Goal: Task Accomplishment & Management: Manage account settings

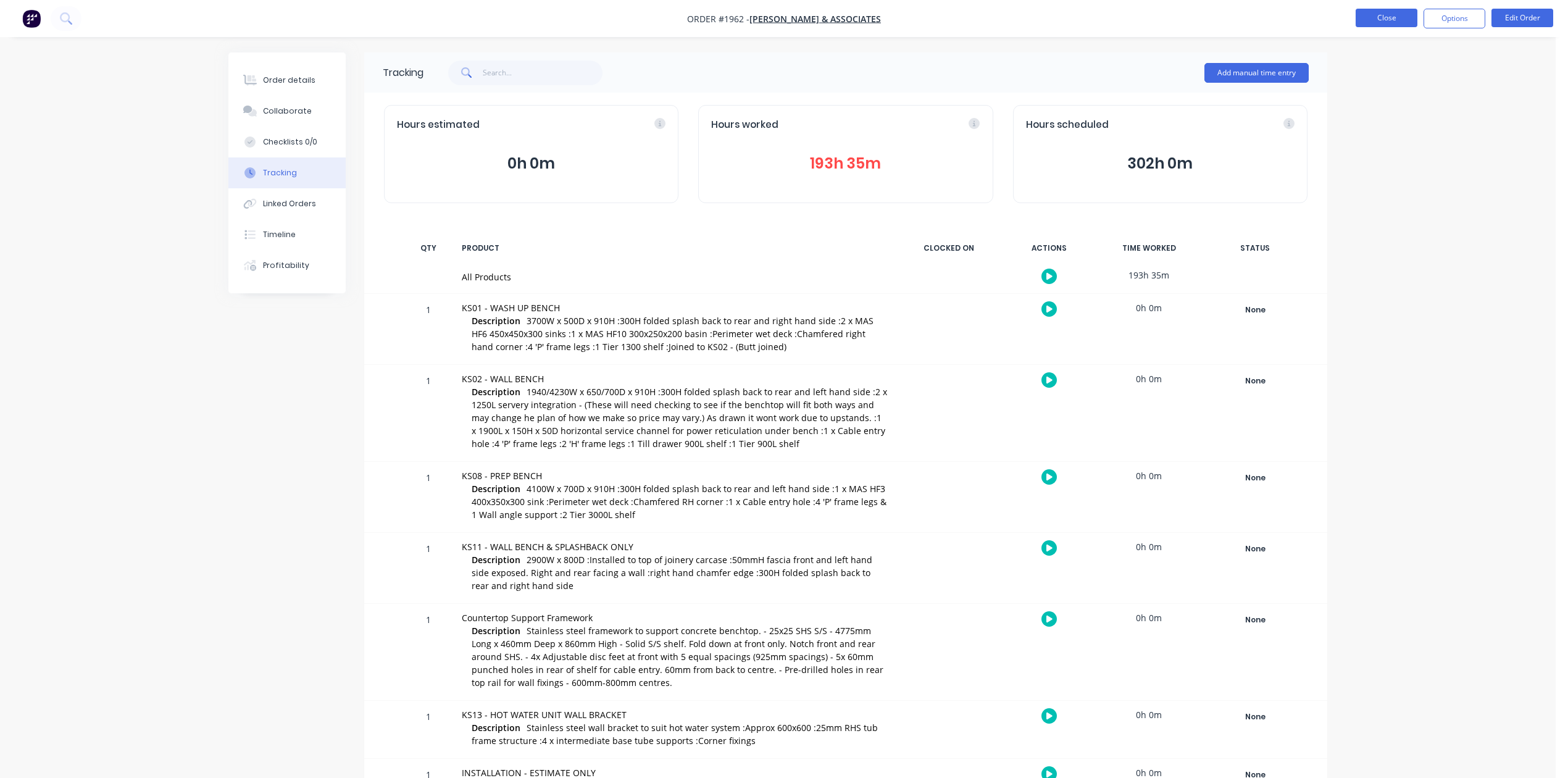
click at [1368, 17] on button "Close" at bounding box center [1386, 18] width 61 height 19
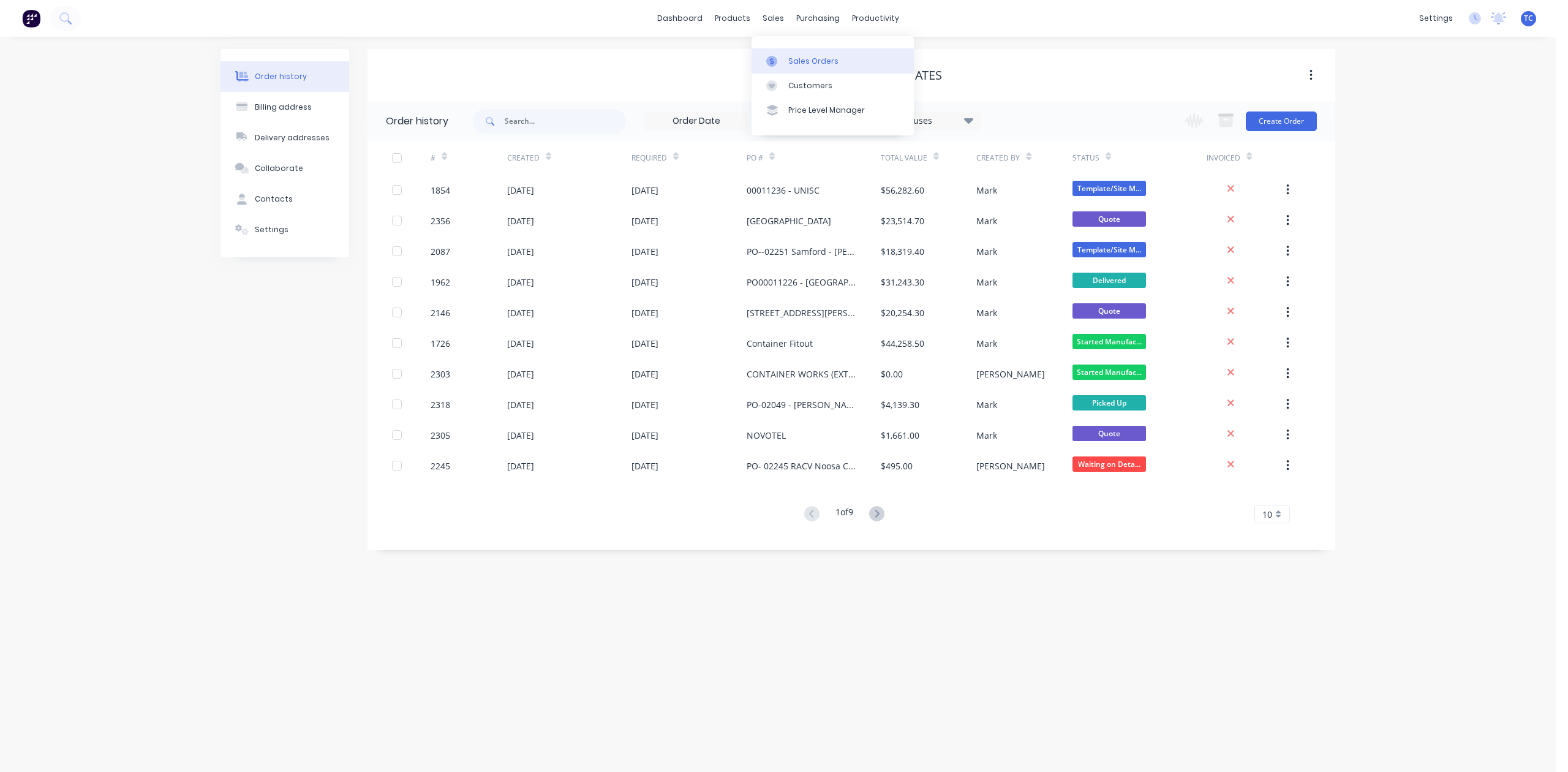
click at [809, 63] on div "Sales Orders" at bounding box center [814, 61] width 50 height 11
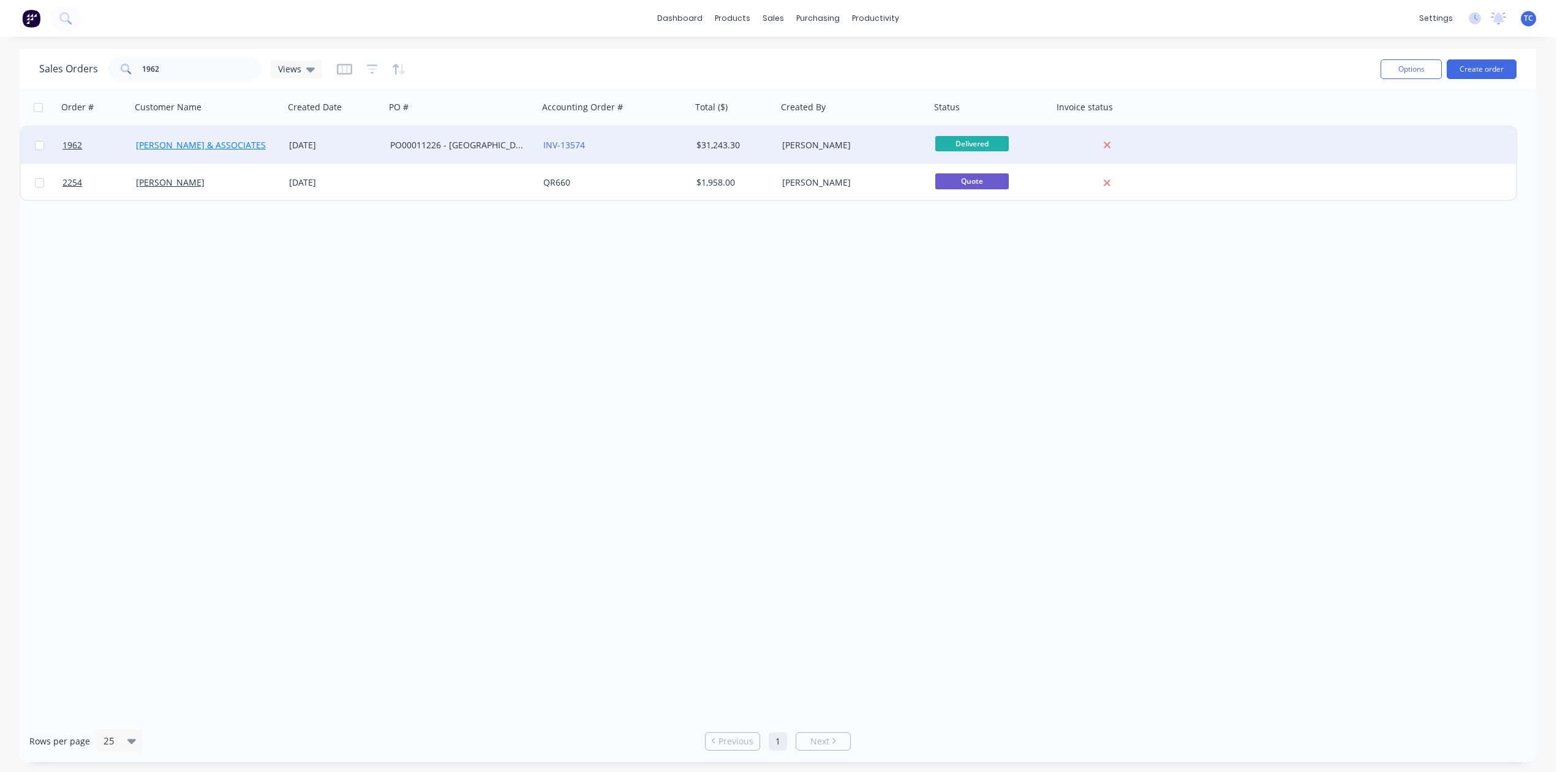
click at [194, 146] on link "[PERSON_NAME] & ASSOCIATES" at bounding box center [200, 144] width 130 height 12
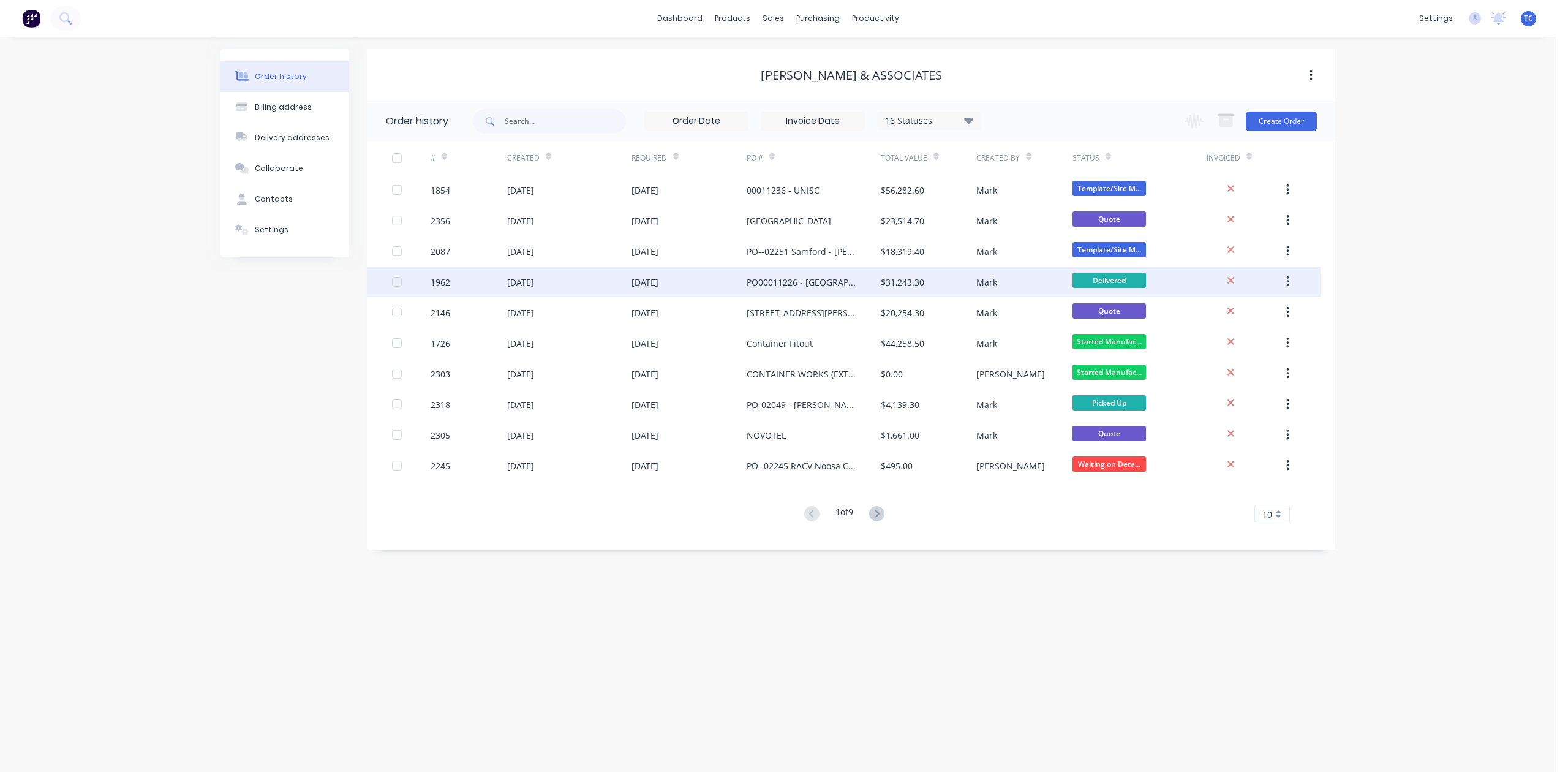
click at [534, 282] on div "[DATE]" at bounding box center [521, 282] width 27 height 13
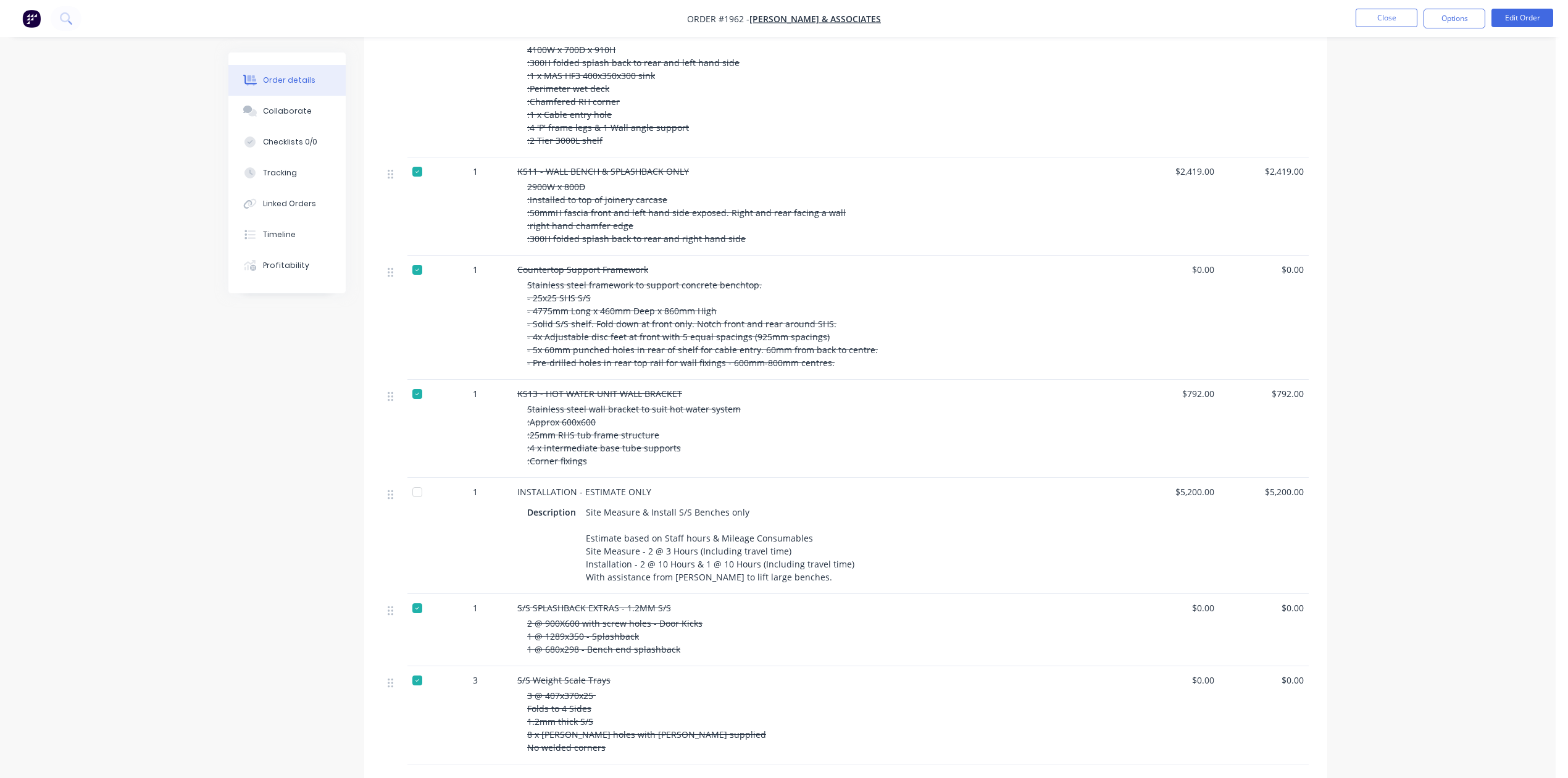
scroll to position [535, 0]
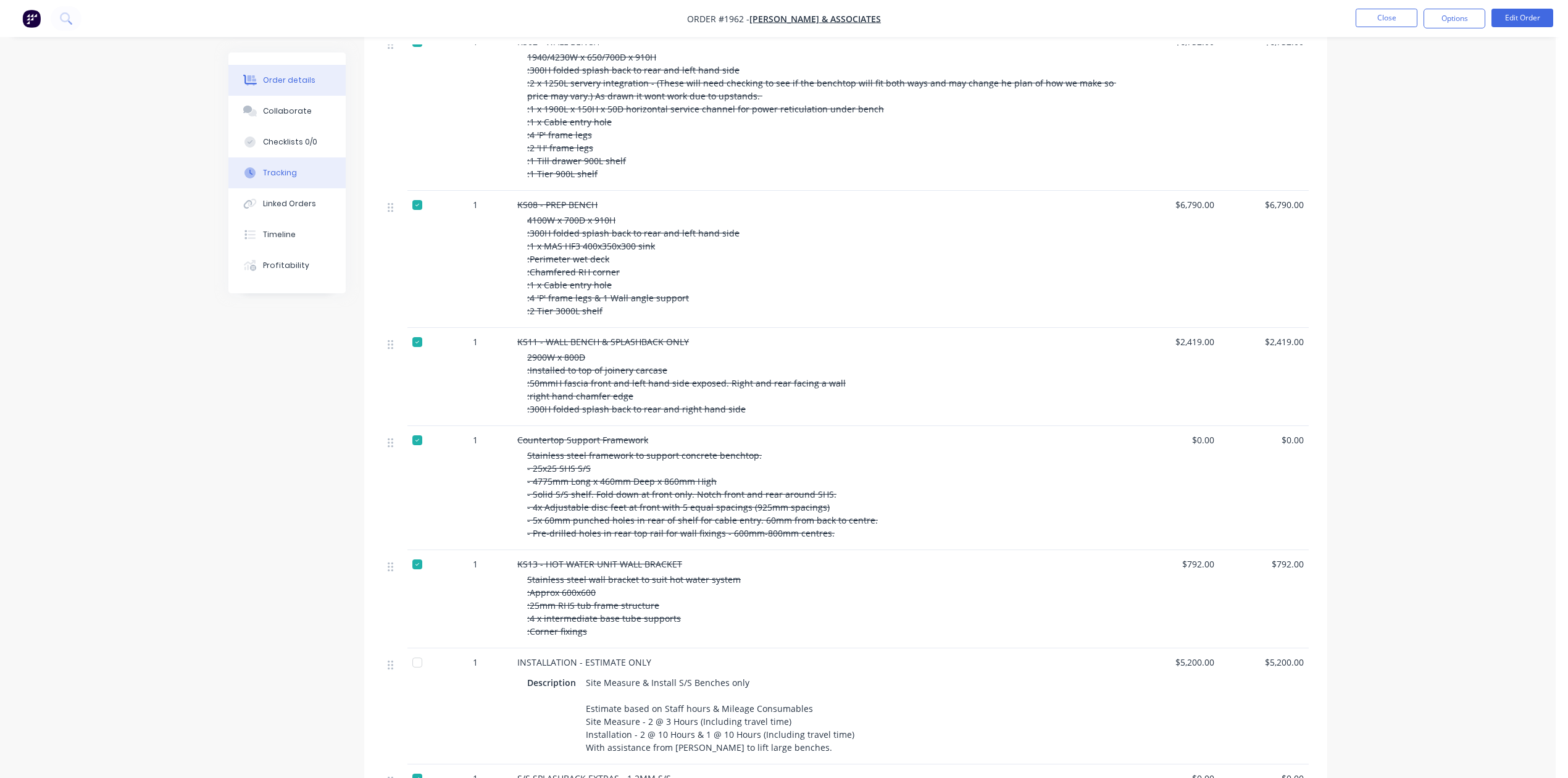
click at [277, 178] on div "Tracking" at bounding box center [280, 173] width 34 height 11
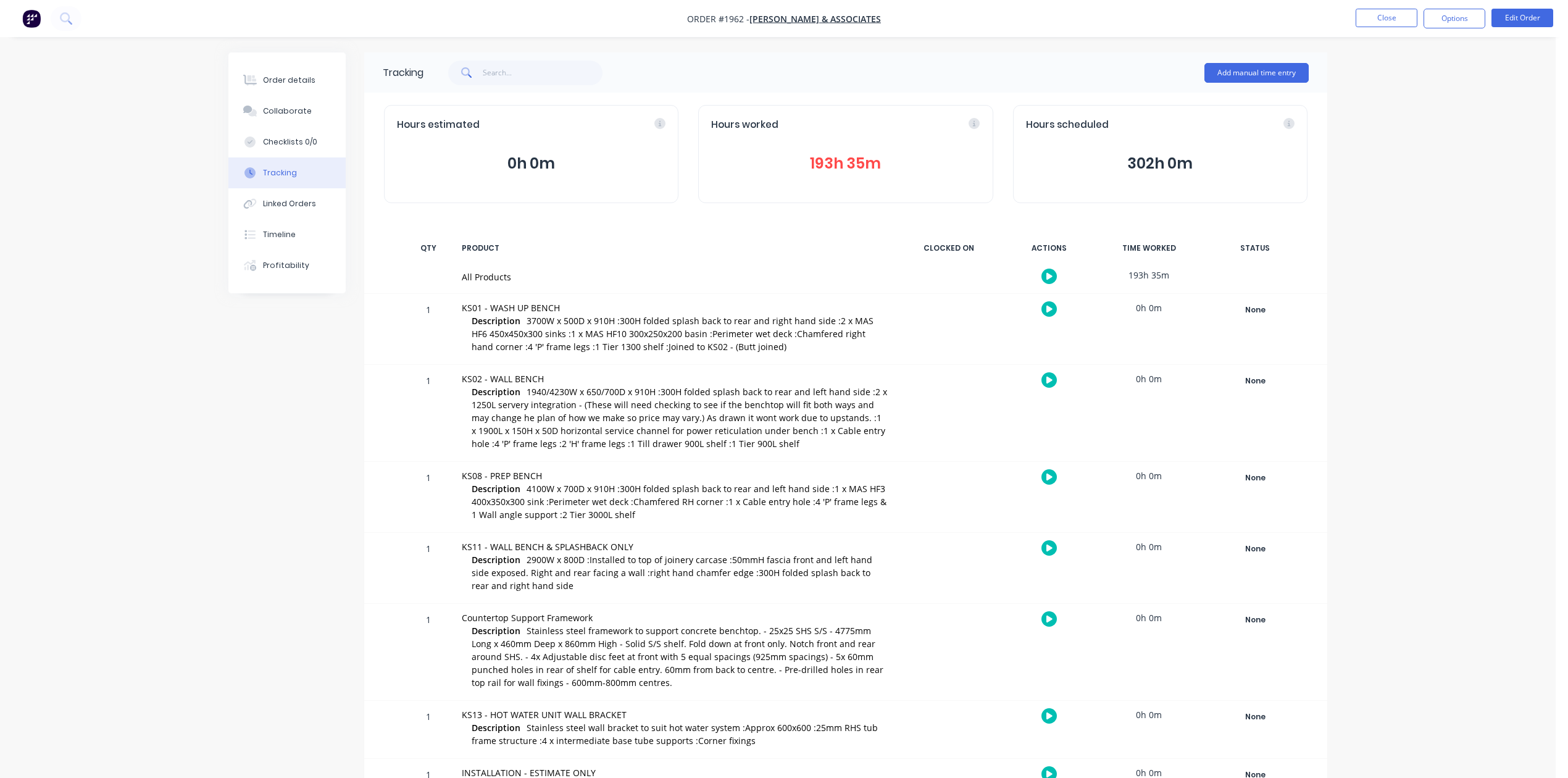
click at [862, 171] on button "193h 35m" at bounding box center [846, 163] width 269 height 23
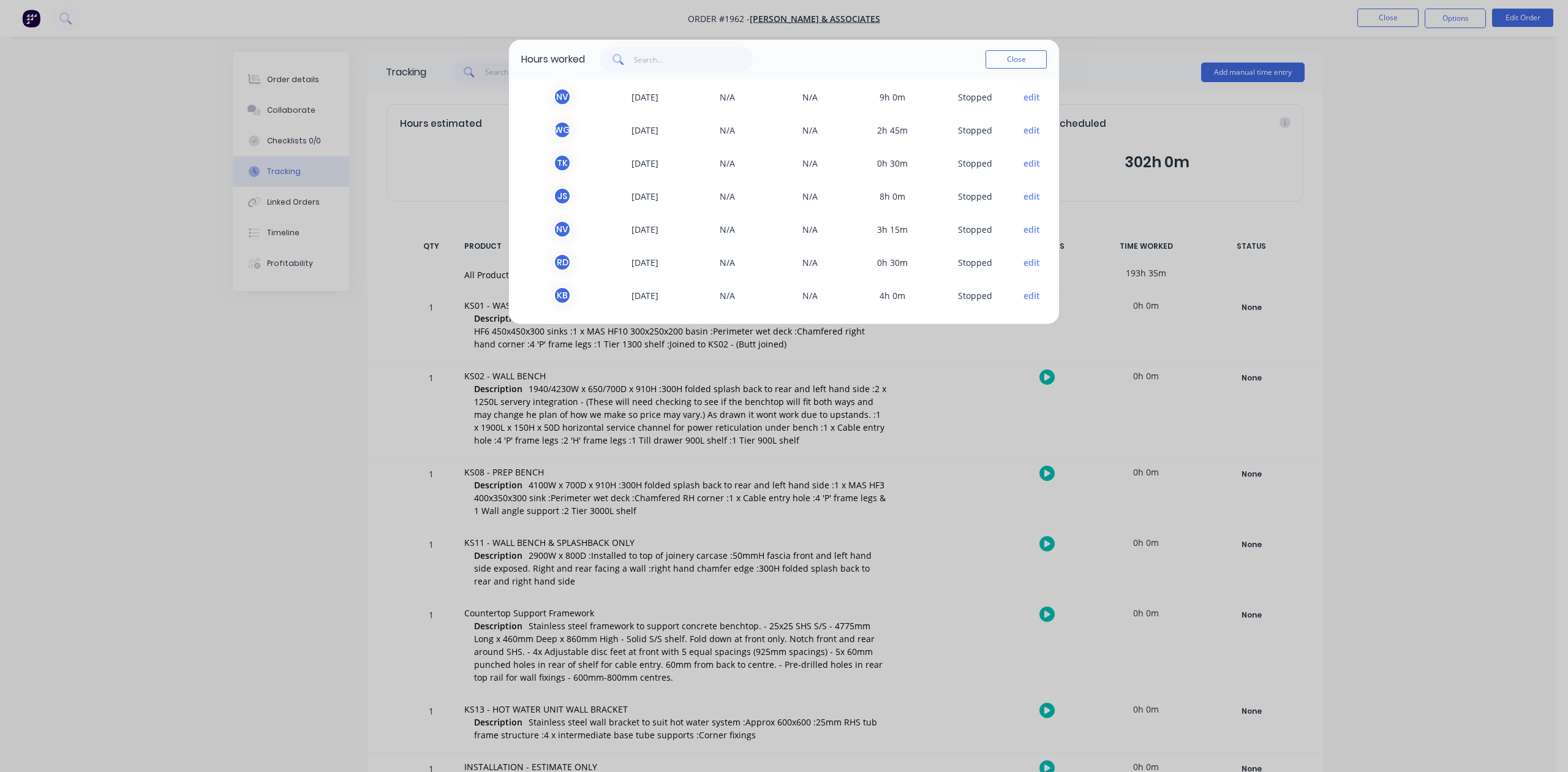
scroll to position [1177, 0]
click at [655, 72] on input "text" at bounding box center [694, 59] width 119 height 24
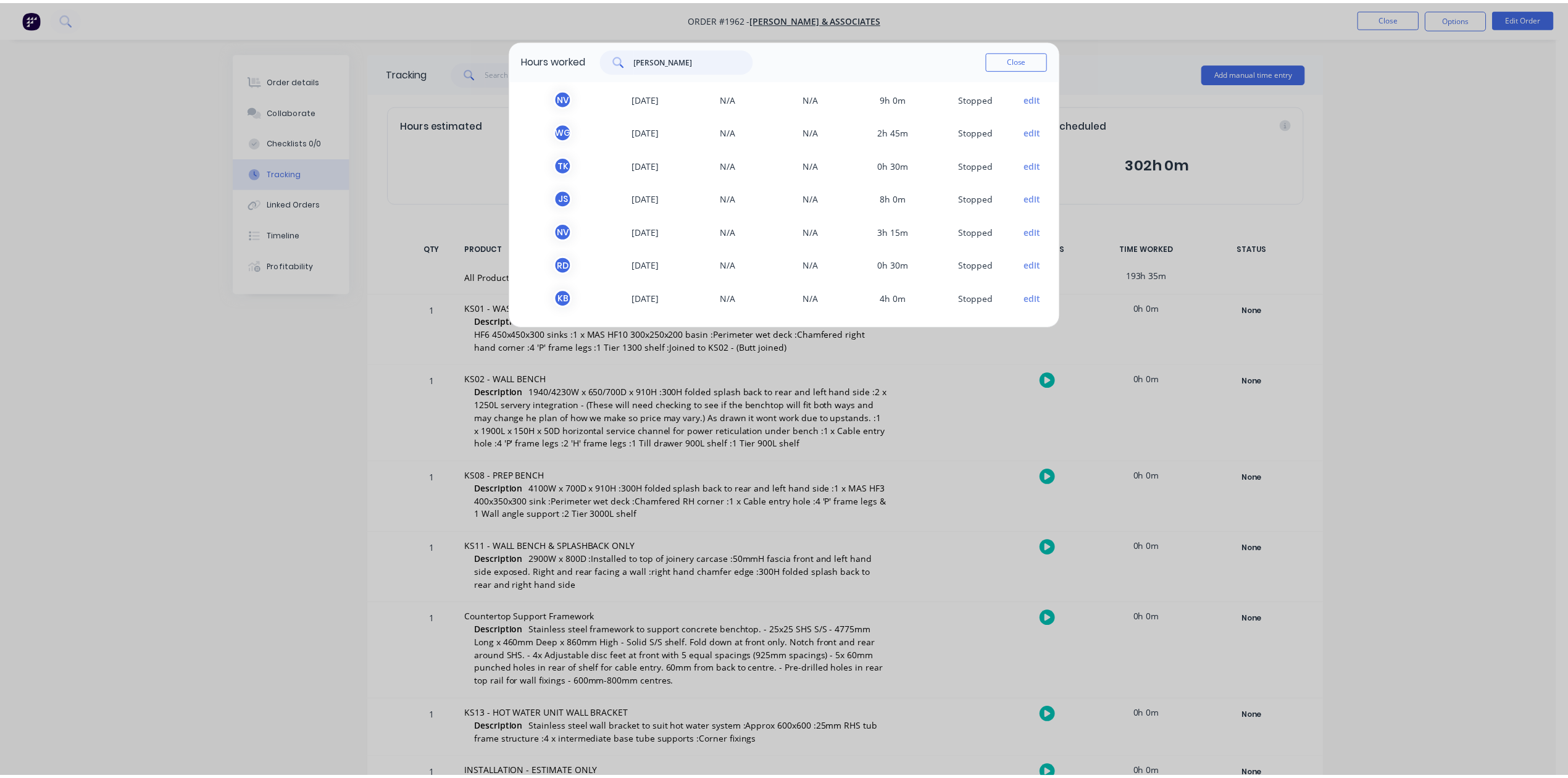
scroll to position [0, 0]
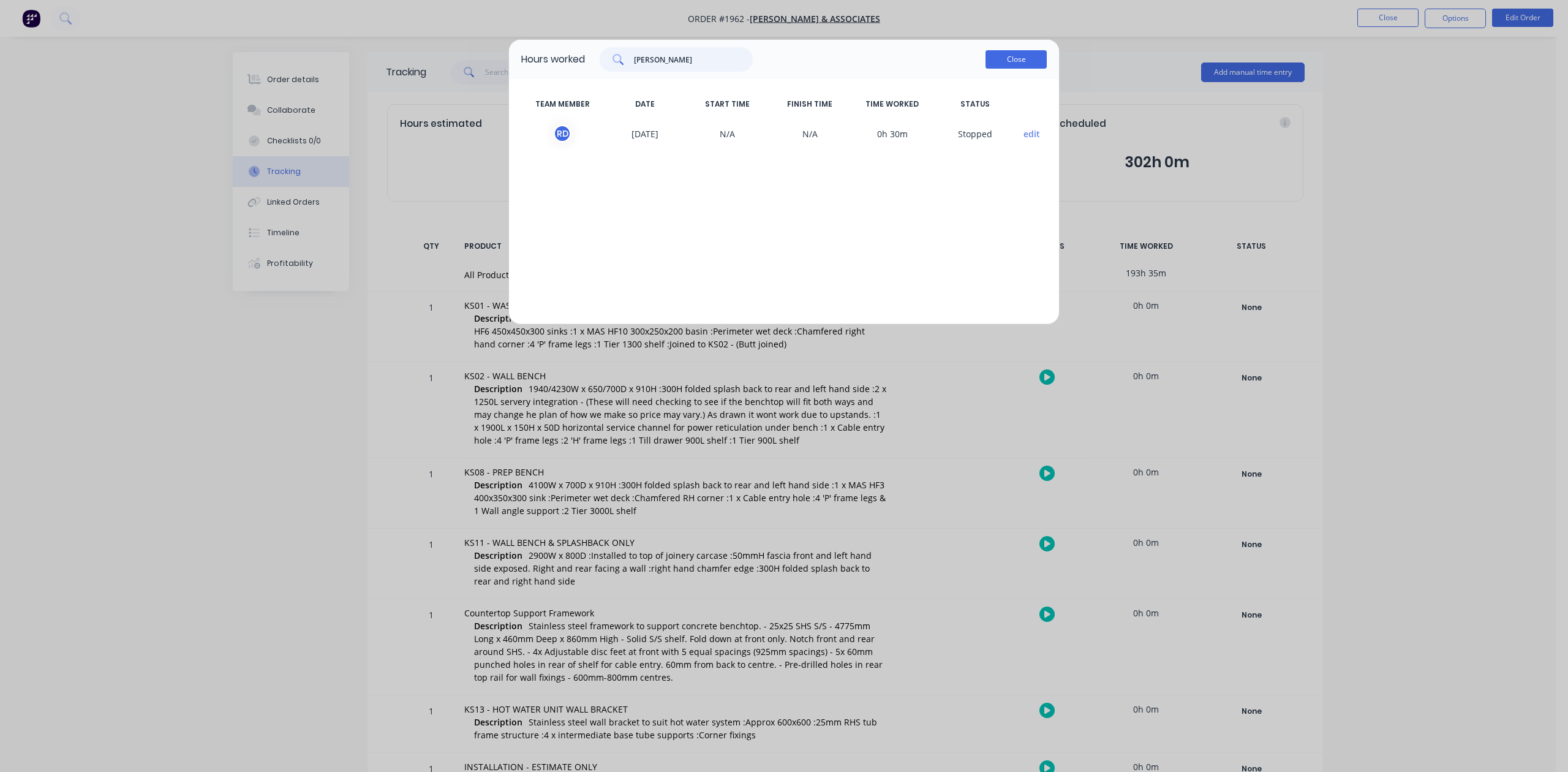
type input "[PERSON_NAME]"
click at [1005, 69] on button "Close" at bounding box center [1016, 59] width 61 height 19
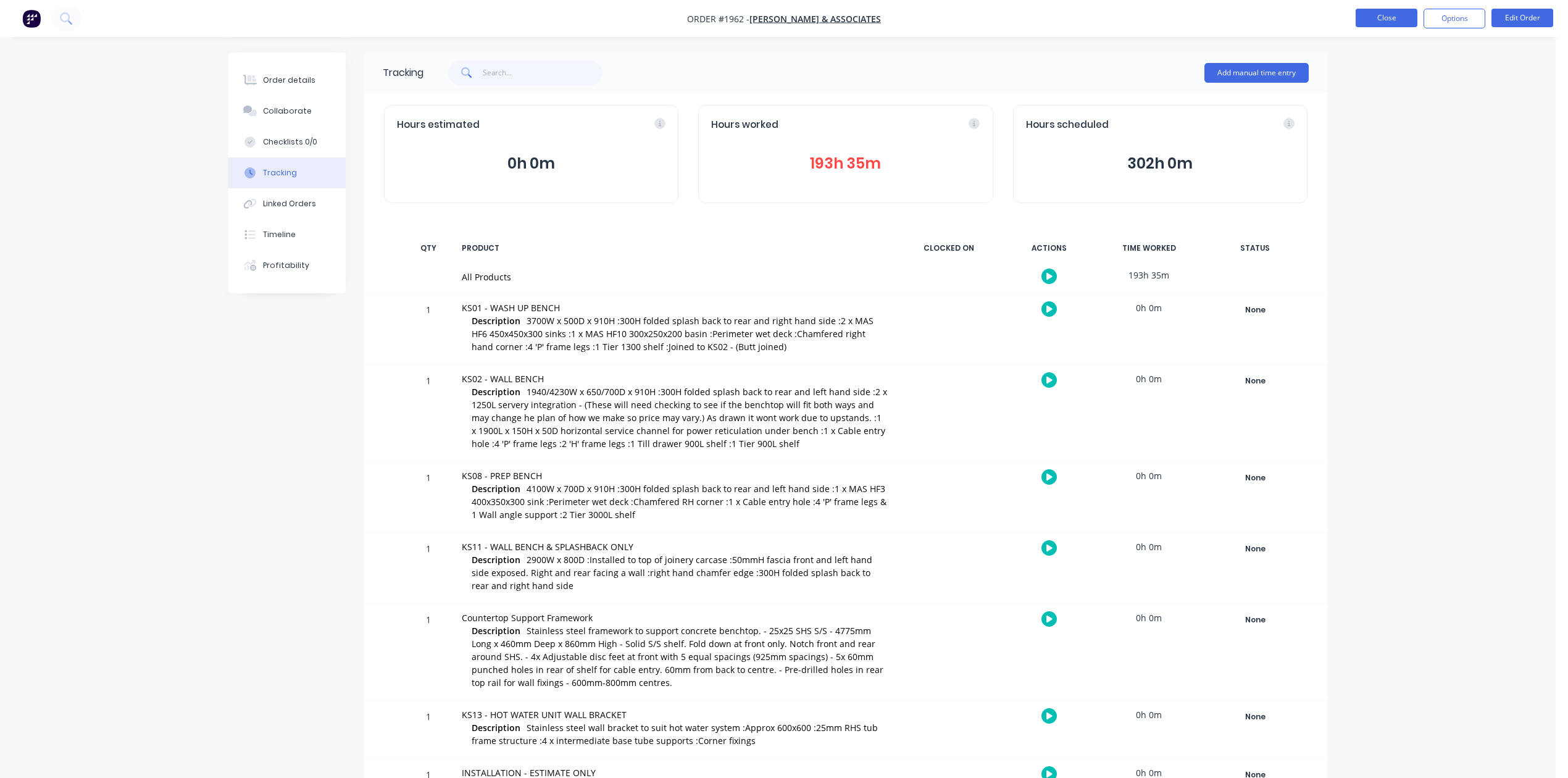
click at [1368, 21] on button "Close" at bounding box center [1386, 18] width 61 height 19
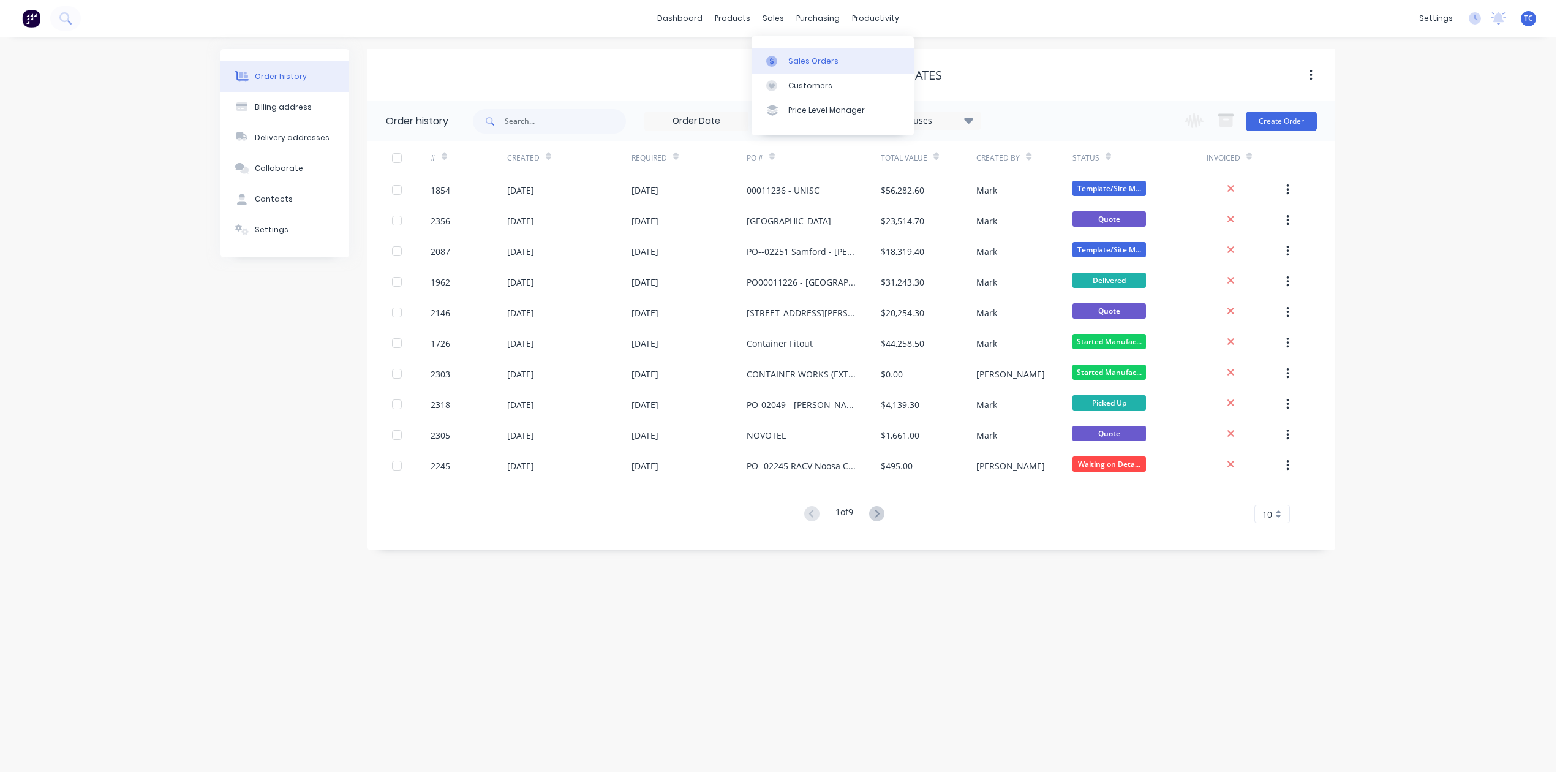
click at [809, 65] on div "Sales Orders" at bounding box center [814, 61] width 50 height 11
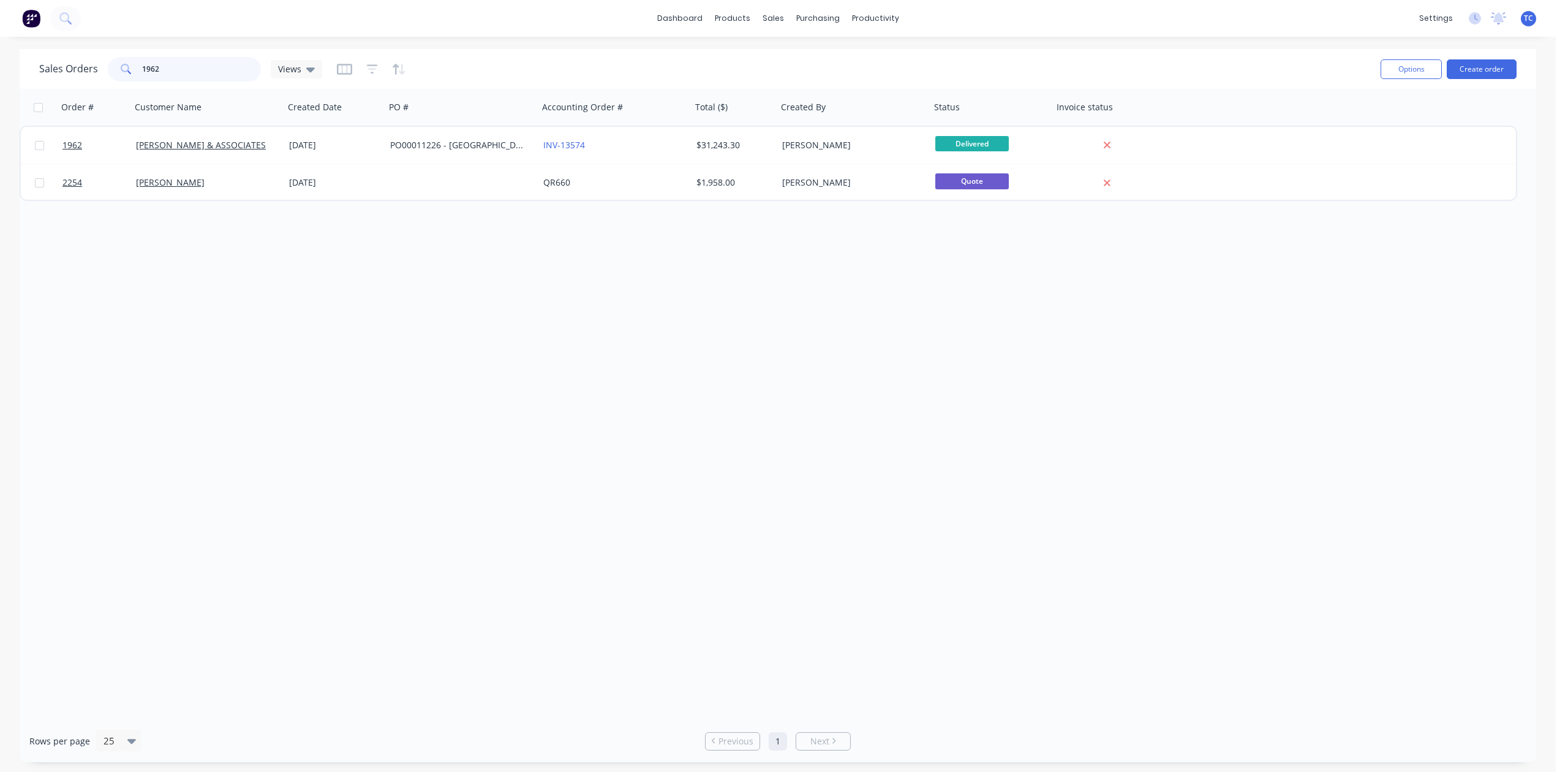
drag, startPoint x: 220, startPoint y: 72, endPoint x: 203, endPoint y: 71, distance: 17.0
click at [203, 71] on input "1962" at bounding box center [201, 69] width 119 height 24
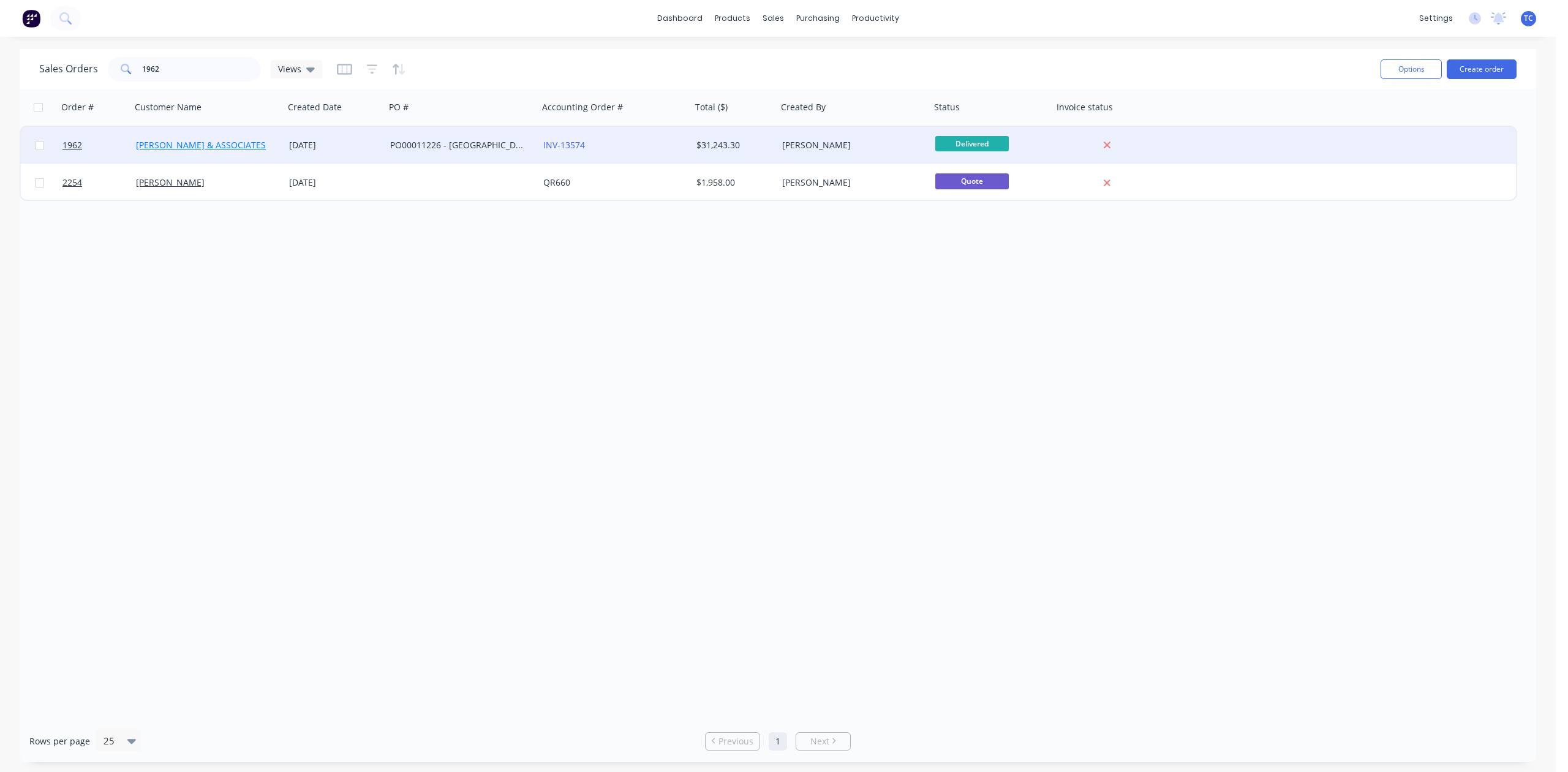
click at [202, 145] on link "[PERSON_NAME] & ASSOCIATES" at bounding box center [200, 144] width 130 height 12
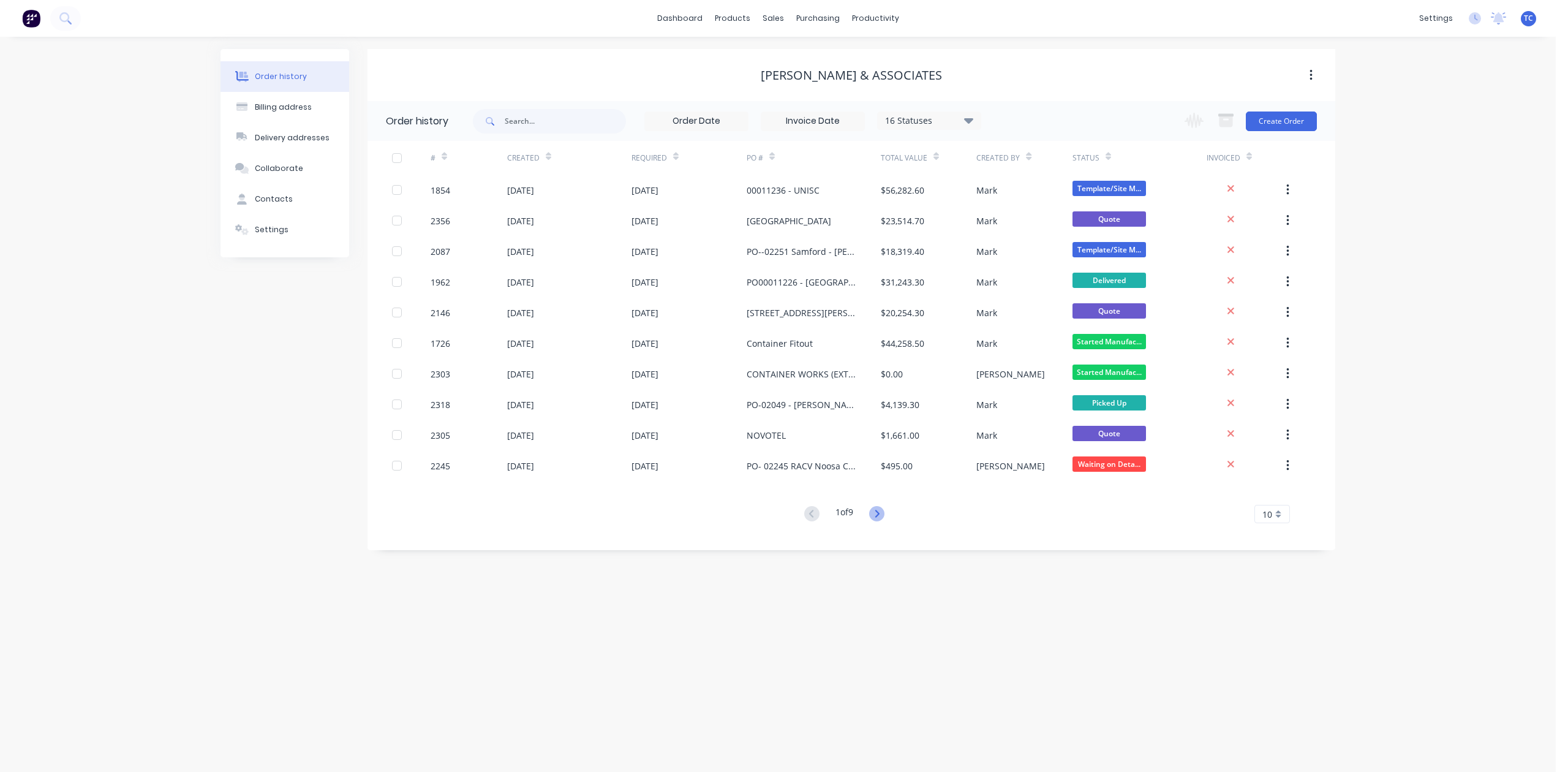
click at [881, 508] on icon at bounding box center [876, 513] width 15 height 15
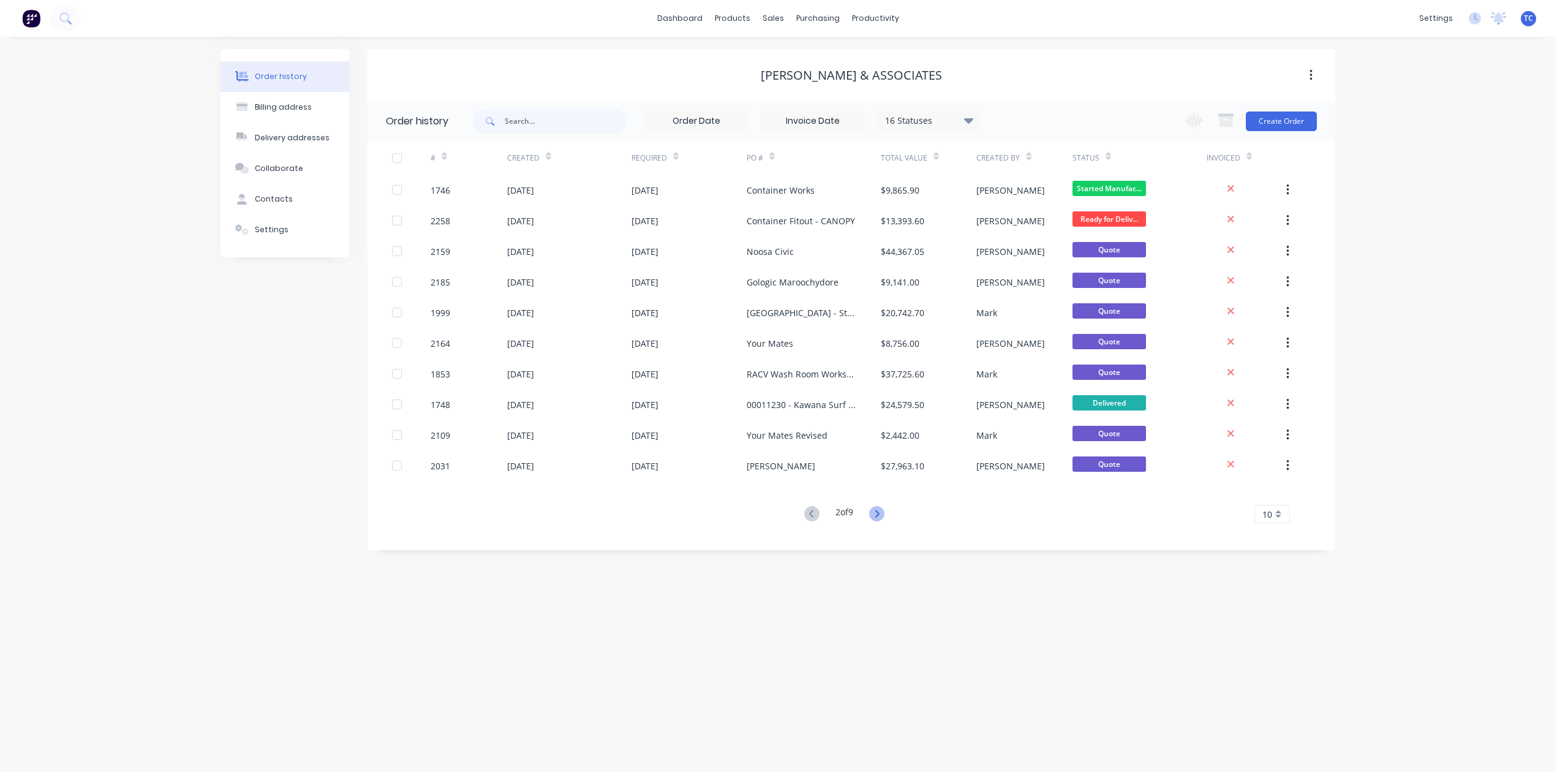
click at [876, 510] on icon at bounding box center [876, 513] width 15 height 15
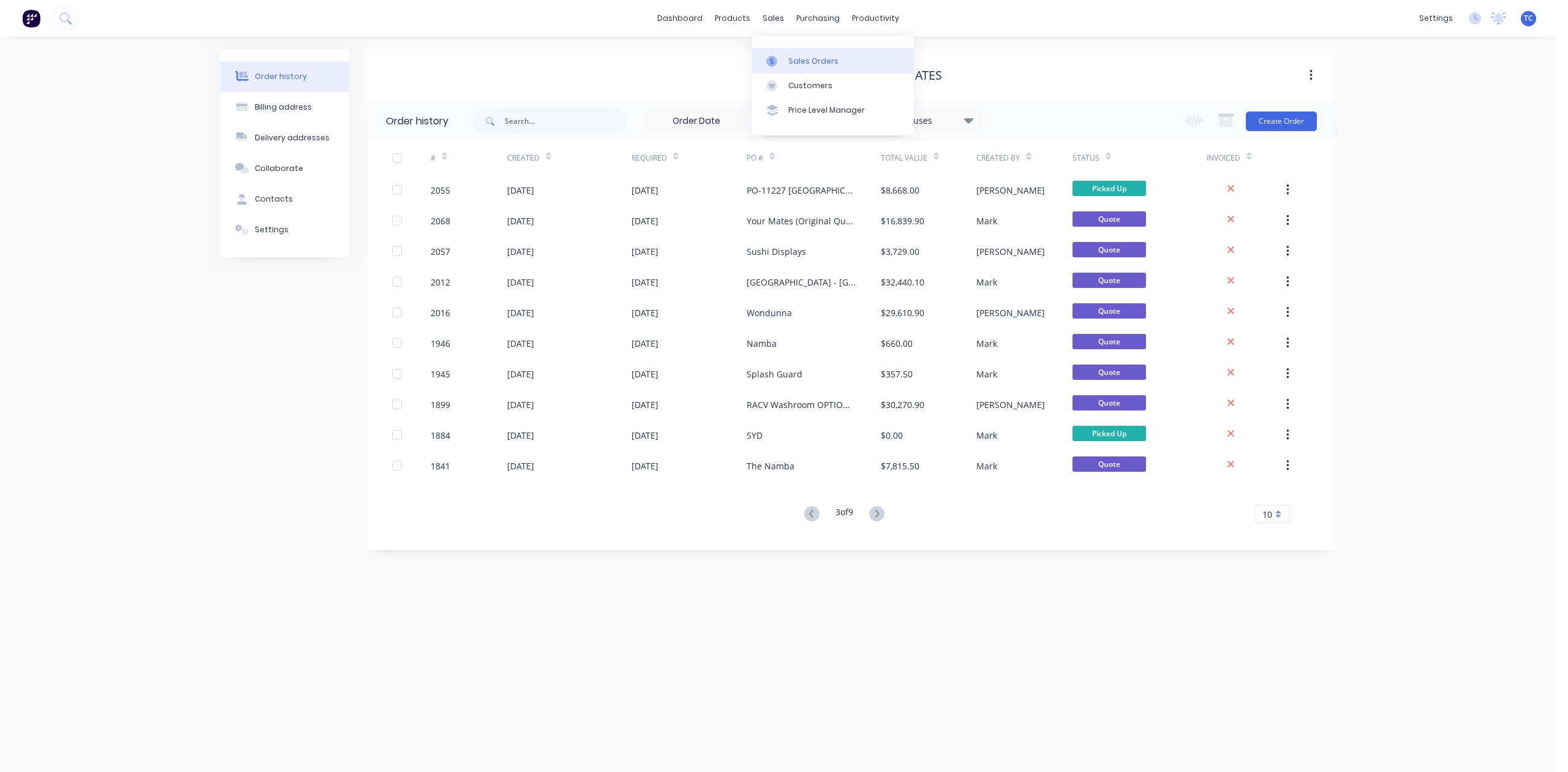
click at [834, 63] on div "Sales Orders" at bounding box center [814, 61] width 50 height 11
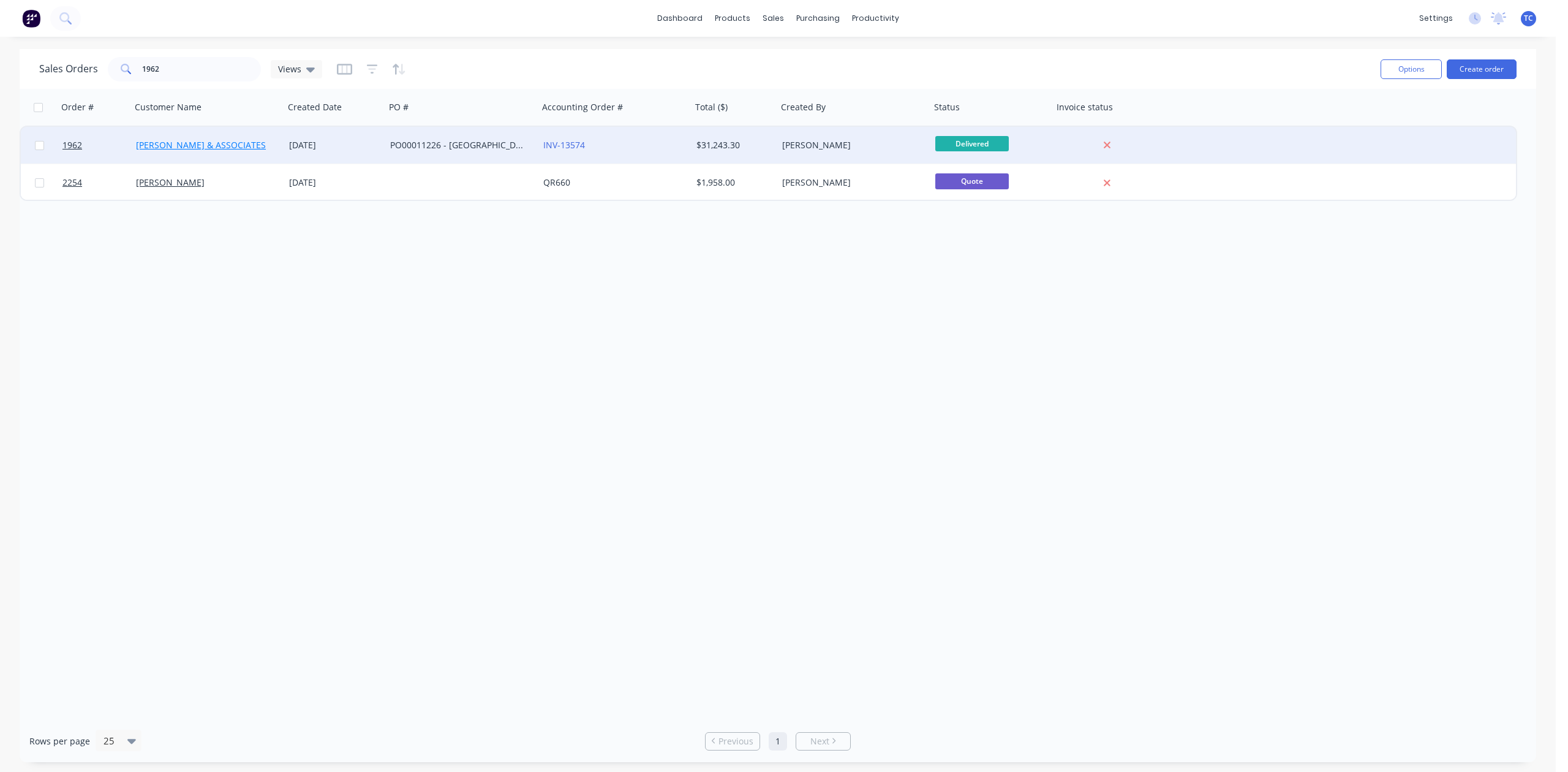
click at [202, 143] on link "[PERSON_NAME] & ASSOCIATES" at bounding box center [200, 144] width 130 height 12
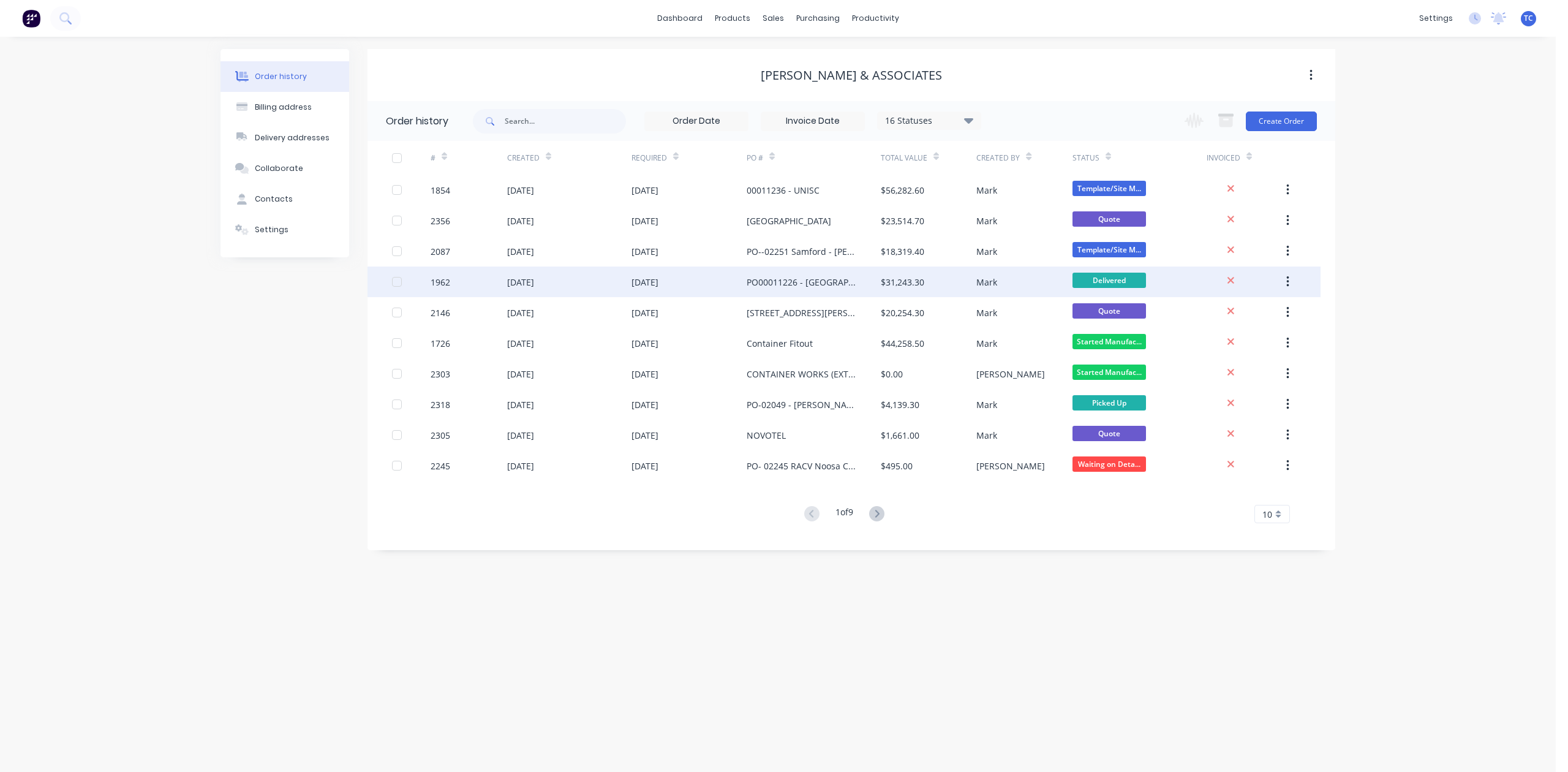
click at [447, 282] on div "1962" at bounding box center [440, 282] width 20 height 13
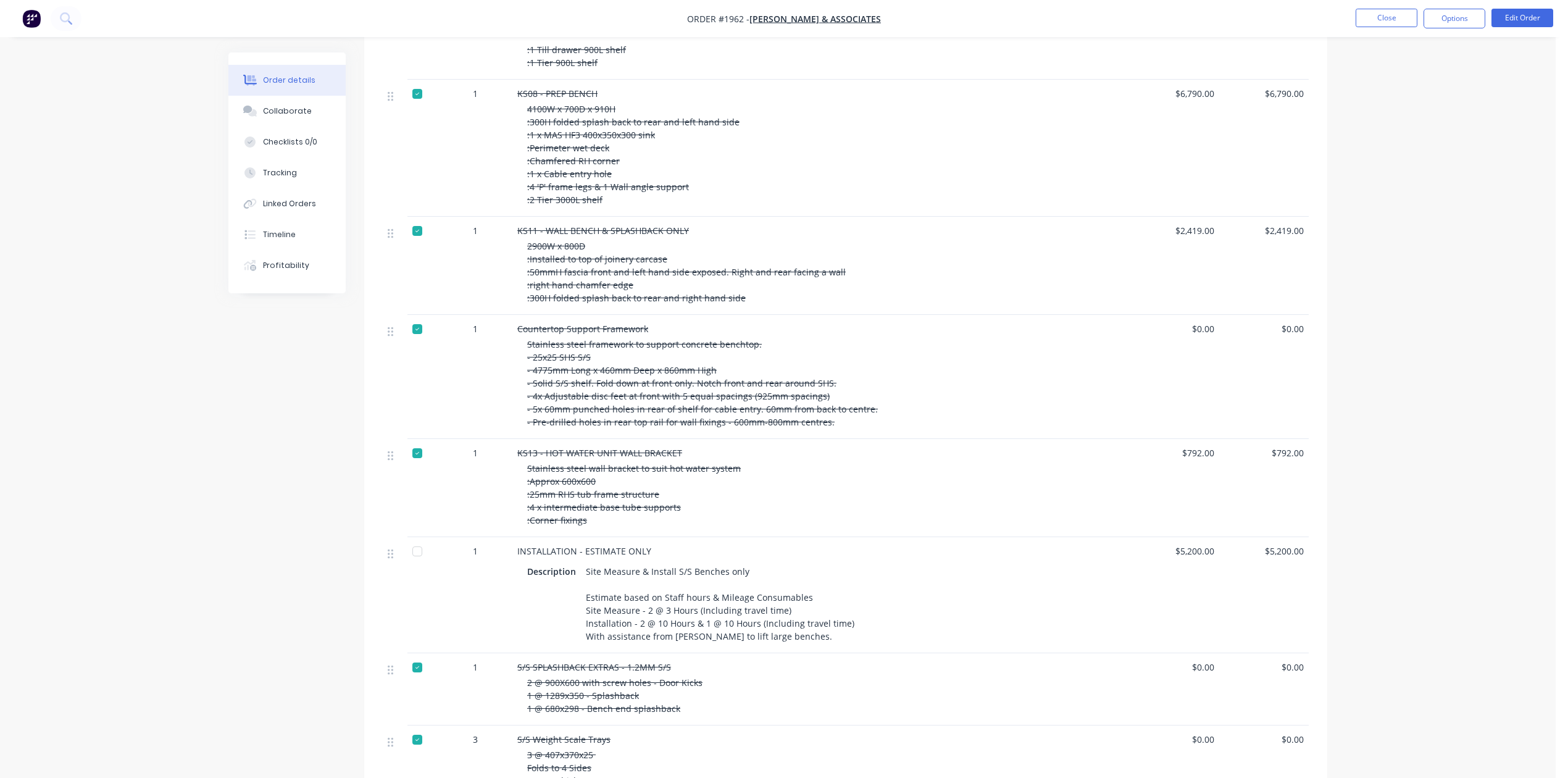
scroll to position [740, 0]
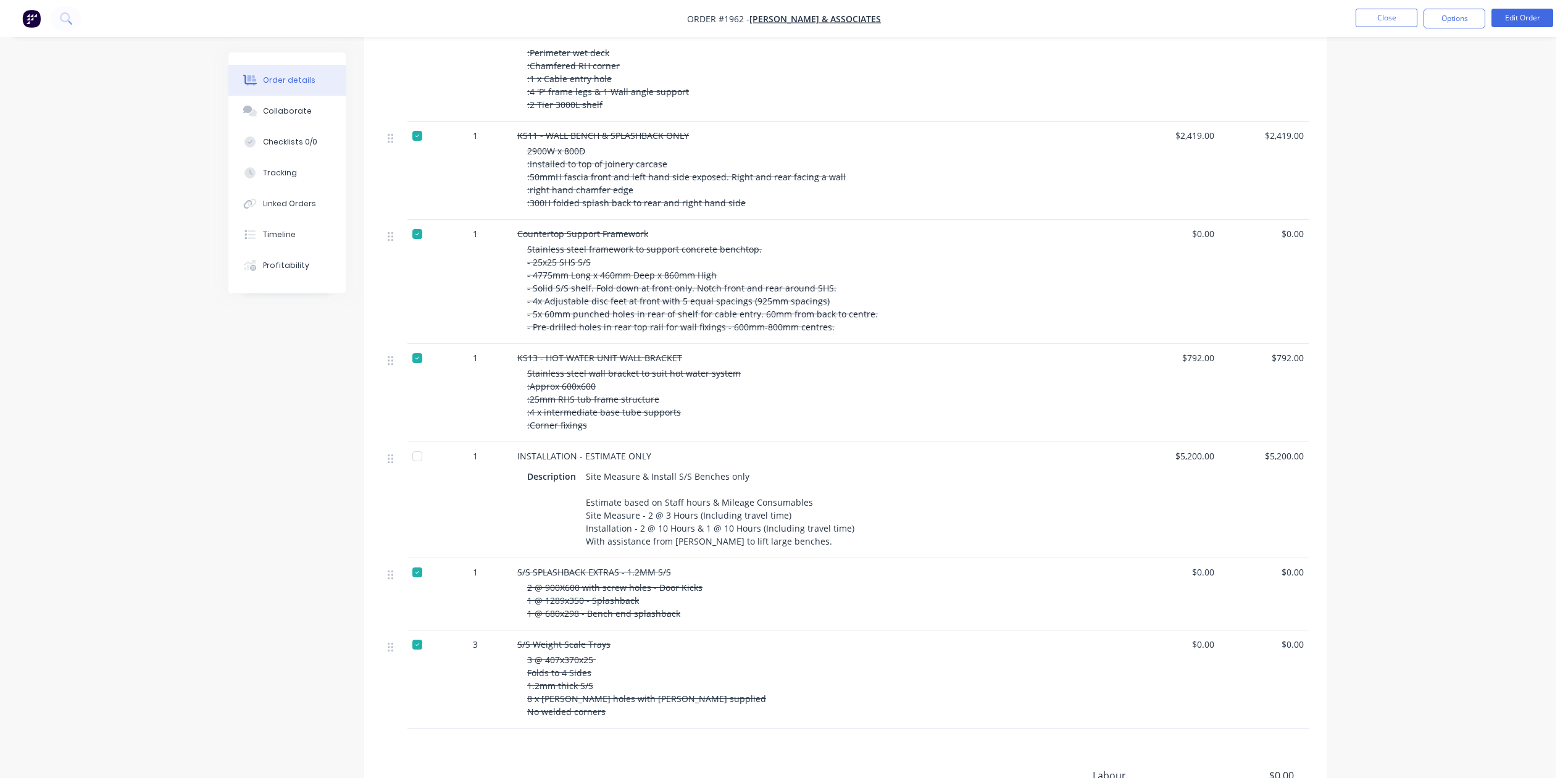
click at [426, 246] on div at bounding box center [417, 233] width 24 height 24
click at [425, 148] on div at bounding box center [417, 135] width 24 height 24
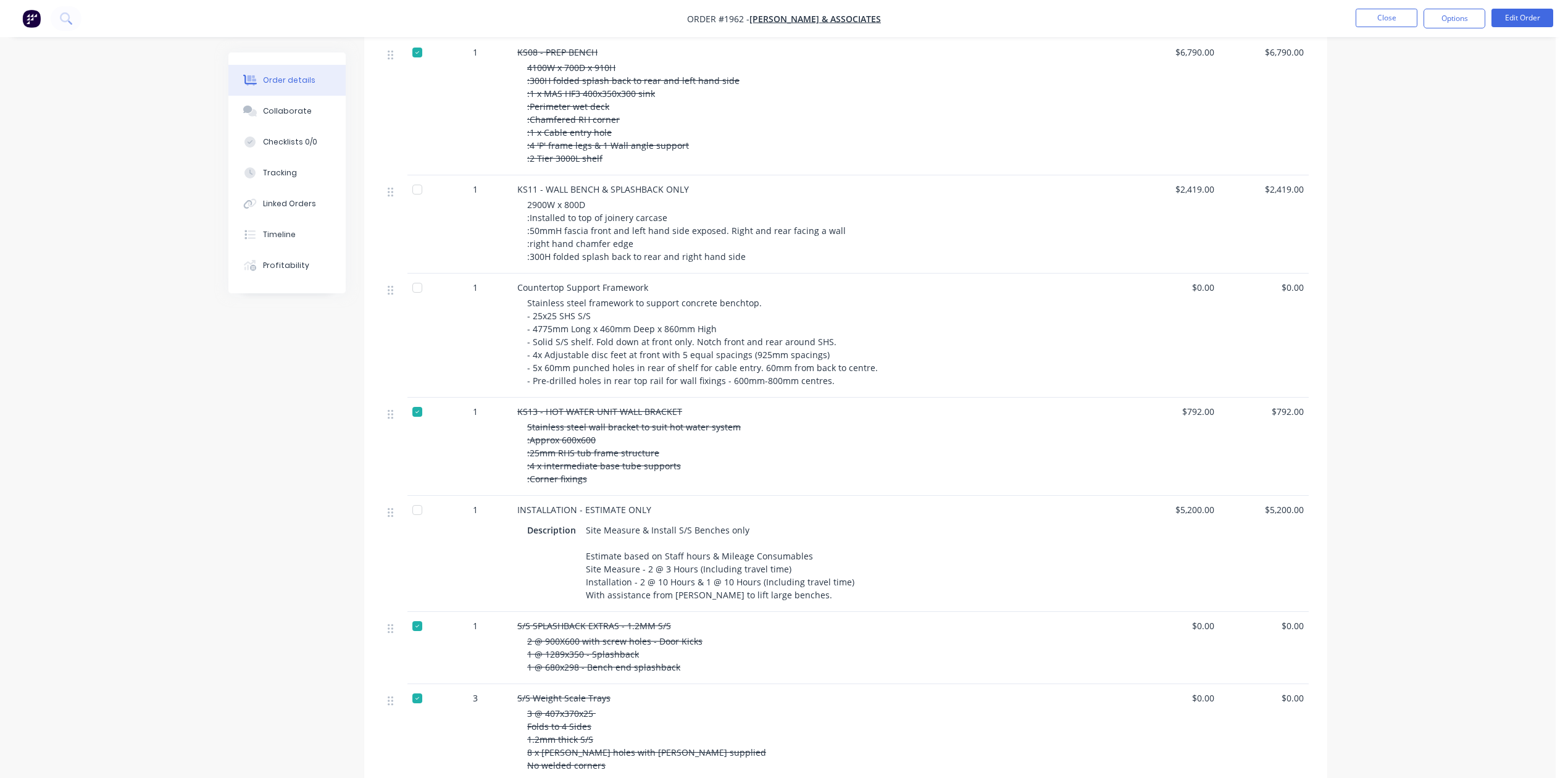
scroll to position [658, 0]
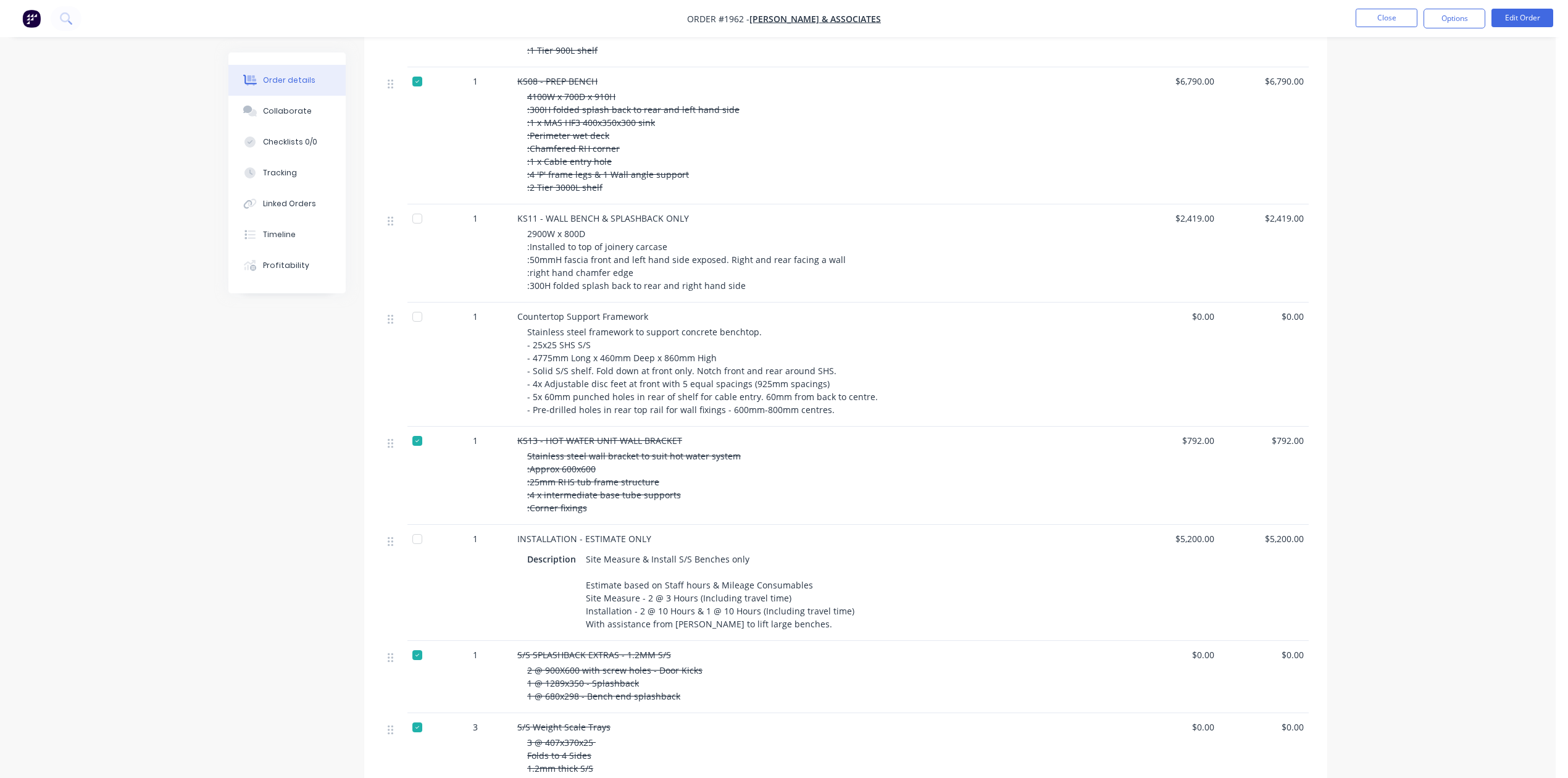
click at [423, 94] on div at bounding box center [417, 81] width 24 height 24
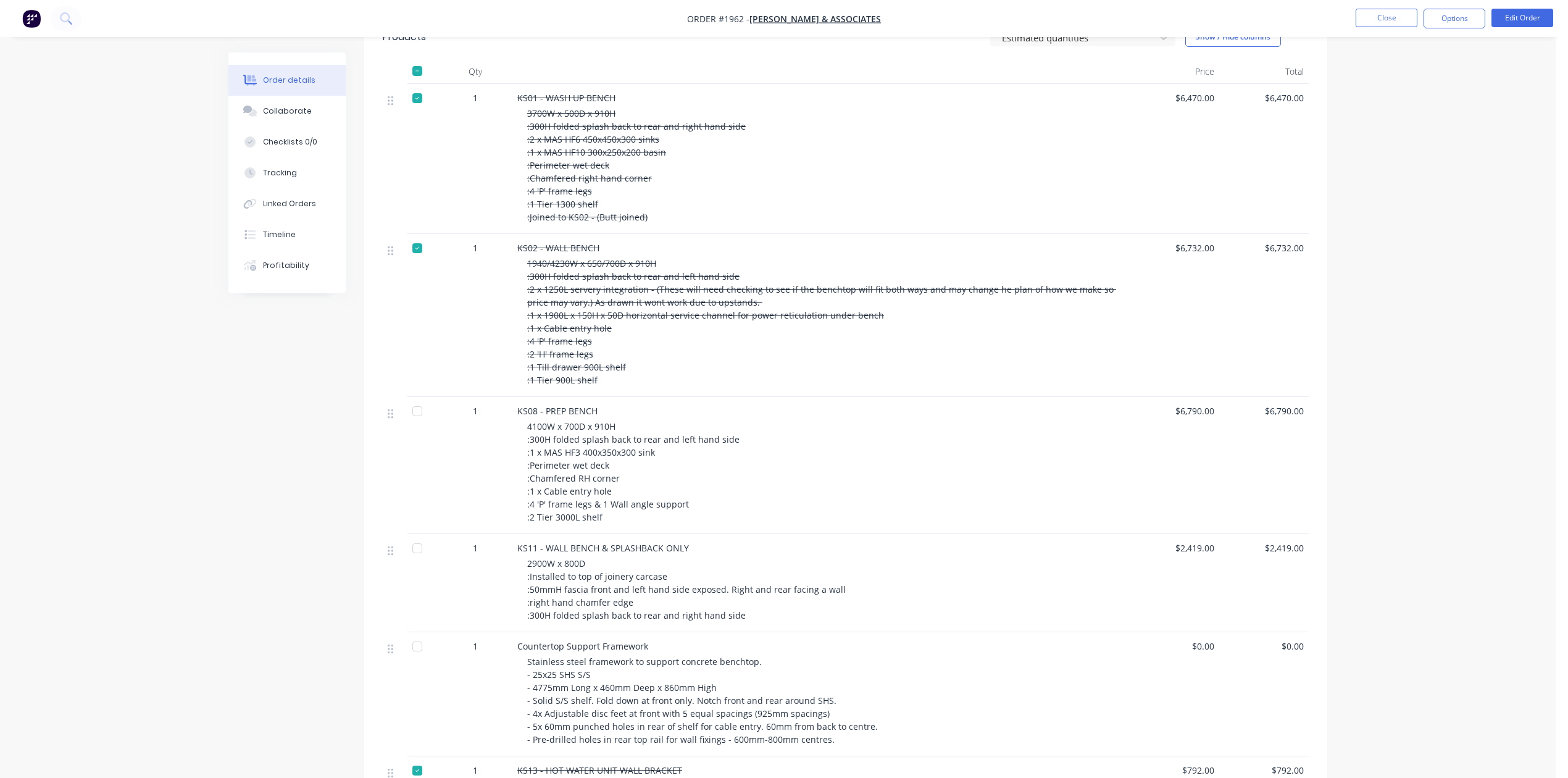
scroll to position [247, 0]
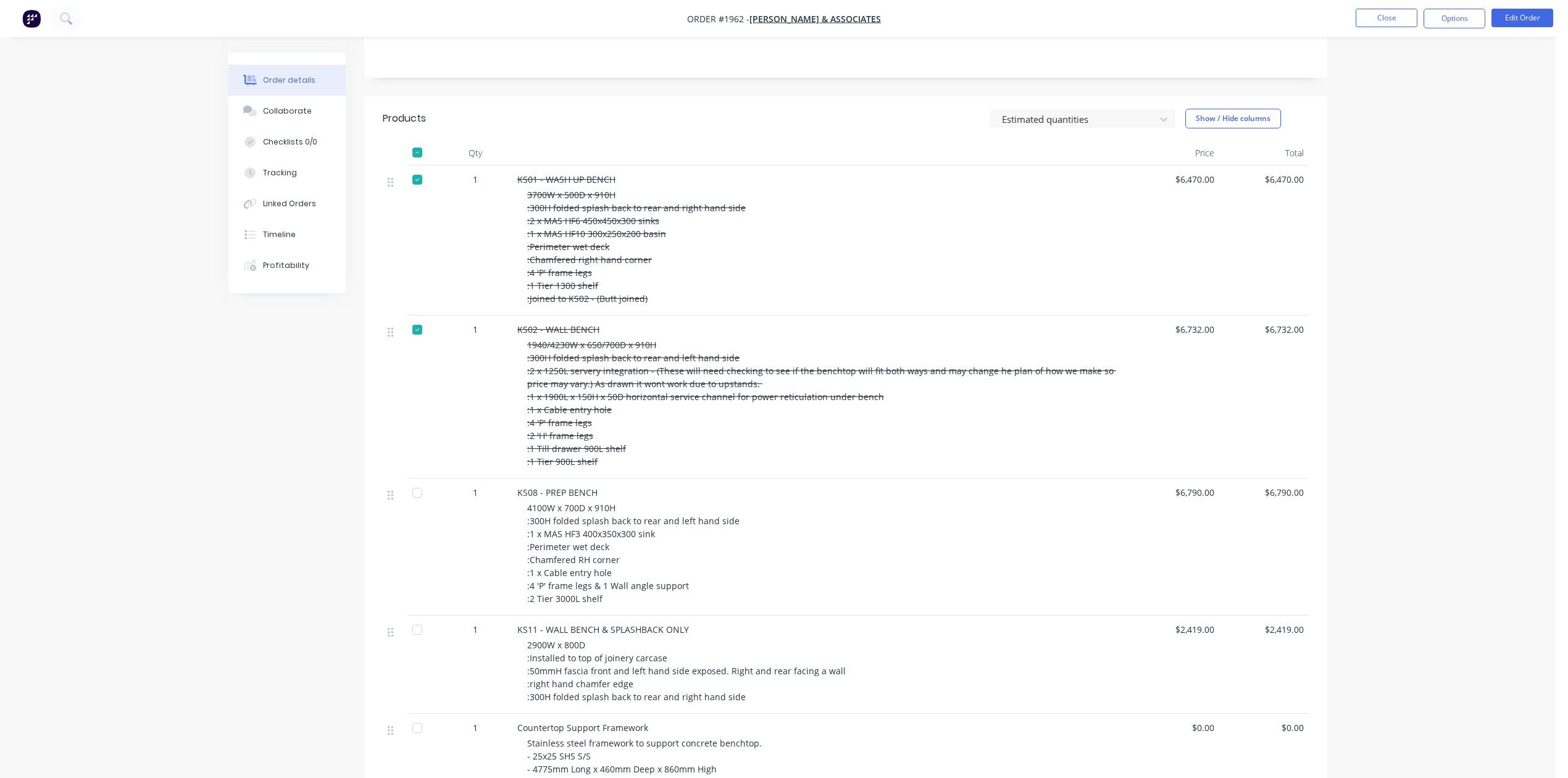
click at [428, 342] on div at bounding box center [417, 329] width 24 height 24
click at [426, 192] on div at bounding box center [417, 179] width 24 height 24
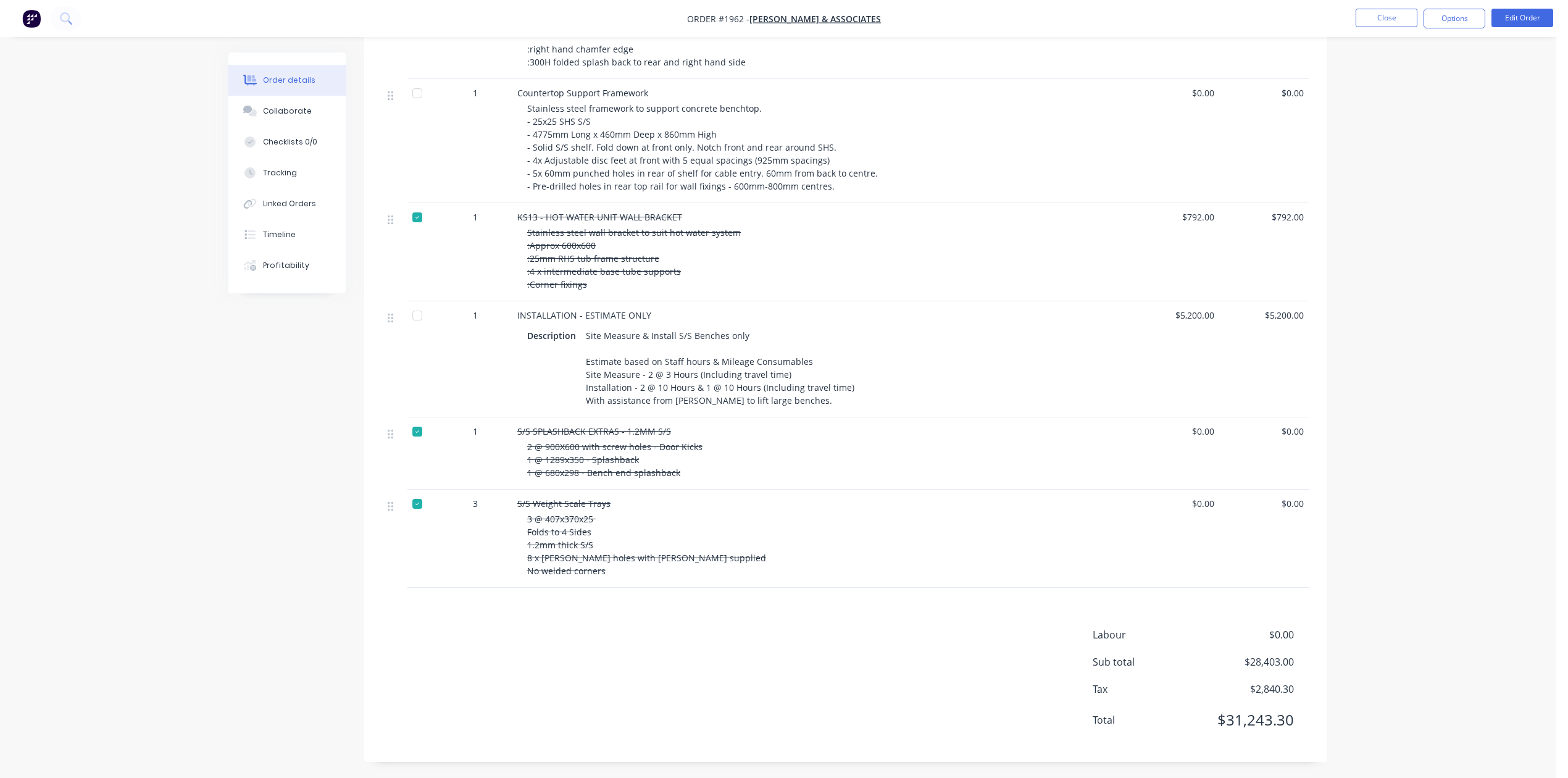
scroll to position [1151, 0]
click at [423, 203] on div at bounding box center [417, 215] width 24 height 24
click at [427, 416] on div at bounding box center [417, 428] width 24 height 24
click at [426, 489] on div at bounding box center [417, 500] width 24 height 24
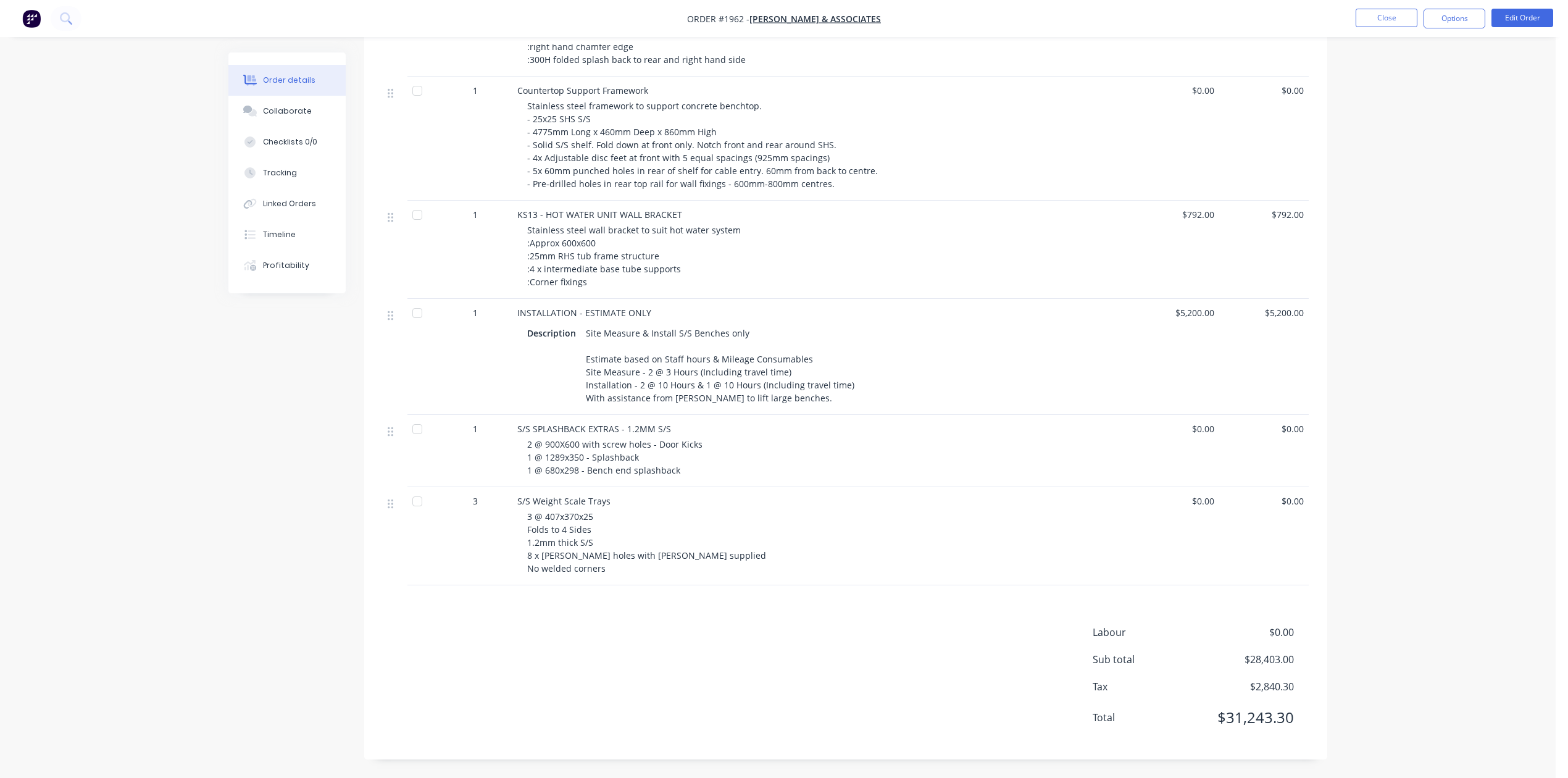
scroll to position [1111, 0]
click at [1197, 435] on span "$0.00" at bounding box center [1174, 428] width 79 height 13
click at [1200, 435] on span "$0.00" at bounding box center [1174, 428] width 79 height 13
click at [1511, 18] on button "Edit Order" at bounding box center [1522, 18] width 61 height 19
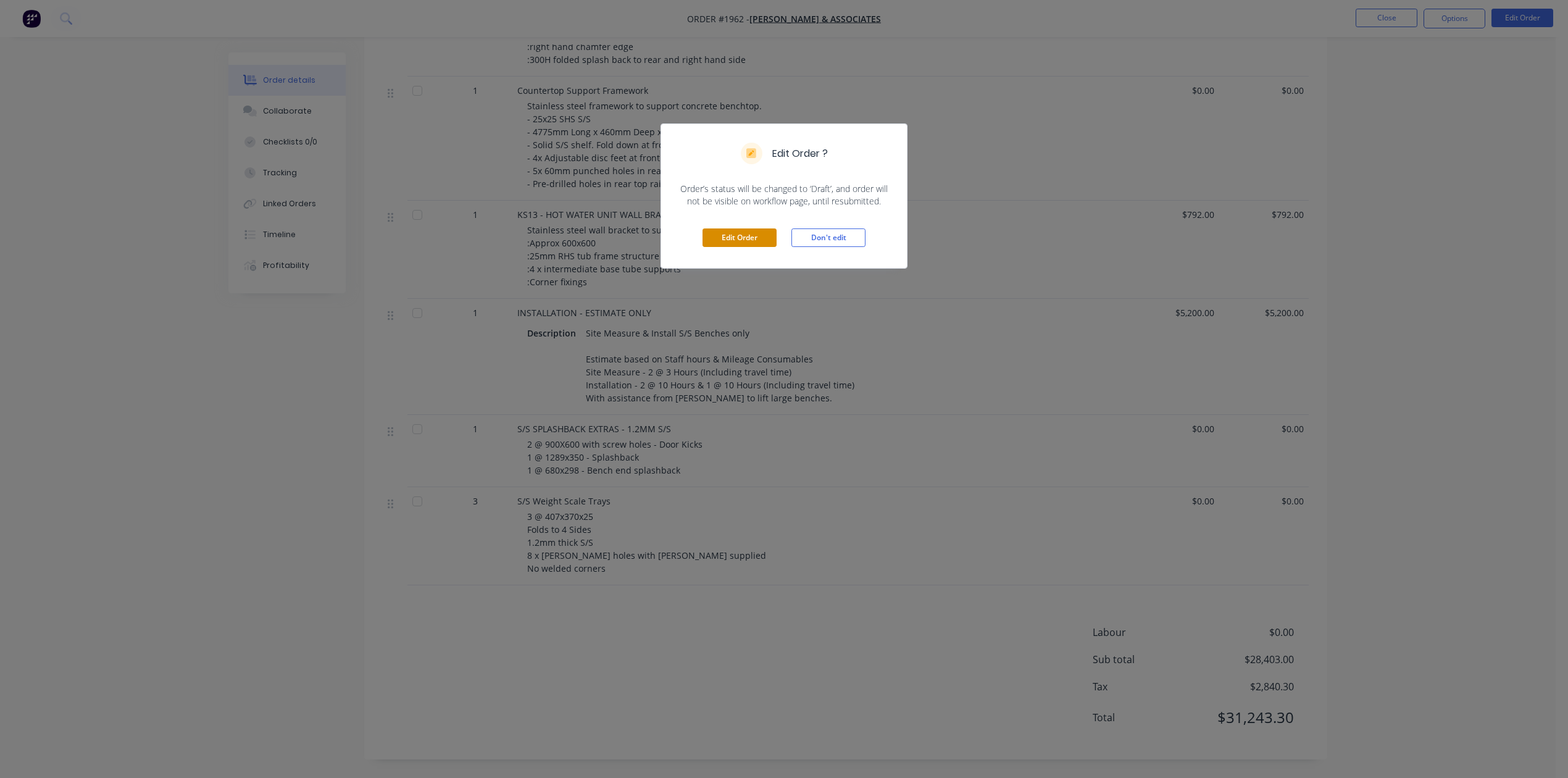
click at [758, 247] on button "Edit Order" at bounding box center [739, 237] width 74 height 19
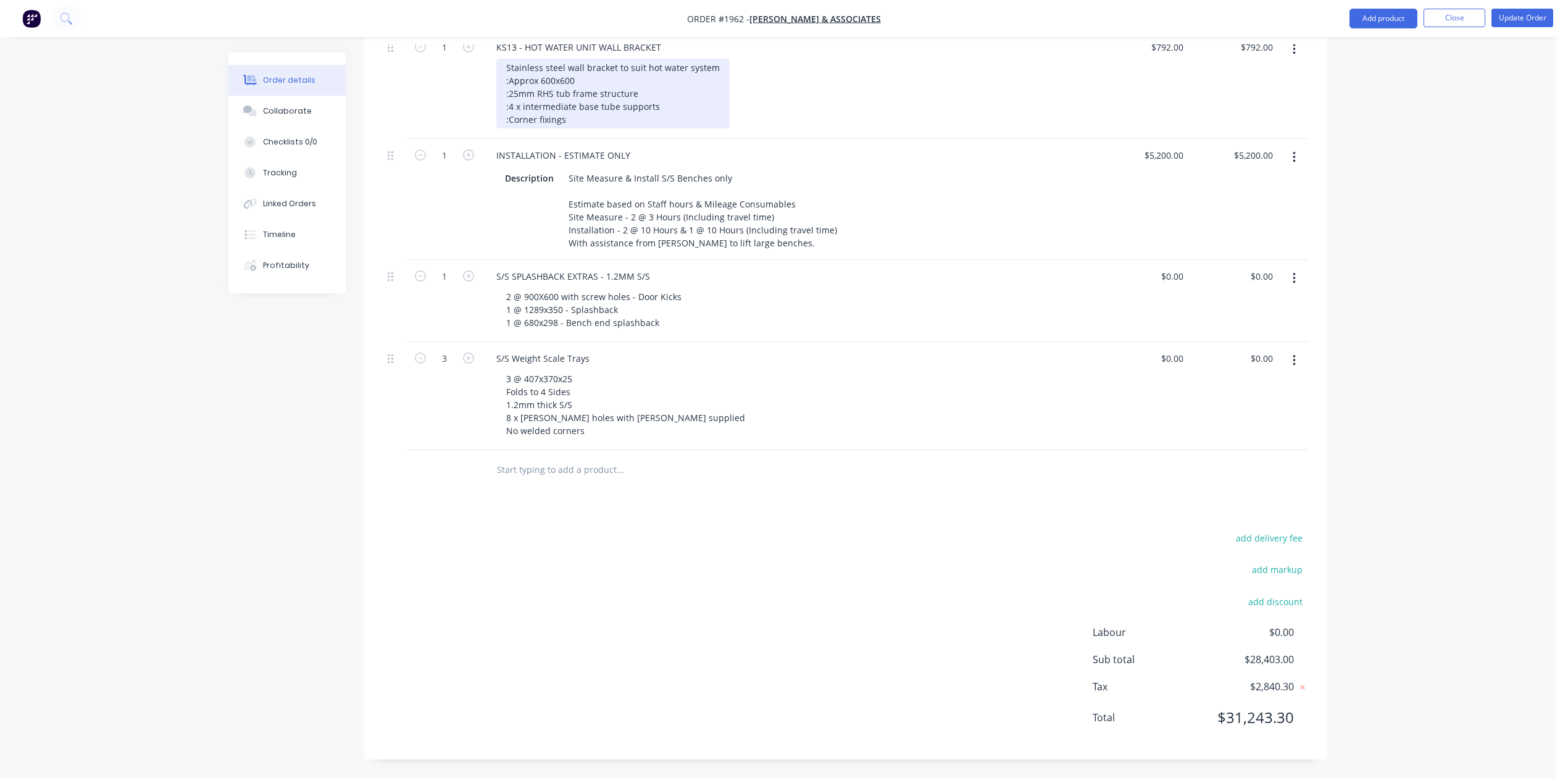
scroll to position [1316, 0]
click at [1169, 285] on div "0 $0.00" at bounding box center [1171, 276] width 33 height 18
type input "$820.00"
type input "820.00"
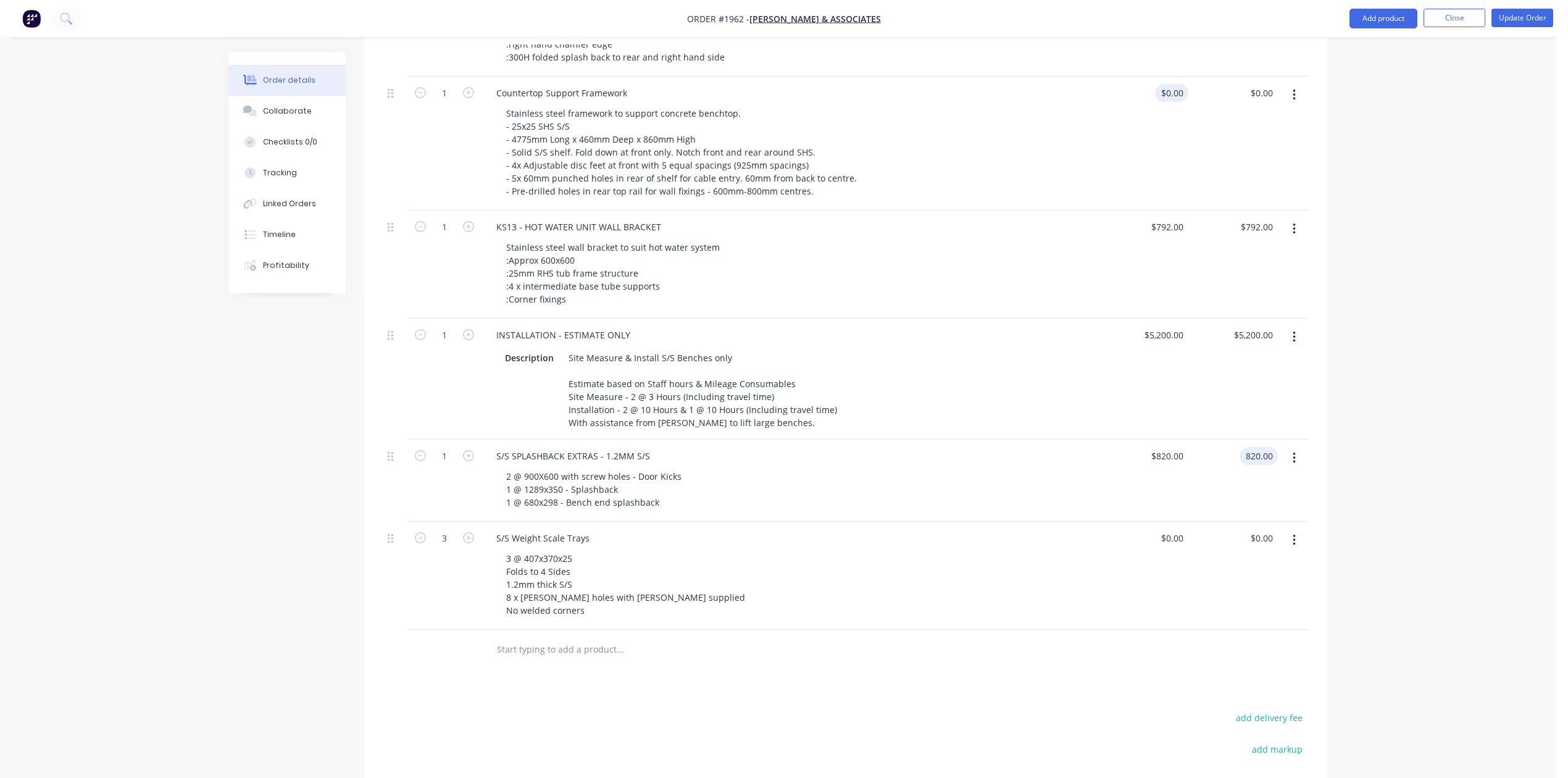
type input "0"
type input "$820.00"
click at [1174, 102] on input "0" at bounding box center [1181, 93] width 14 height 18
type input "$2,830.00"
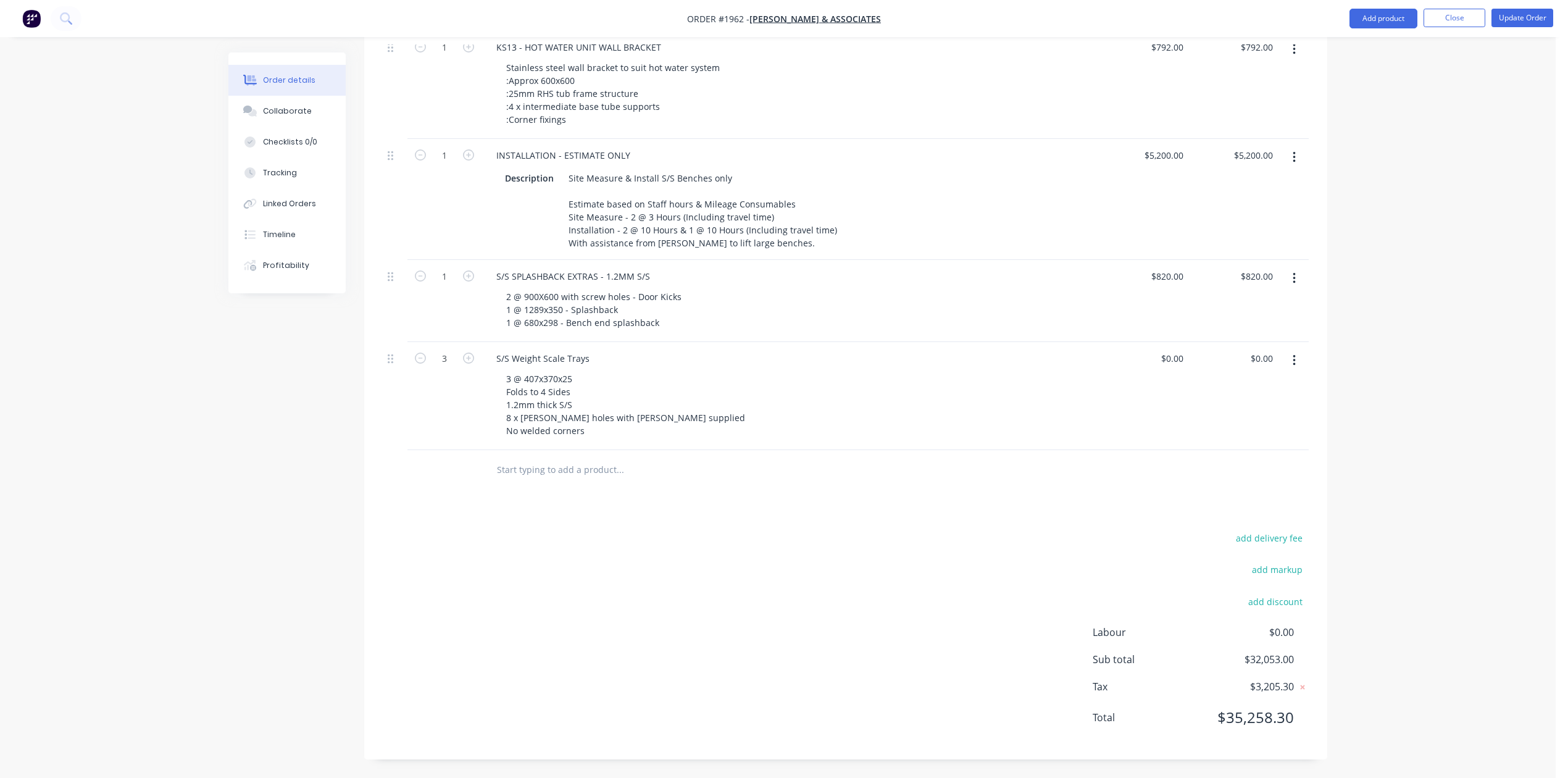
scroll to position [1201, 0]
type input "$2,830.00"
click at [1521, 14] on button "Update Order" at bounding box center [1522, 18] width 61 height 19
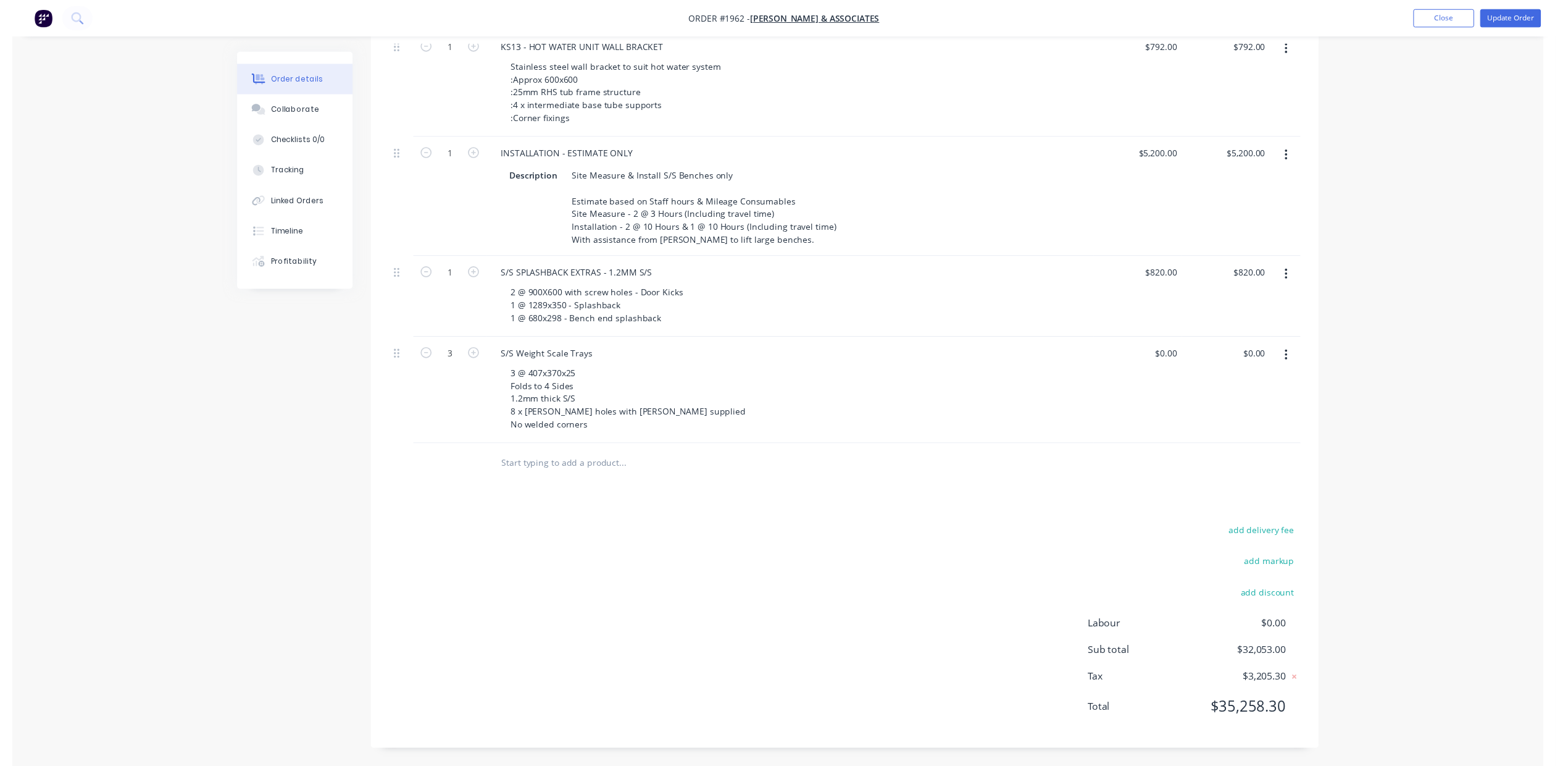
scroll to position [0, 0]
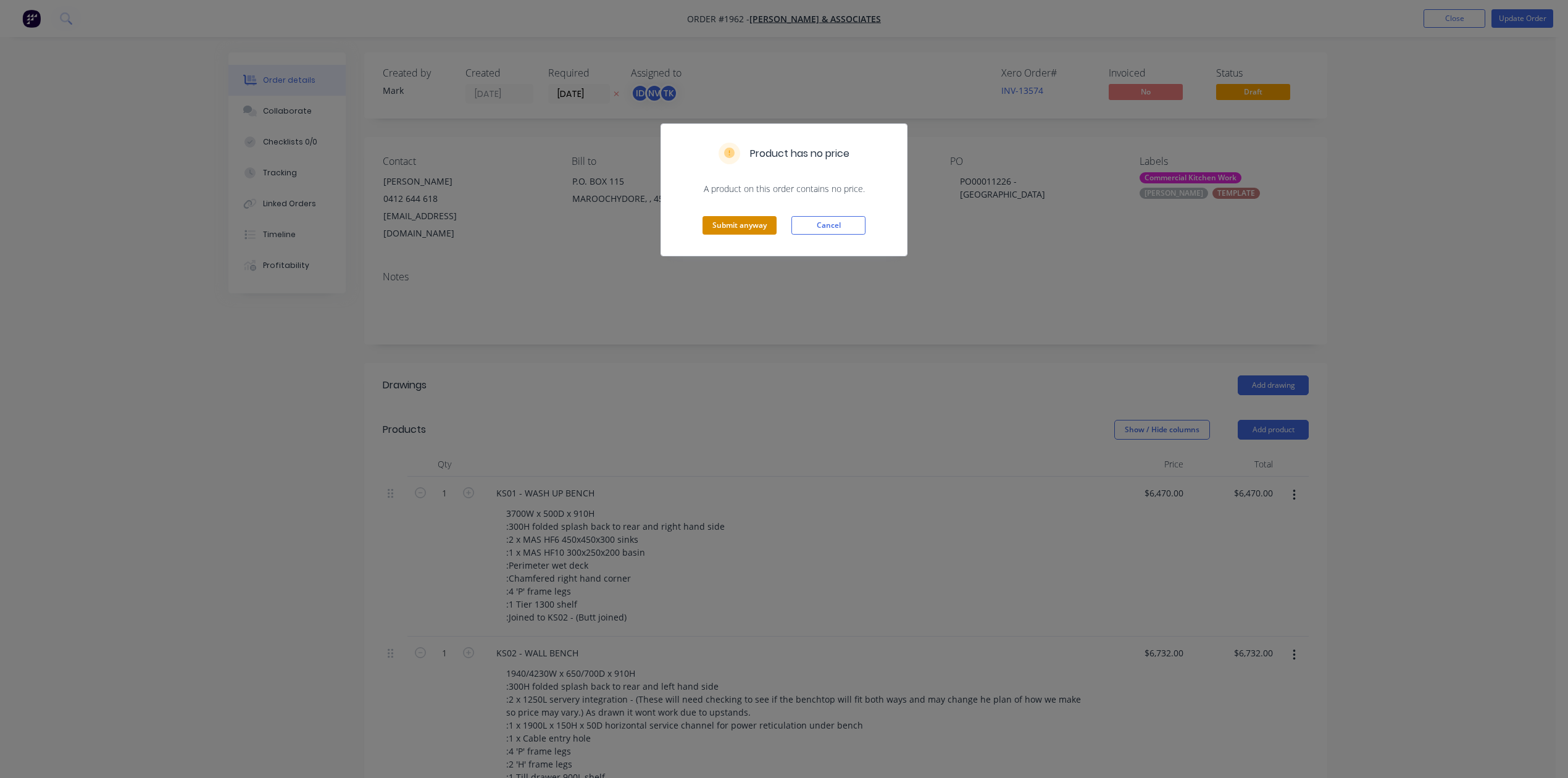
click at [748, 234] on button "Submit anyway" at bounding box center [739, 225] width 74 height 19
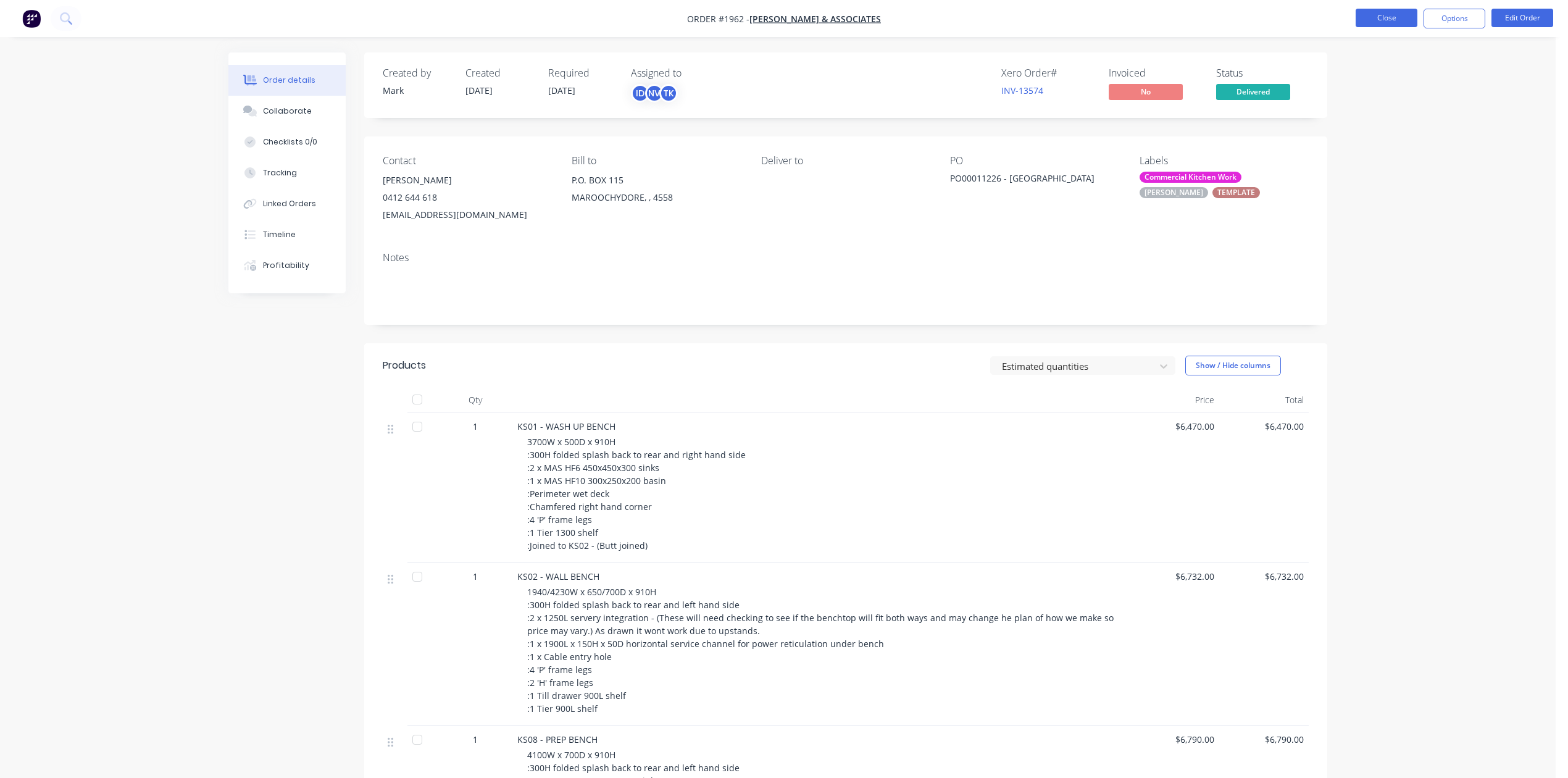
click at [1391, 14] on button "Close" at bounding box center [1386, 18] width 61 height 19
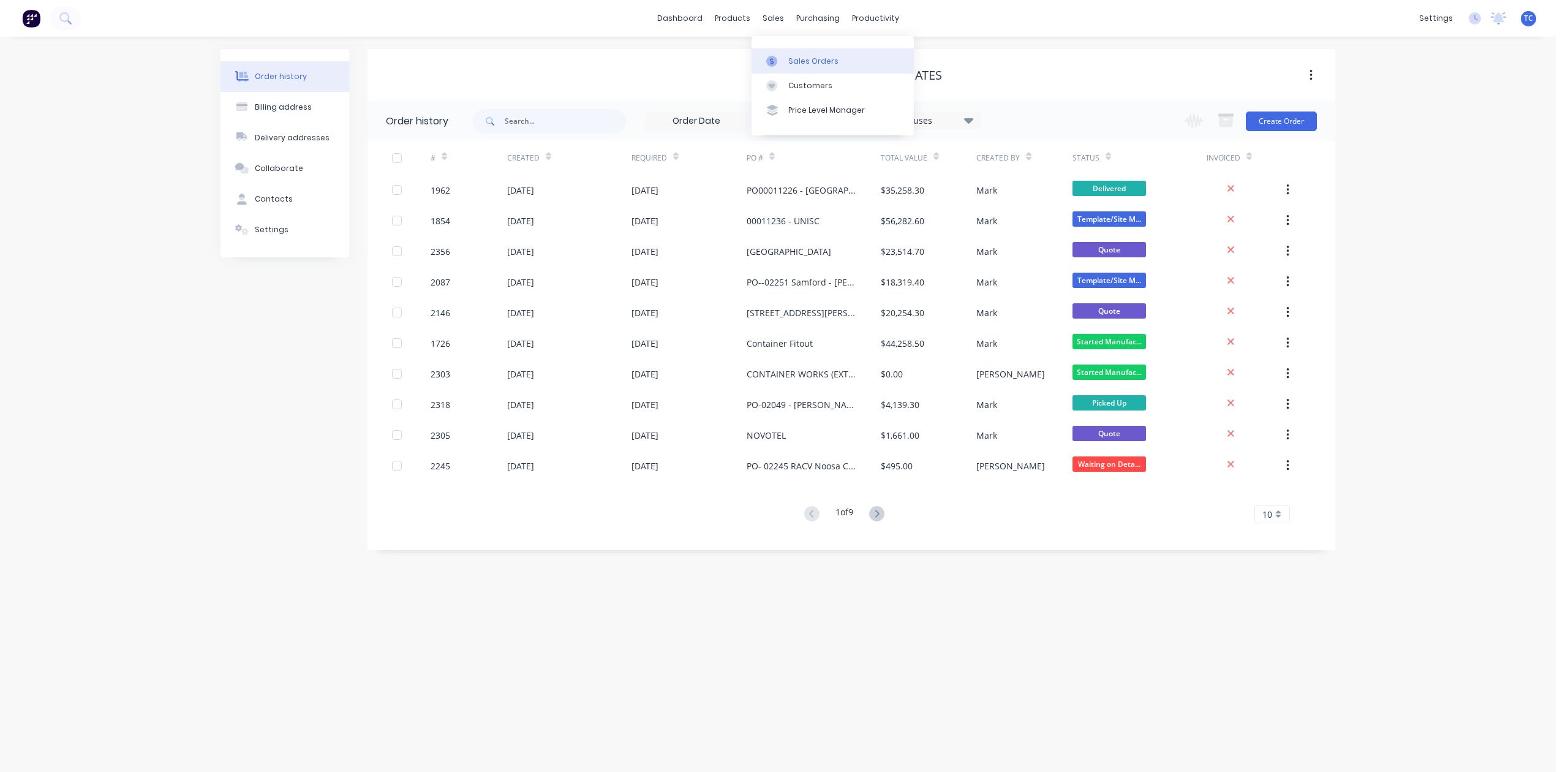
click at [806, 64] on div "Sales Orders" at bounding box center [814, 61] width 50 height 11
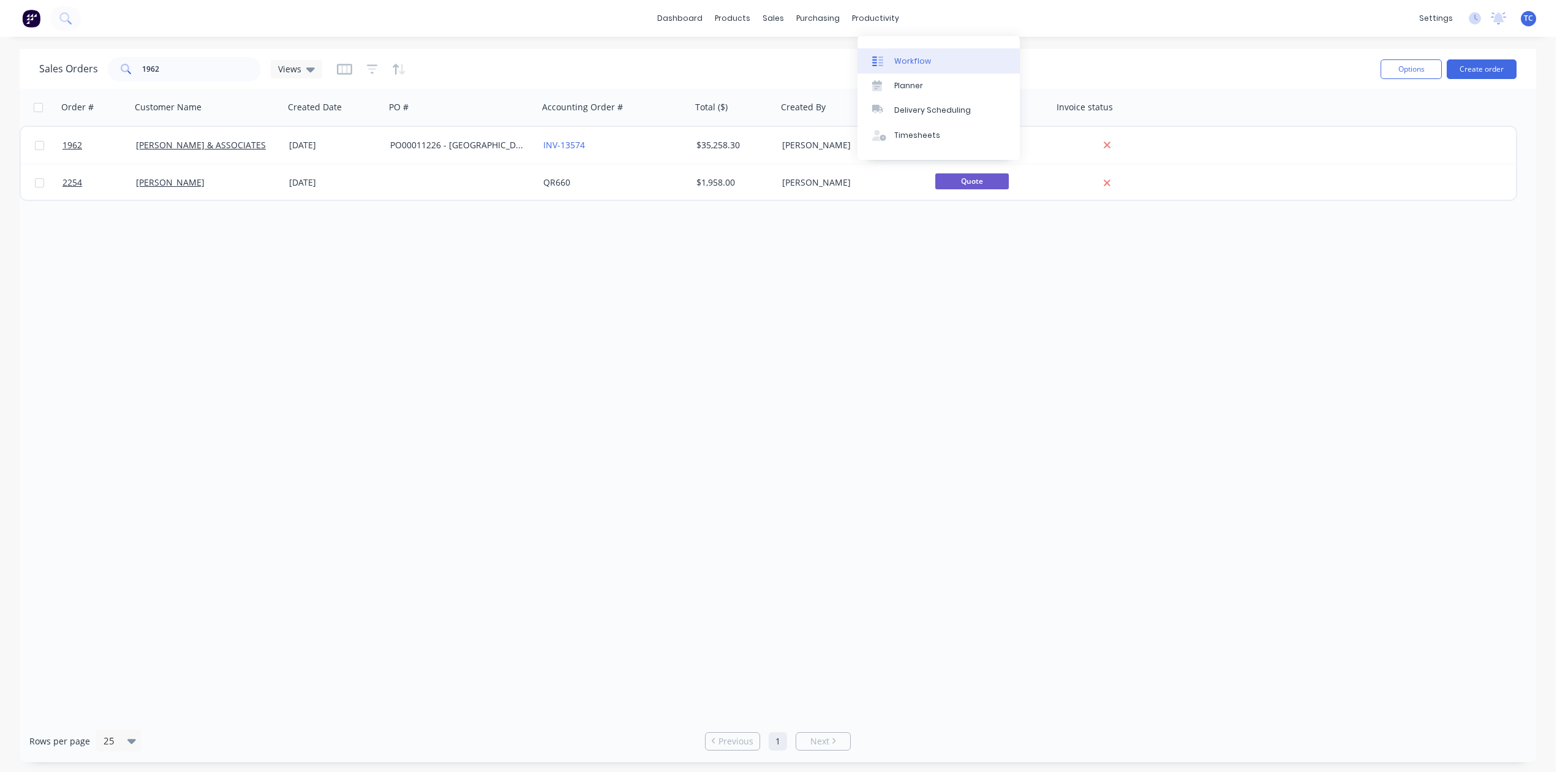
click at [913, 63] on div "Workflow" at bounding box center [912, 61] width 37 height 11
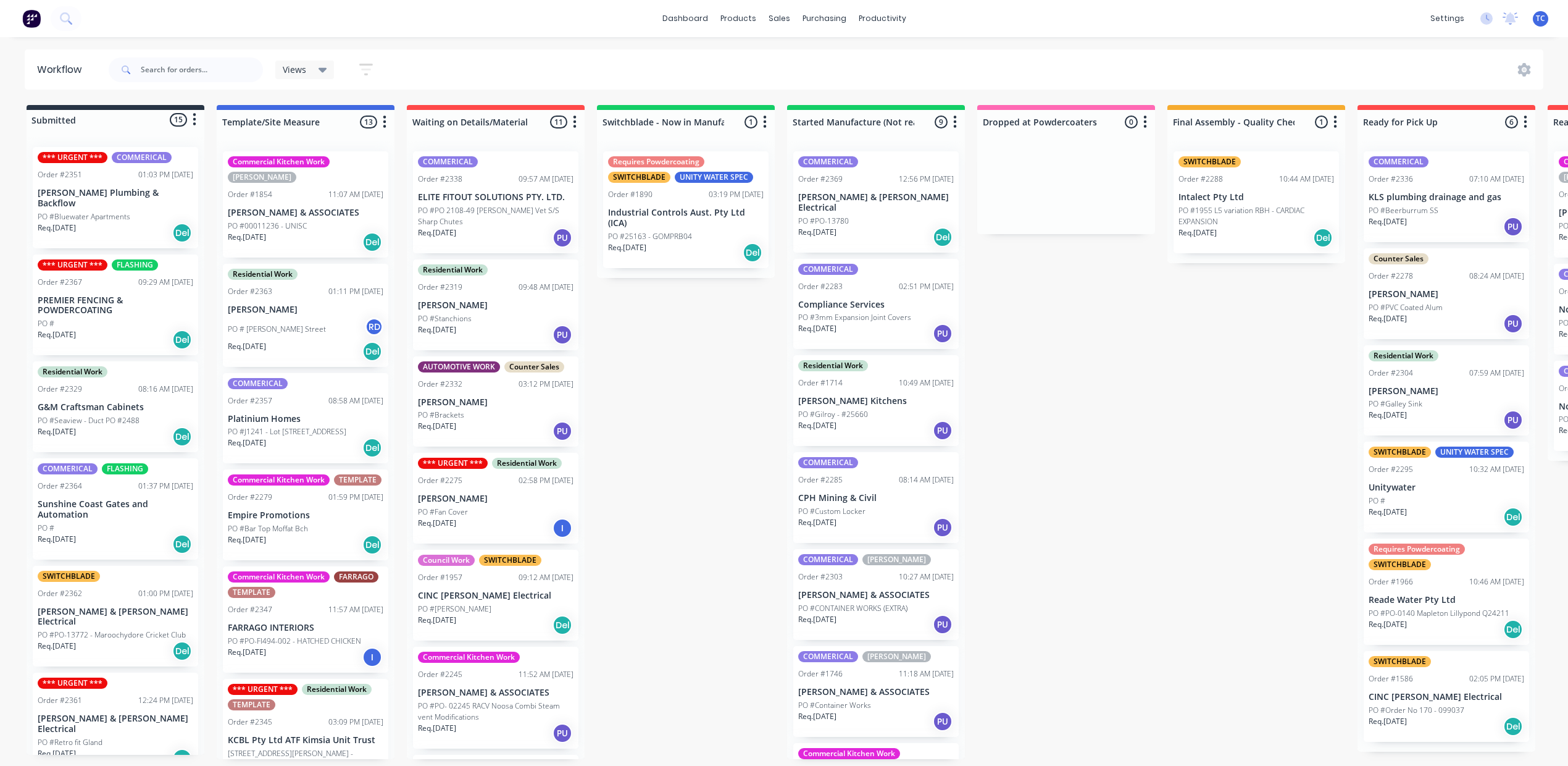
click at [127, 316] on p "PREMIER FENCING & POWDERCOATING" at bounding box center [115, 305] width 156 height 21
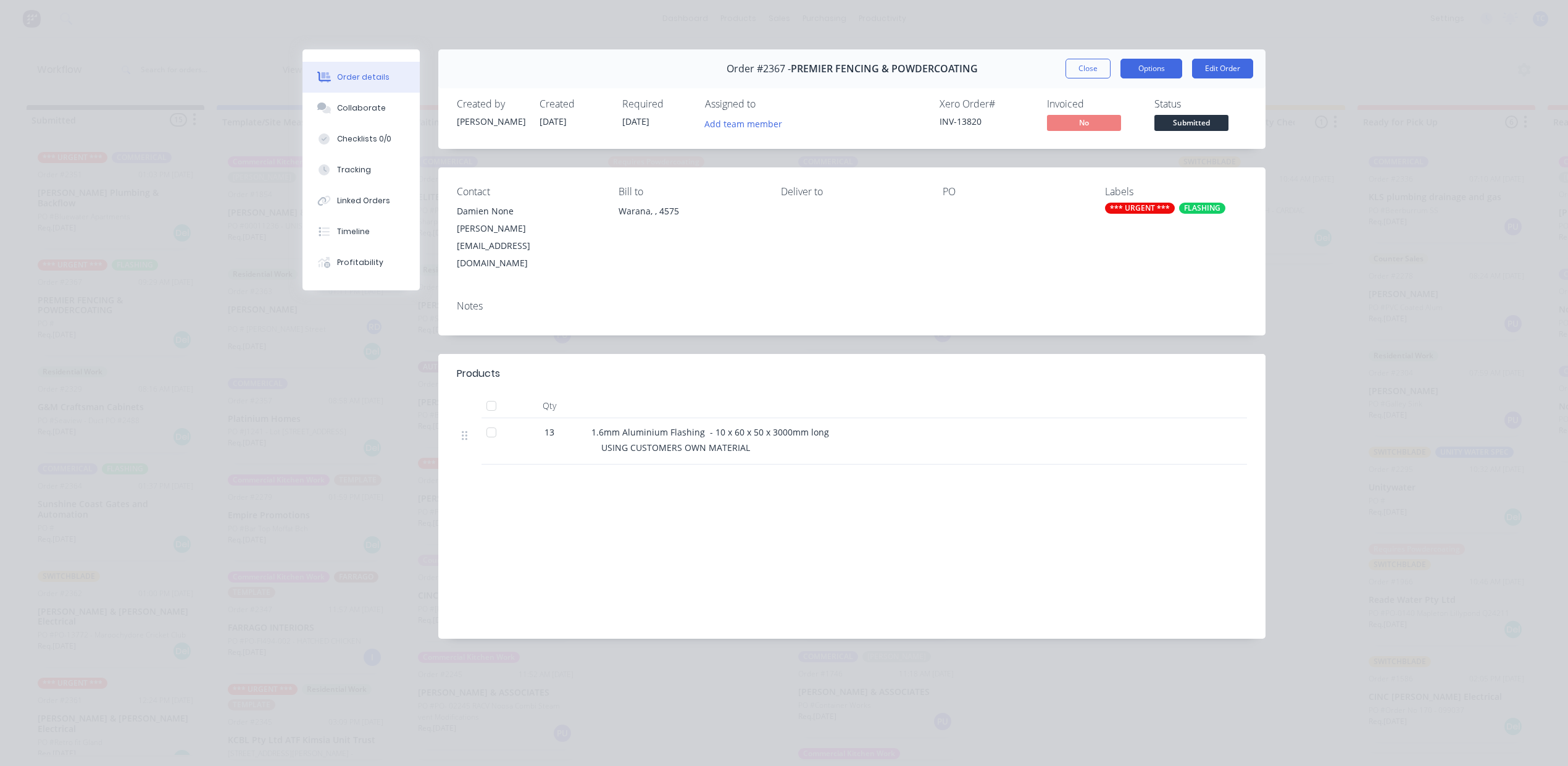
click at [1136, 78] on button "Options" at bounding box center [1151, 69] width 61 height 20
click at [1080, 134] on div "Work Order" at bounding box center [1116, 125] width 107 height 18
click at [1091, 159] on div "Standard" at bounding box center [1116, 150] width 107 height 18
click at [1073, 78] on button "Close" at bounding box center [1088, 69] width 45 height 20
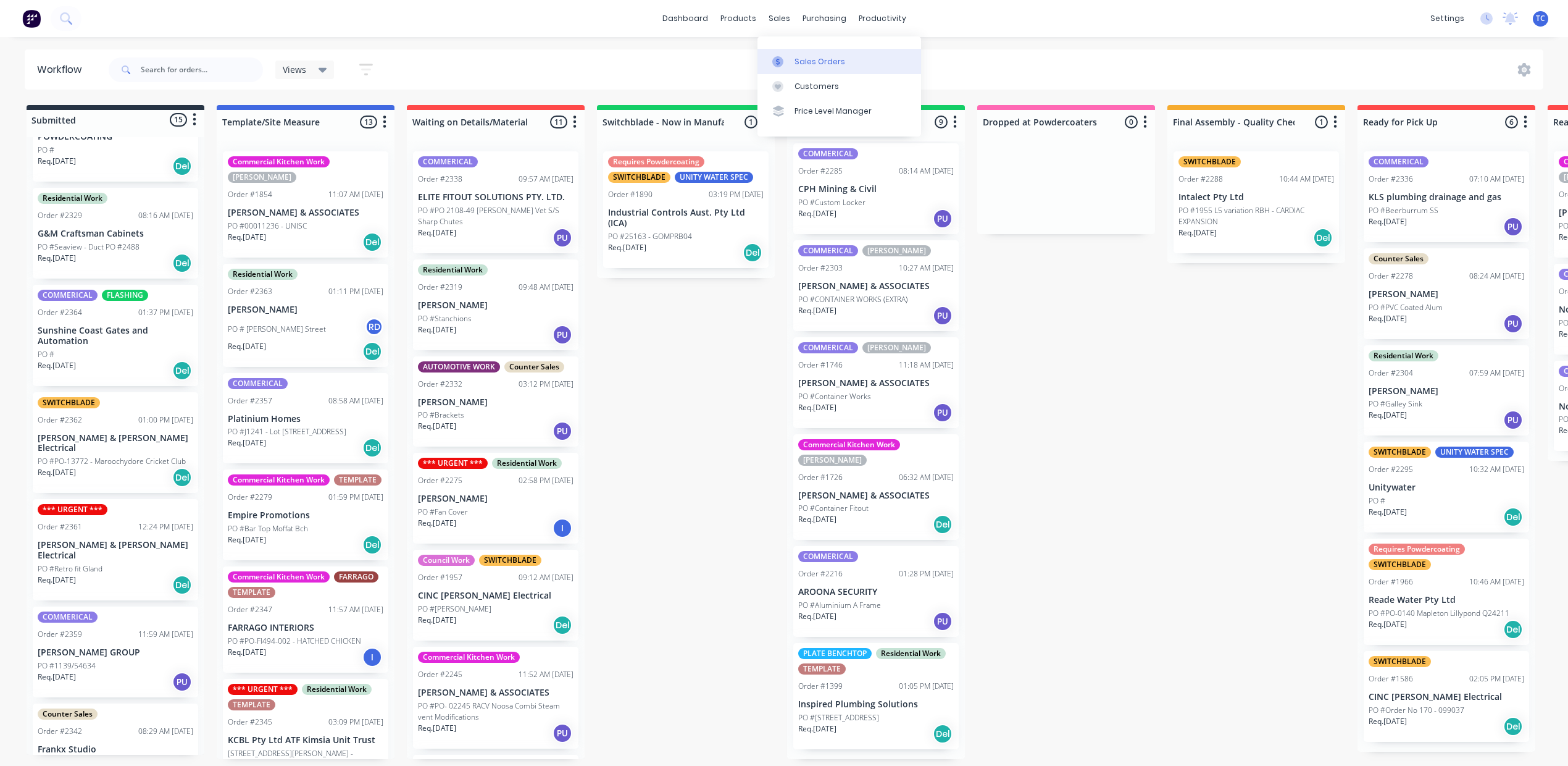
click at [822, 63] on div "Sales Orders" at bounding box center [820, 61] width 50 height 11
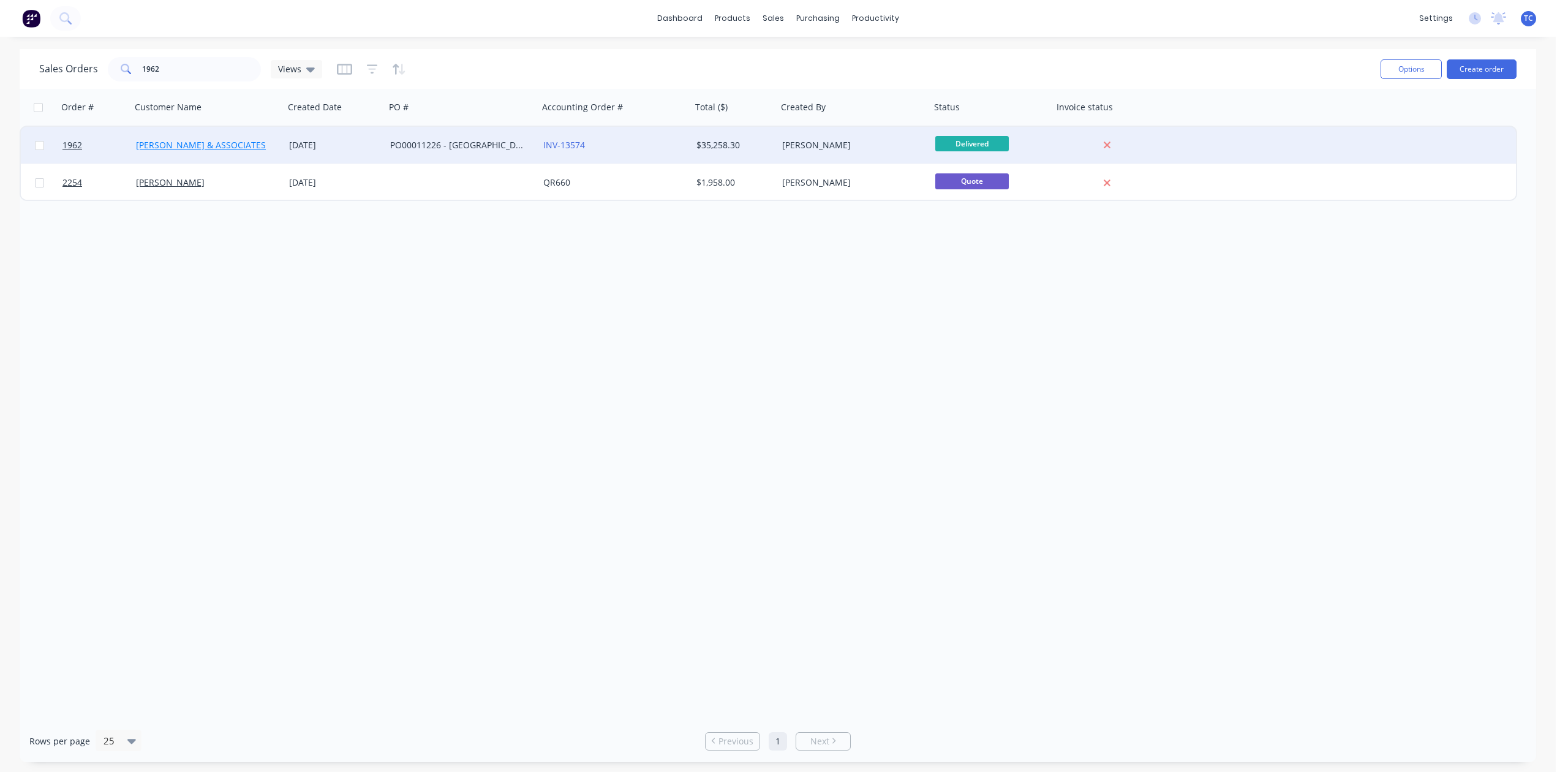
click at [180, 142] on link "[PERSON_NAME] & ASSOCIATES" at bounding box center [200, 144] width 130 height 12
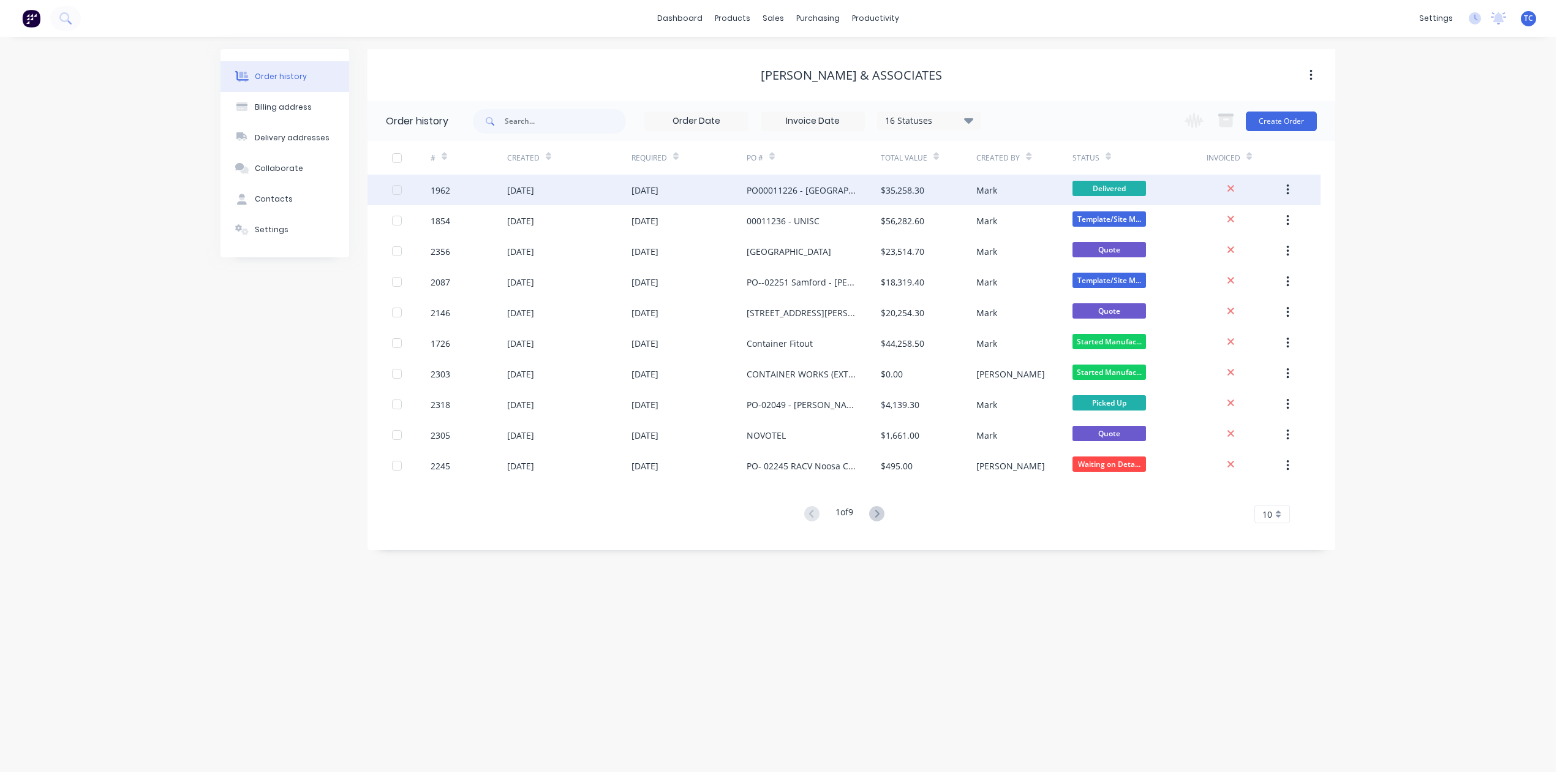
click at [507, 189] on div "[DATE]" at bounding box center [521, 190] width 27 height 13
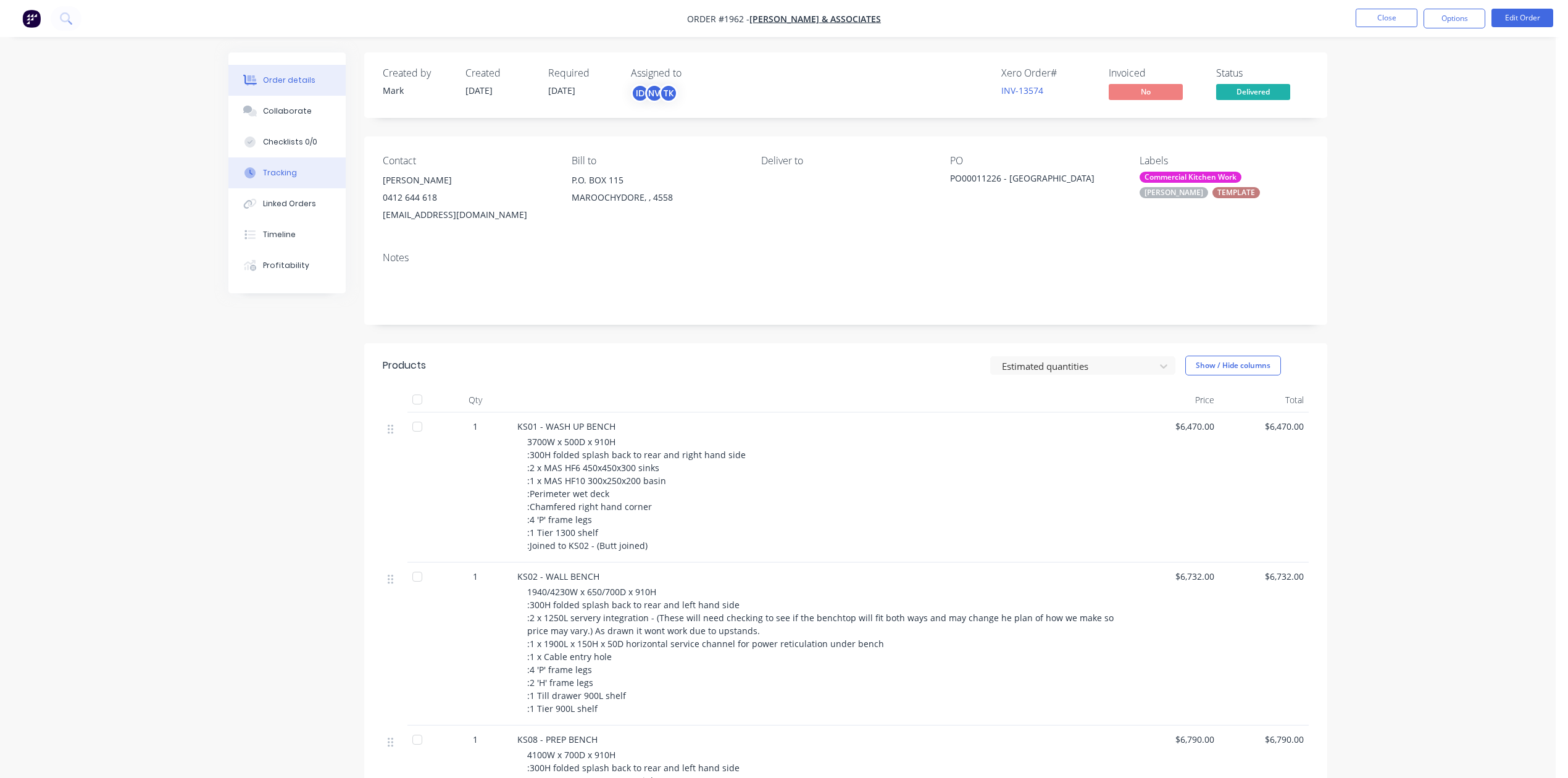
click at [294, 178] on div "Tracking" at bounding box center [280, 173] width 34 height 11
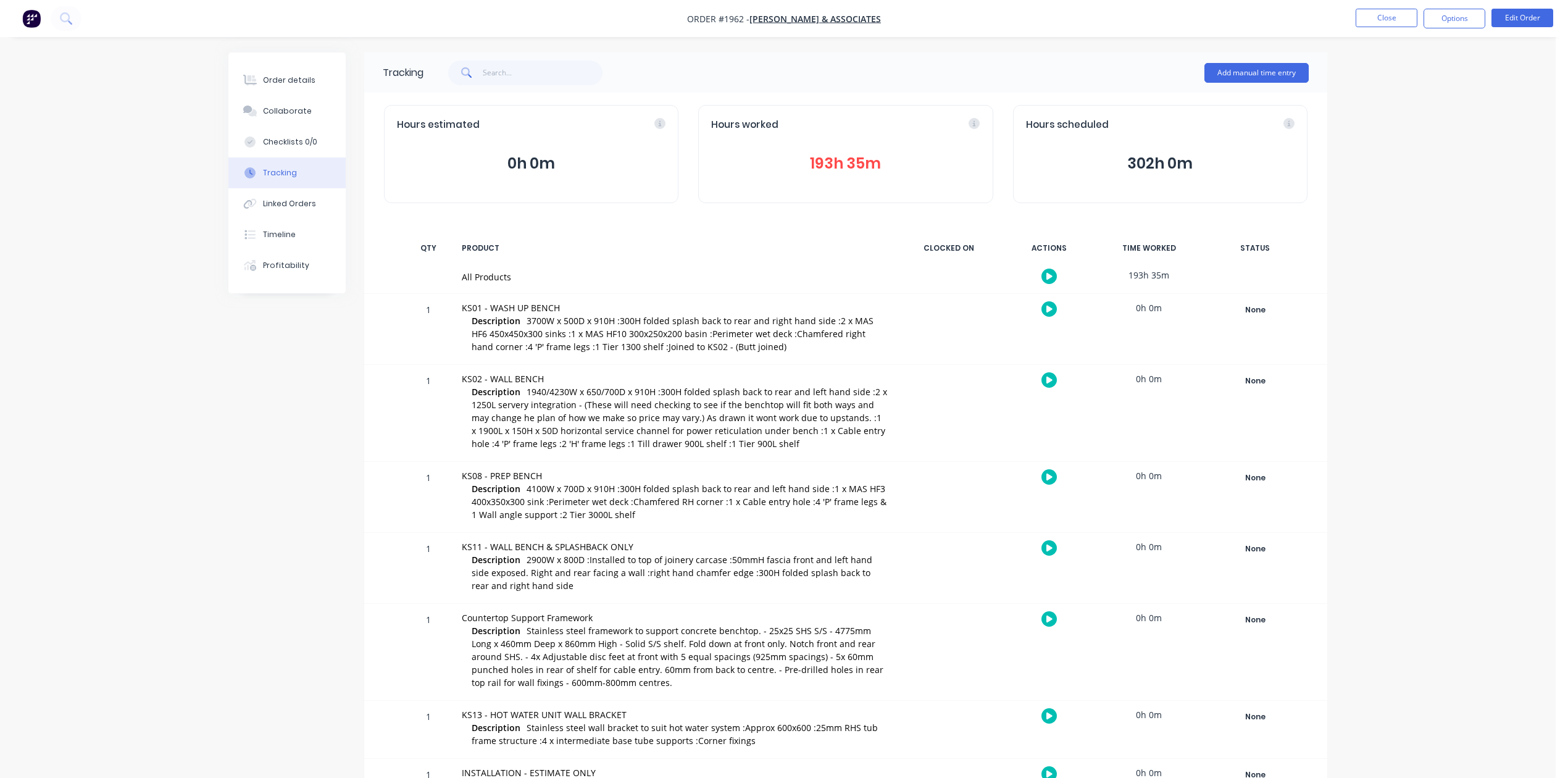
click at [848, 170] on button "193h 35m" at bounding box center [846, 163] width 269 height 23
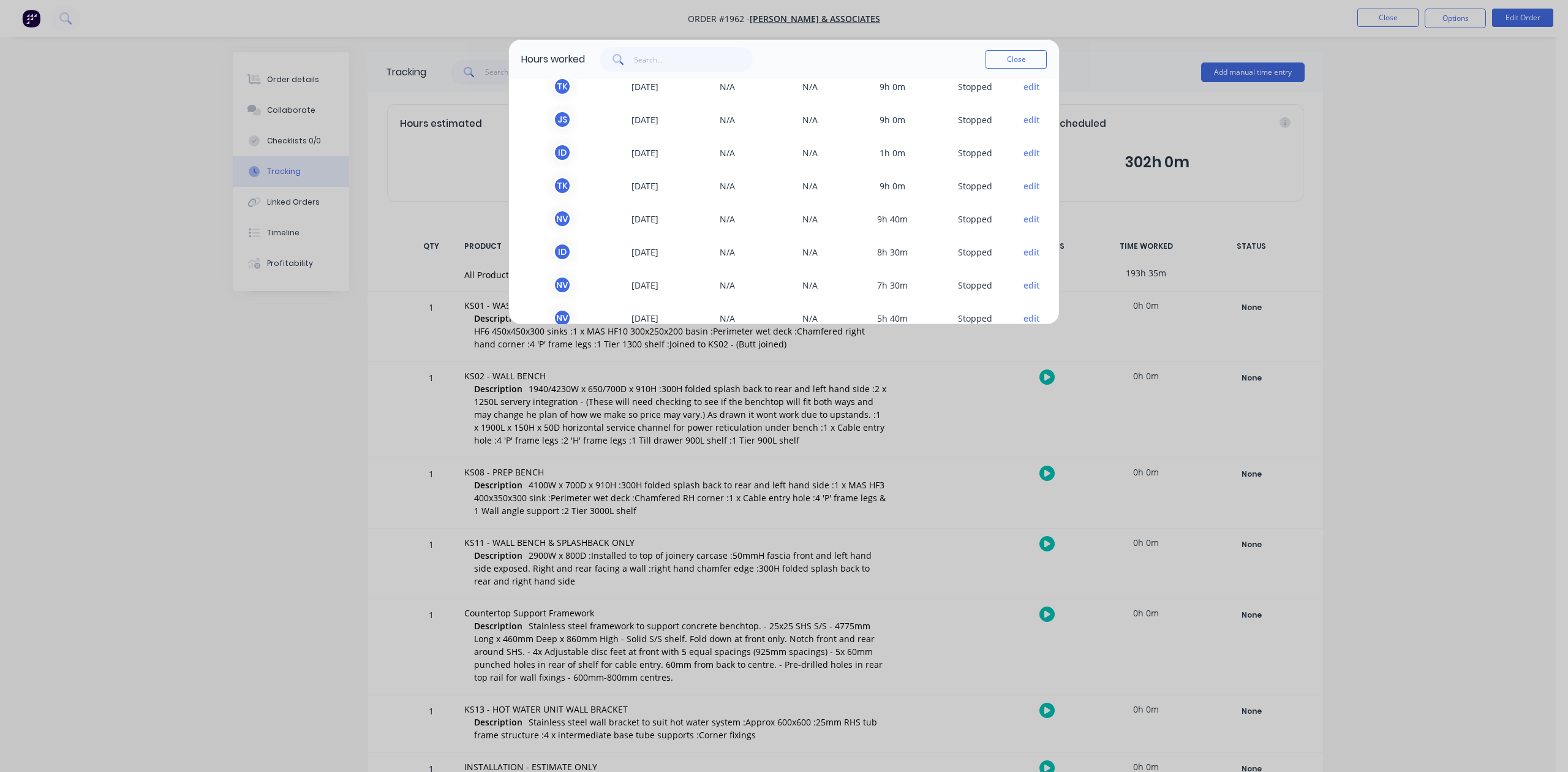
scroll to position [190, 0]
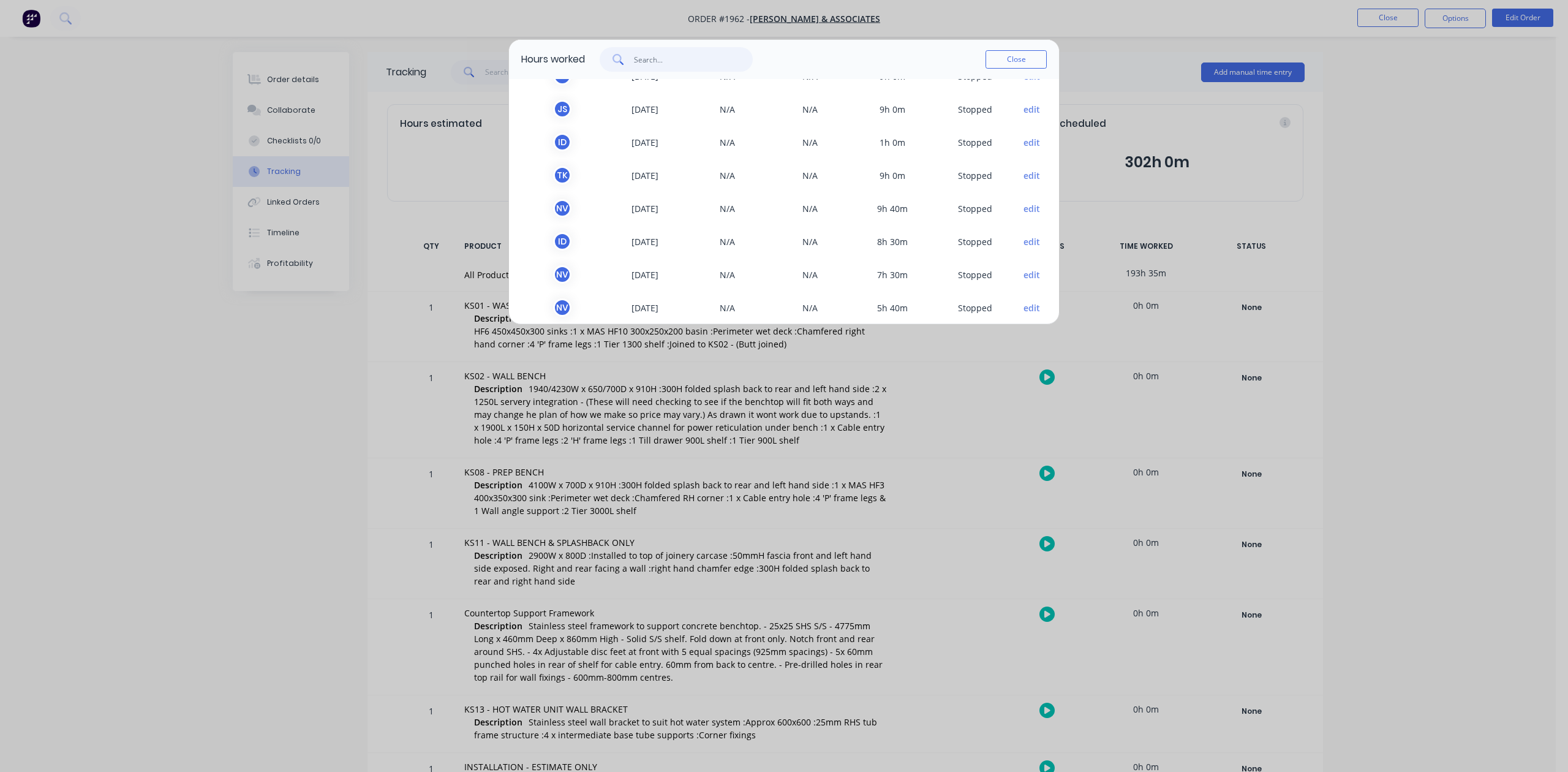
click at [683, 71] on input "text" at bounding box center [694, 59] width 119 height 24
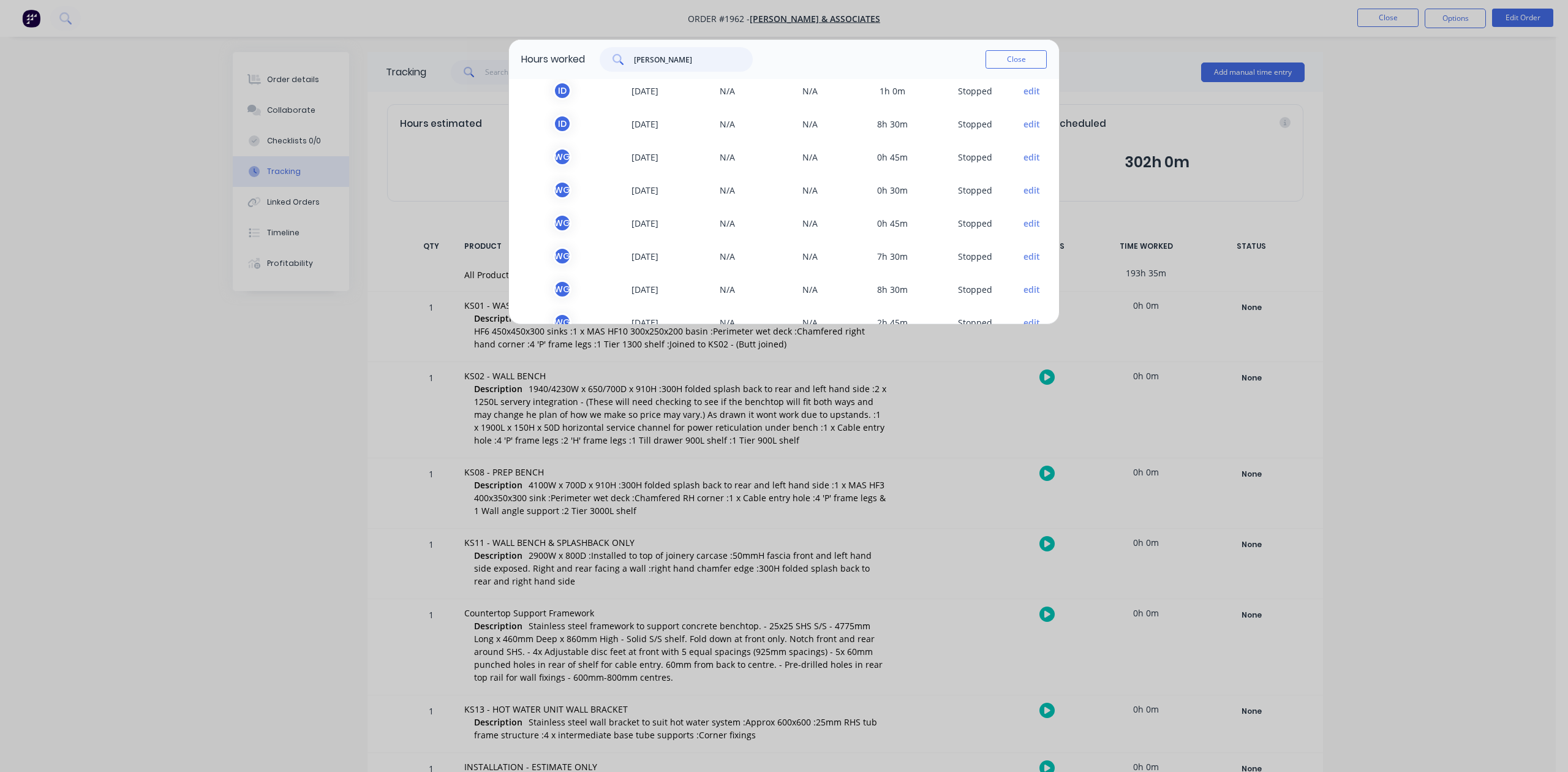
scroll to position [0, 0]
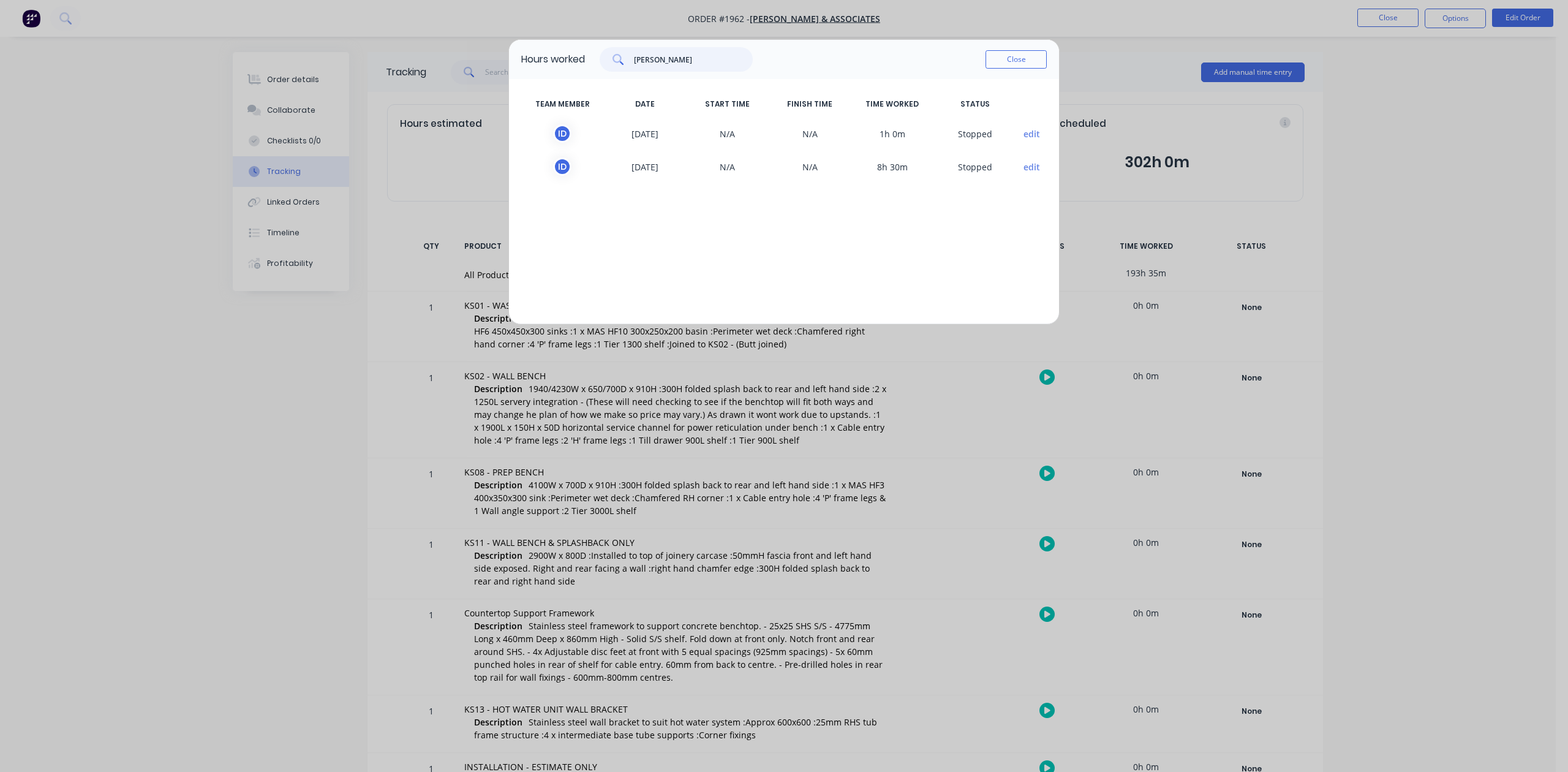
drag, startPoint x: 694, startPoint y: 84, endPoint x: 618, endPoint y: 72, distance: 76.9
click at [618, 72] on div "[PERSON_NAME]" at bounding box center [676, 59] width 153 height 24
drag, startPoint x: 697, startPoint y: 76, endPoint x: 611, endPoint y: 65, distance: 86.7
click at [611, 65] on div "[PERSON_NAME]" at bounding box center [676, 59] width 153 height 24
drag, startPoint x: 677, startPoint y: 77, endPoint x: 628, endPoint y: 77, distance: 49.0
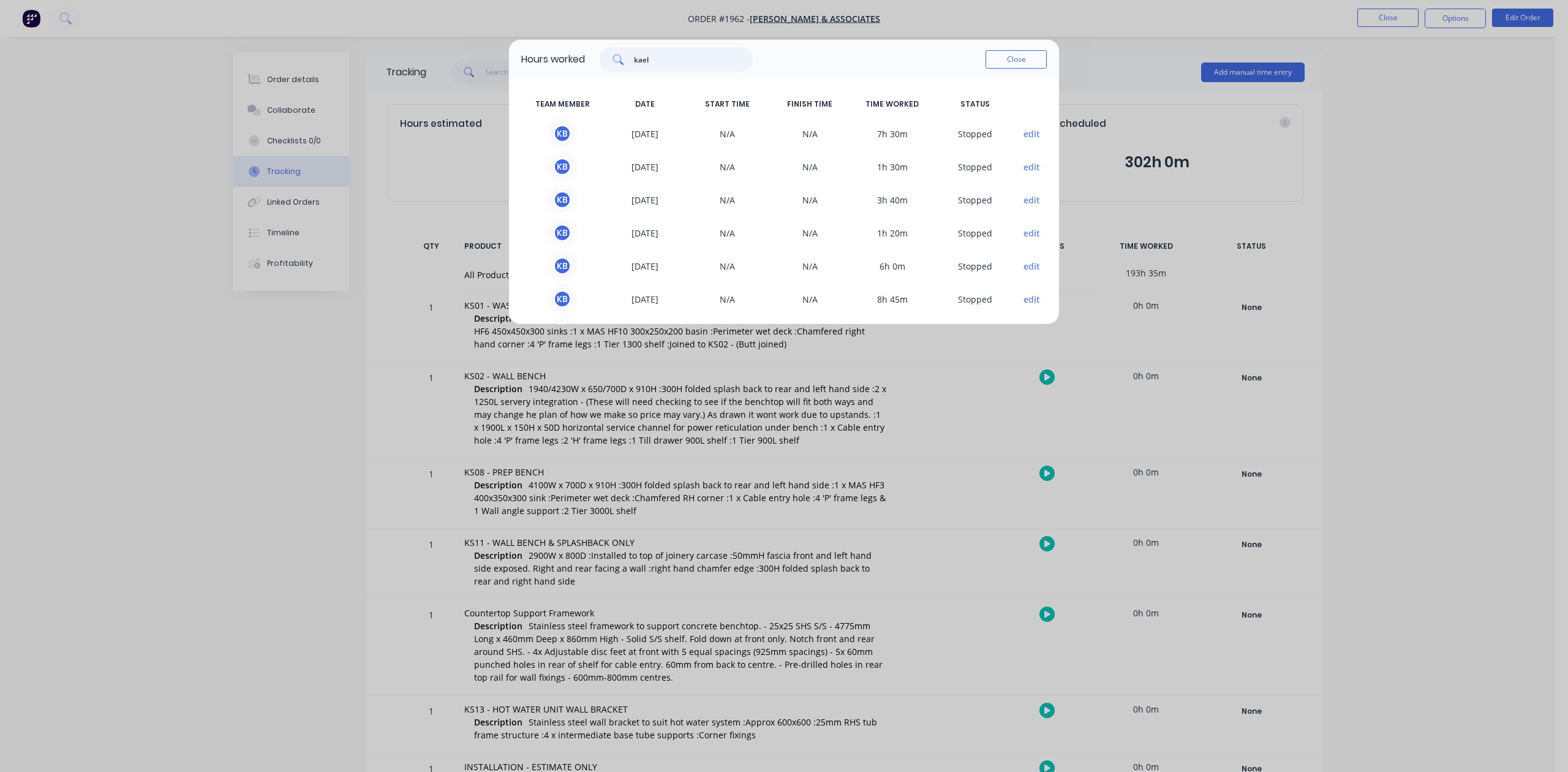
click at [630, 72] on div "kael" at bounding box center [676, 59] width 153 height 24
type input "[PERSON_NAME]"
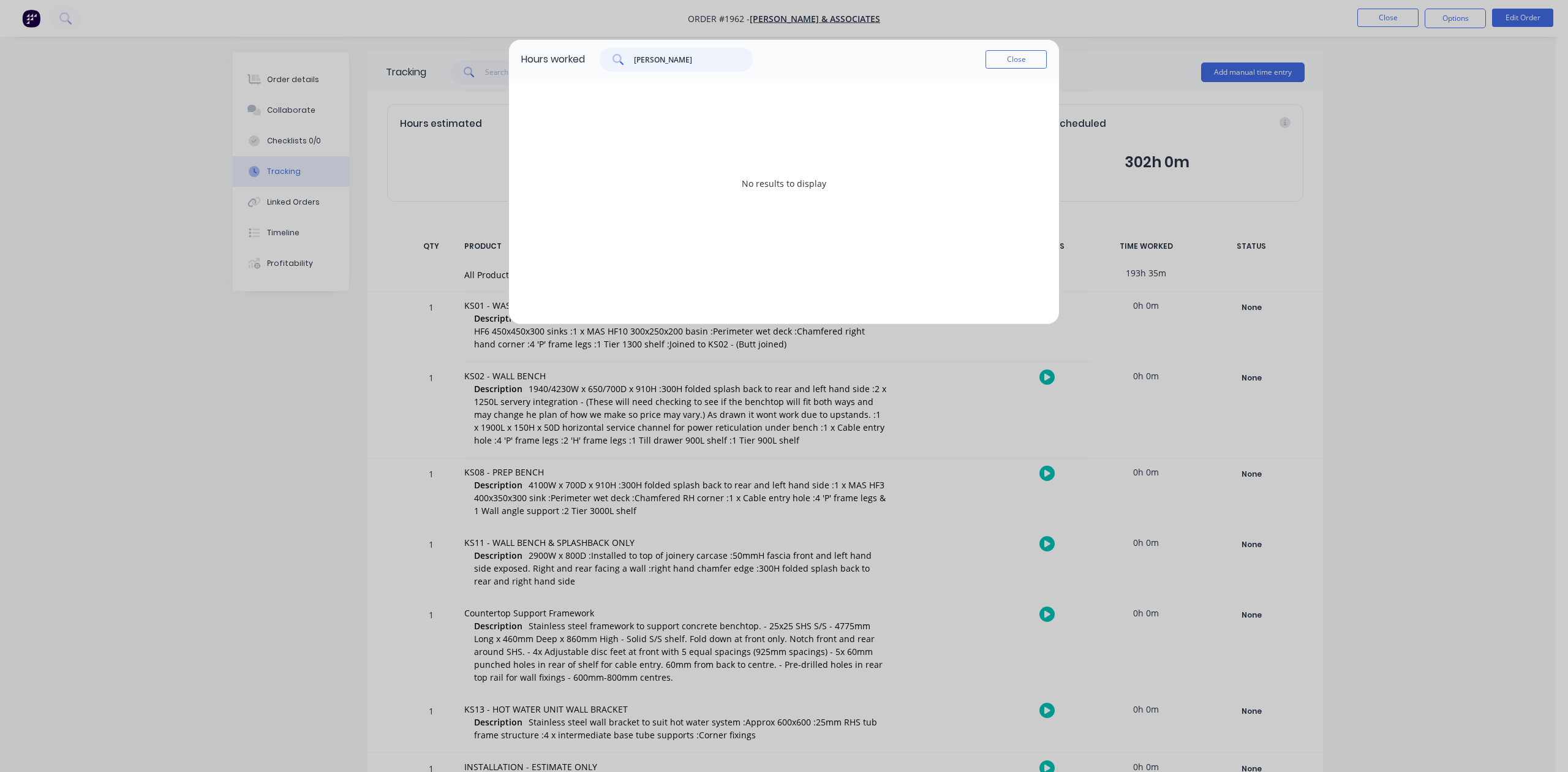
drag, startPoint x: 678, startPoint y: 77, endPoint x: 630, endPoint y: 77, distance: 48.0
click at [630, 72] on div "[PERSON_NAME]" at bounding box center [676, 59] width 153 height 24
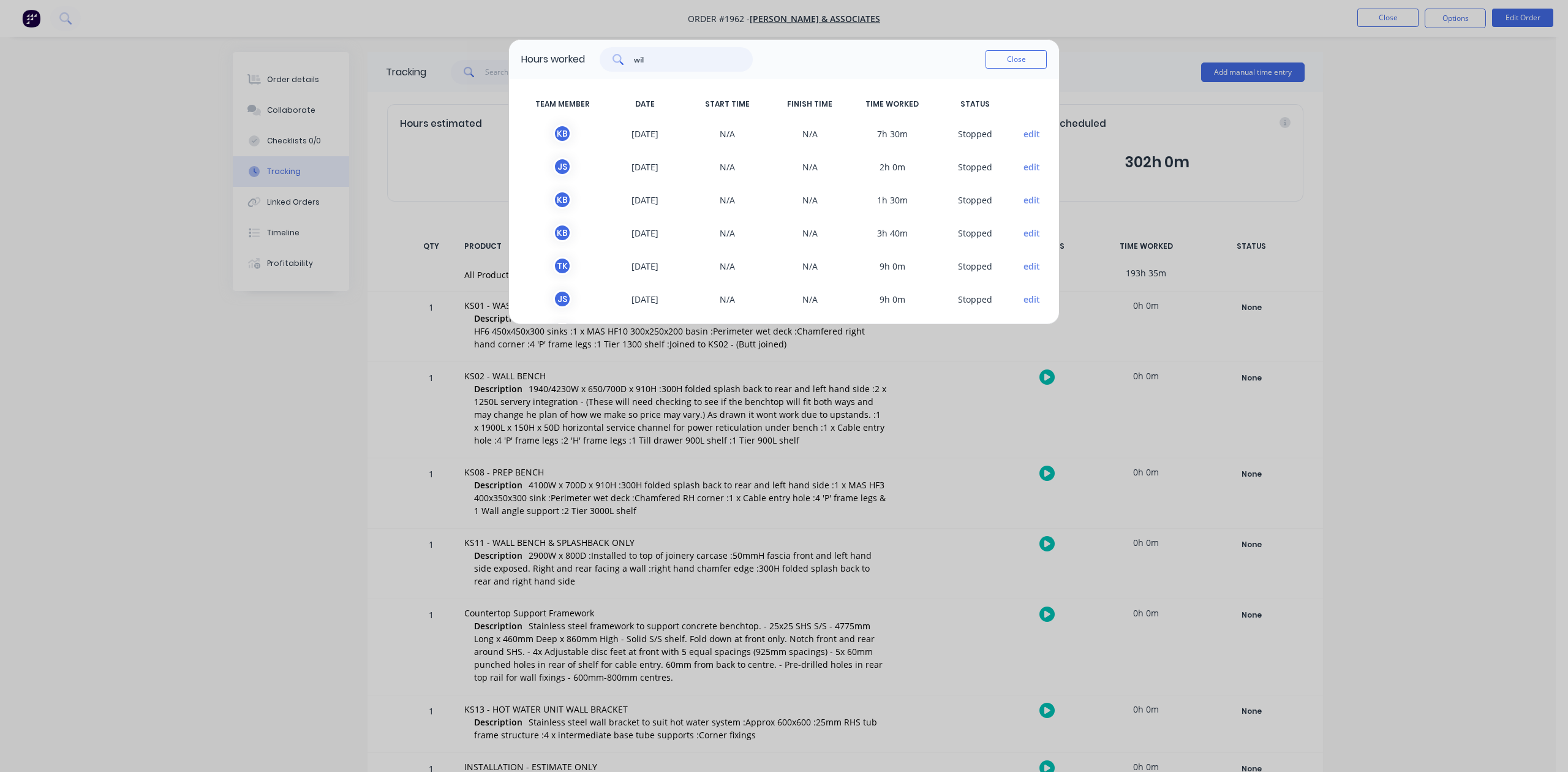
type input "will"
drag, startPoint x: 695, startPoint y: 72, endPoint x: 613, endPoint y: 71, distance: 82.0
click at [613, 71] on div "will" at bounding box center [676, 59] width 153 height 24
click at [653, 72] on input "text" at bounding box center [694, 59] width 119 height 24
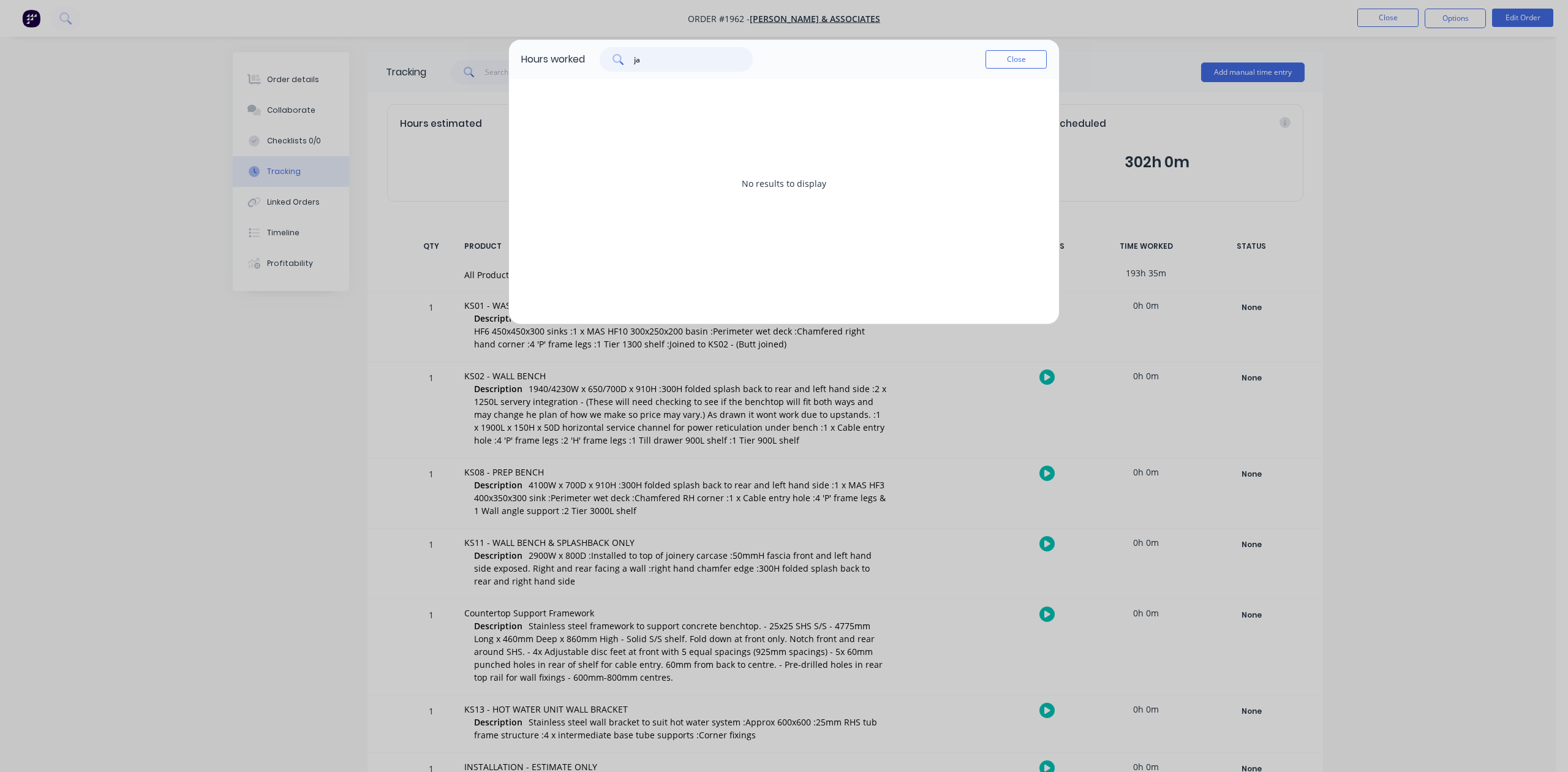
type input "j"
type input "taj"
click at [1006, 69] on button "Close" at bounding box center [1016, 59] width 61 height 19
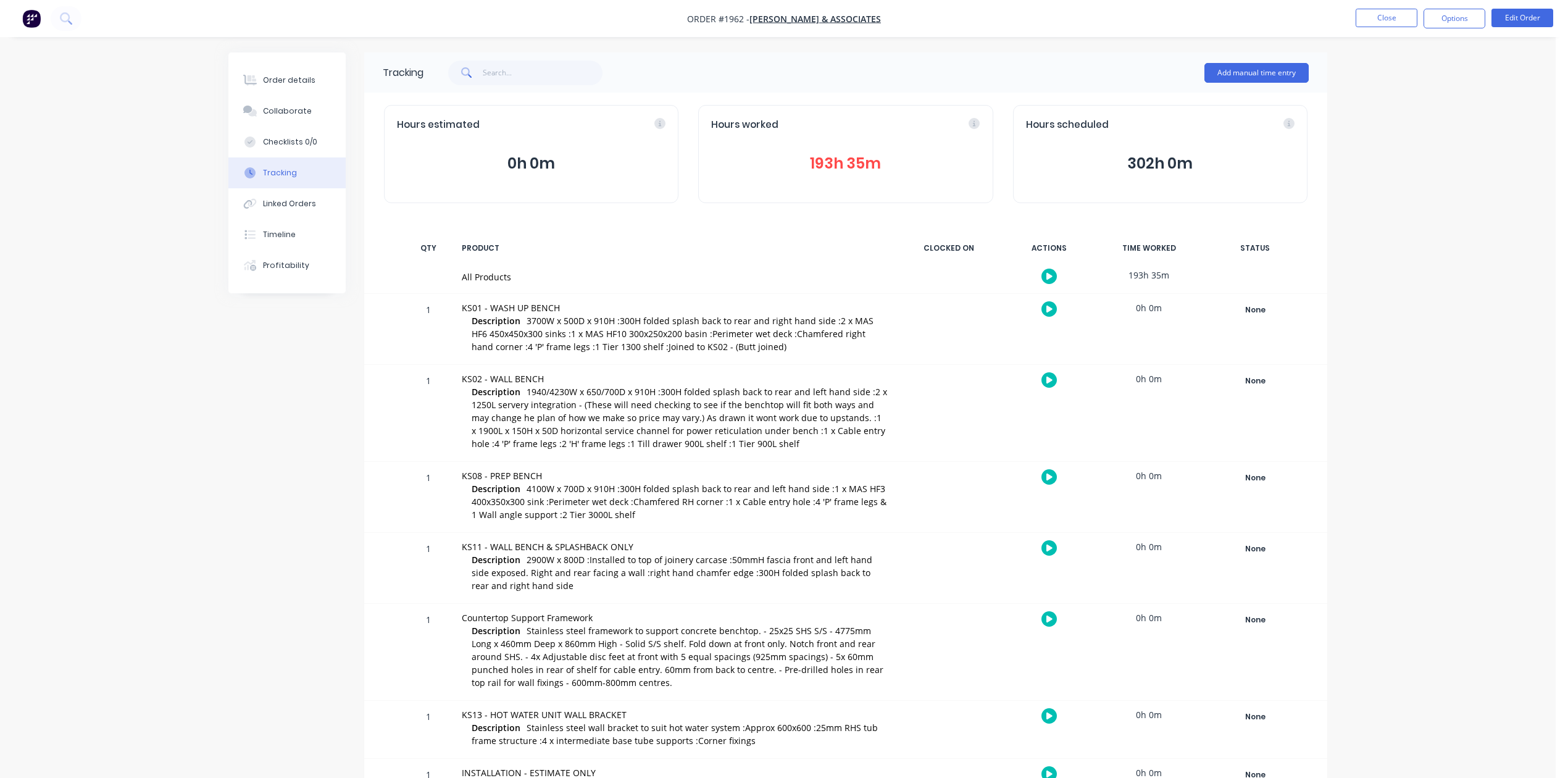
click at [839, 169] on button "193h 35m" at bounding box center [846, 163] width 269 height 23
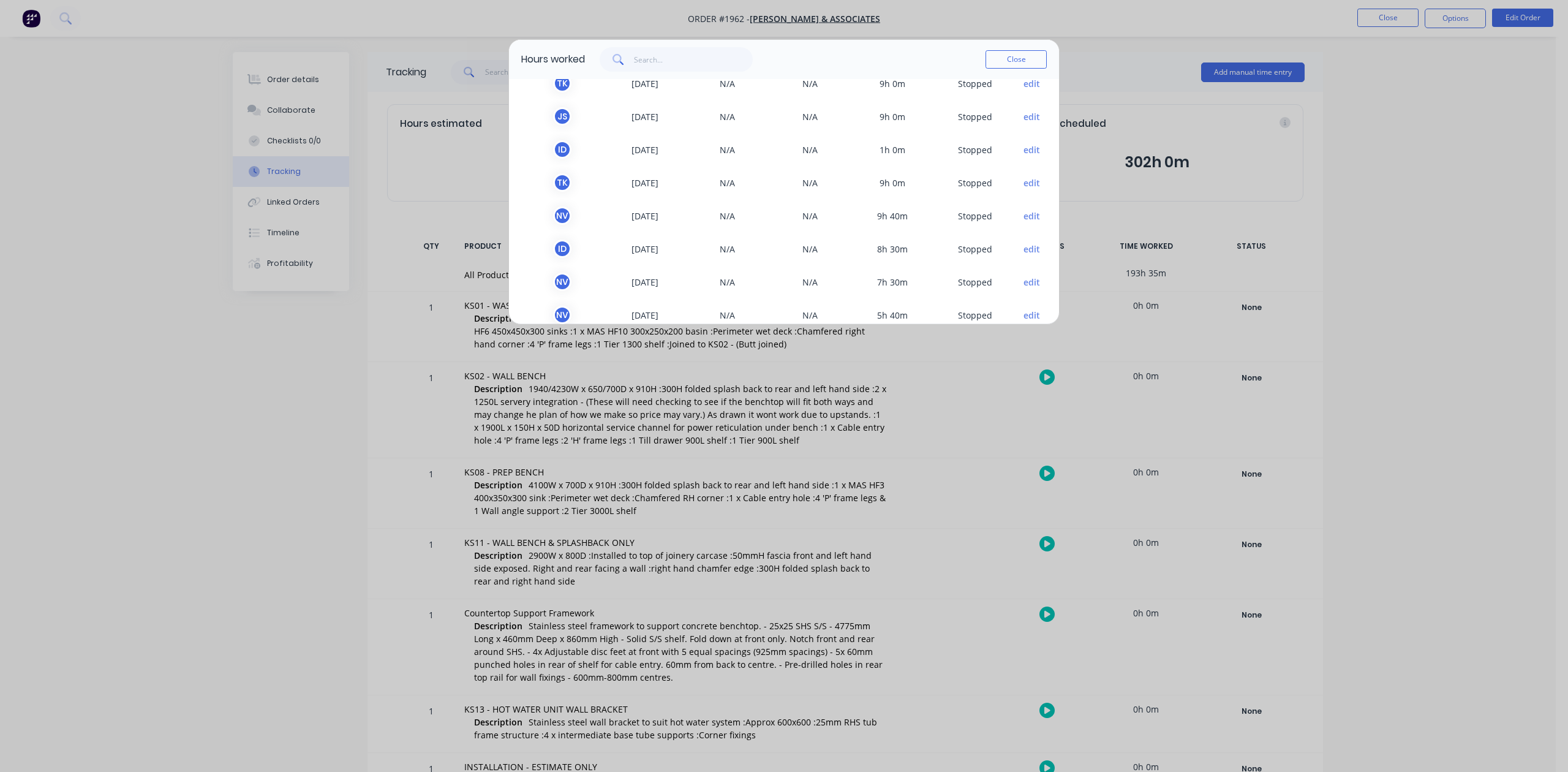
scroll to position [81, 0]
click at [689, 72] on input "text" at bounding box center [694, 59] width 119 height 24
type input "jo"
click at [1003, 69] on button "Close" at bounding box center [1016, 59] width 61 height 19
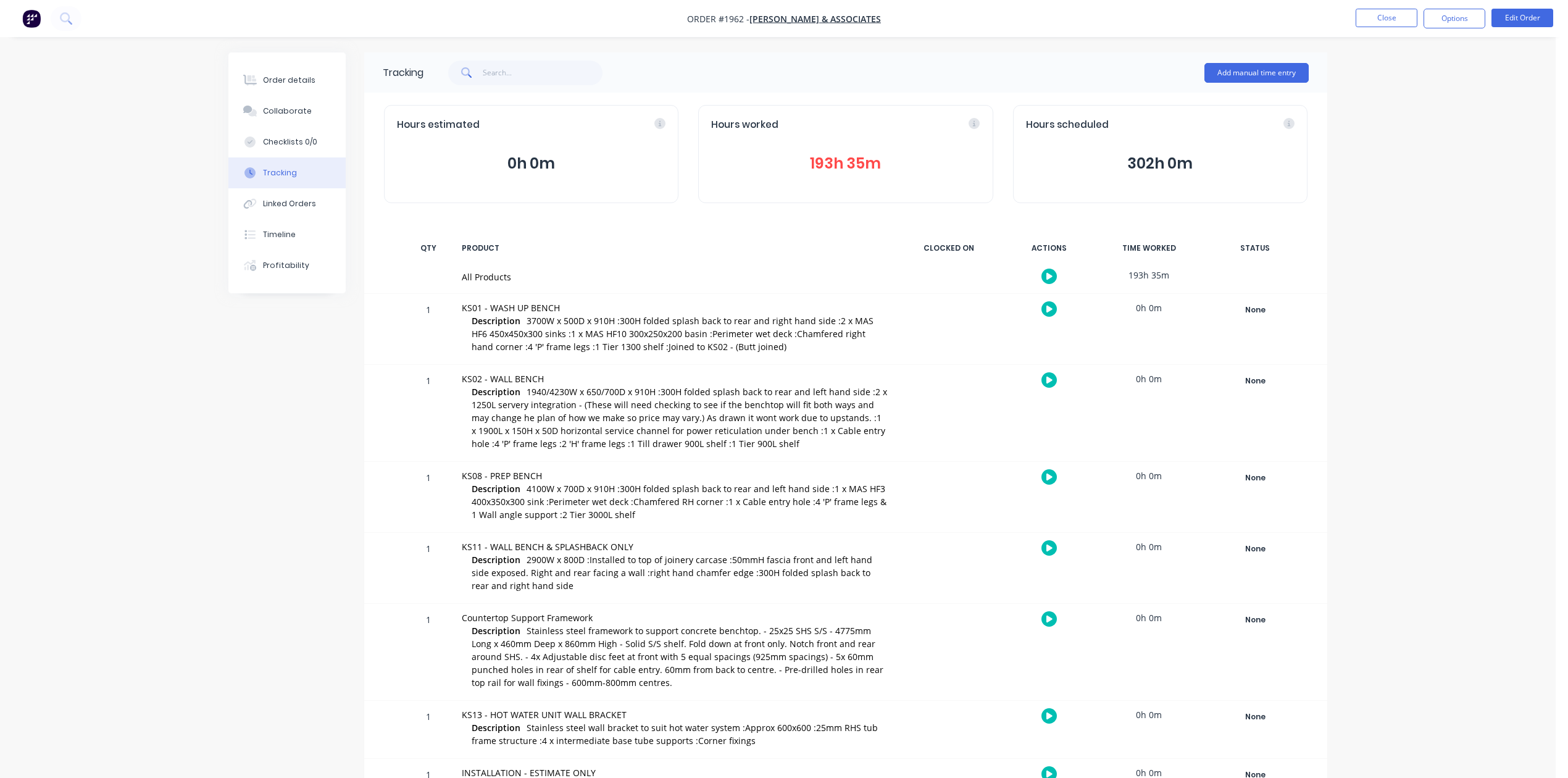
click at [832, 171] on button "193h 35m" at bounding box center [846, 163] width 269 height 23
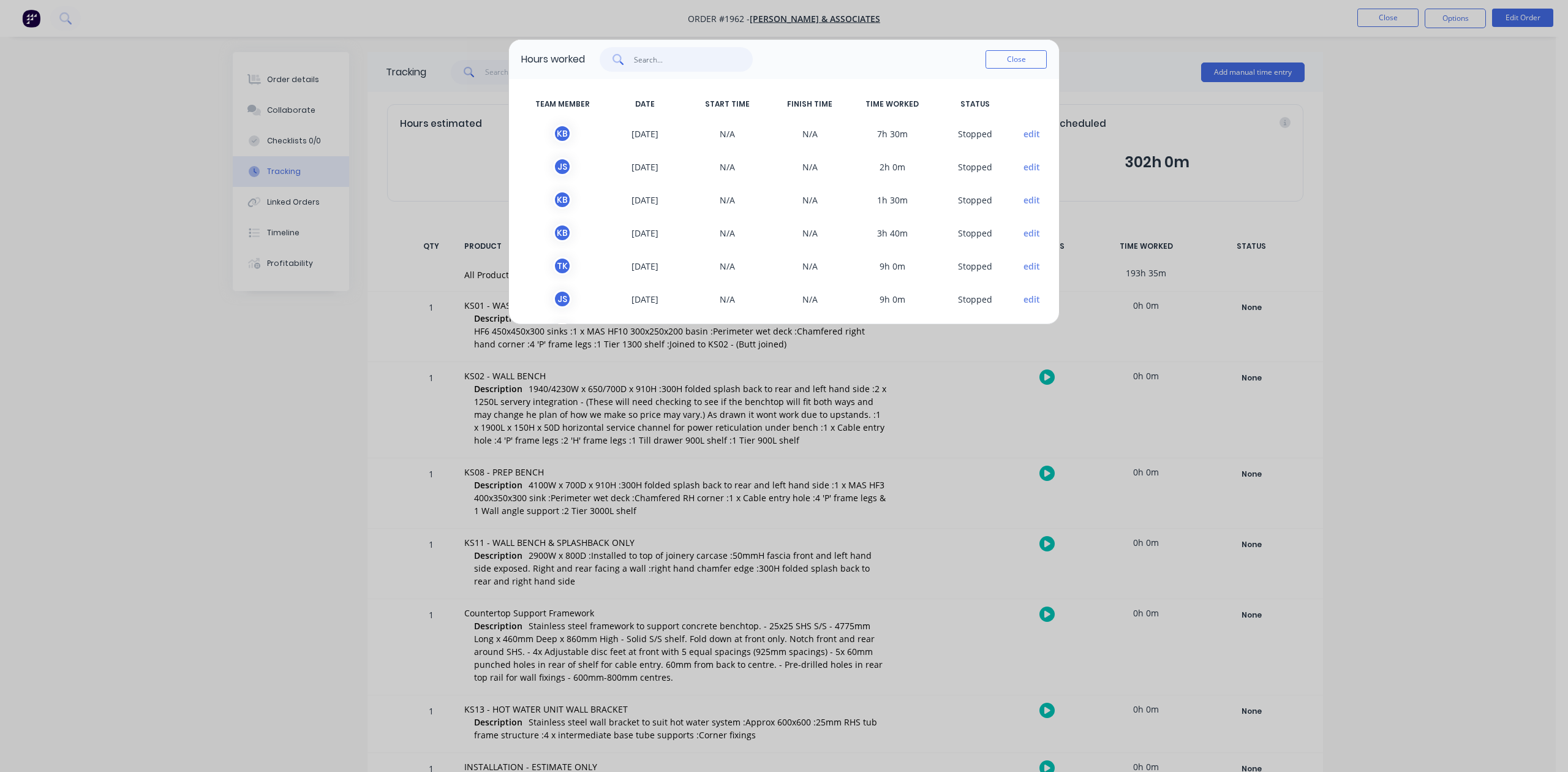
click at [660, 72] on input "text" at bounding box center [694, 59] width 119 height 24
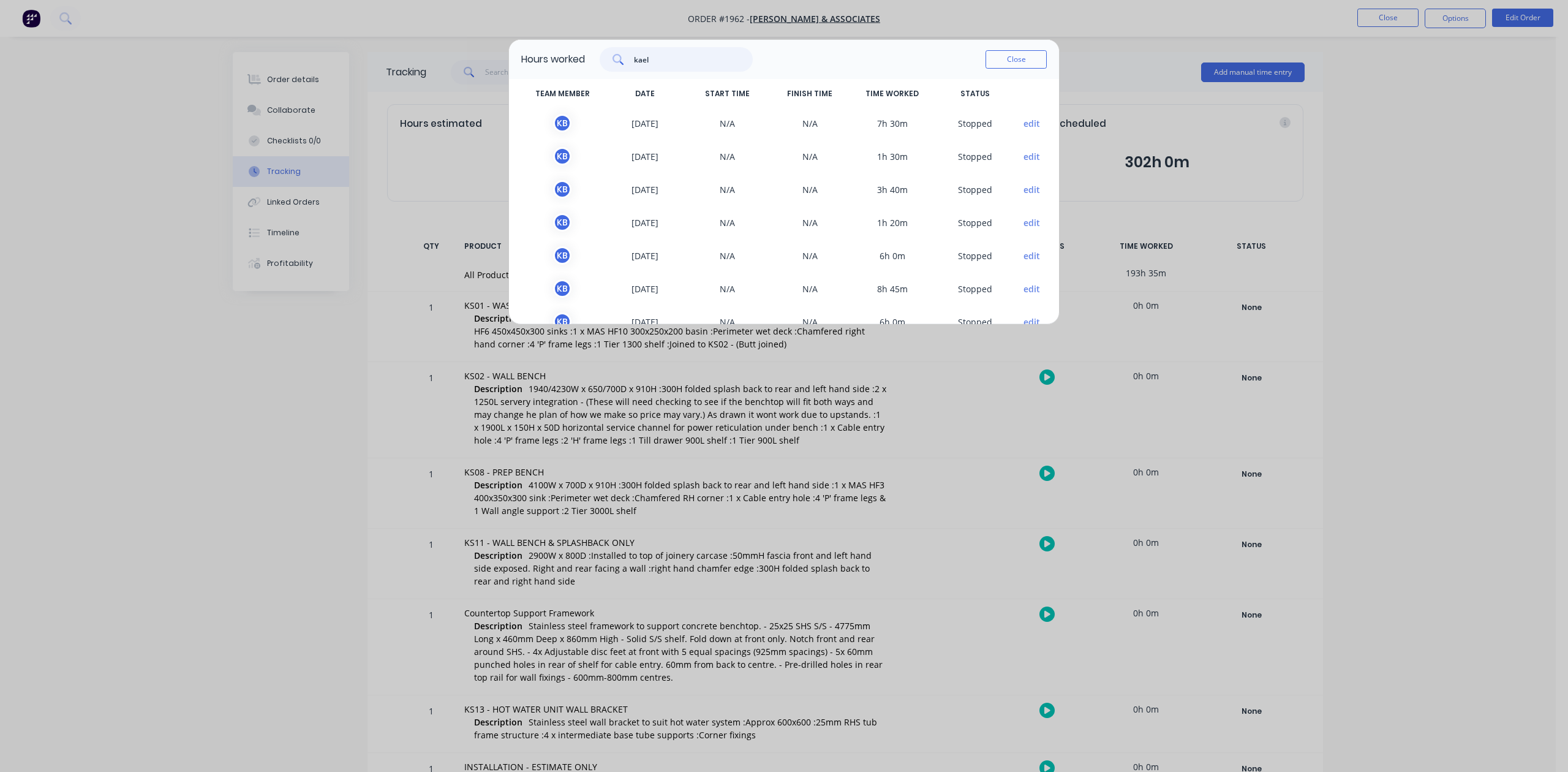
scroll to position [0, 0]
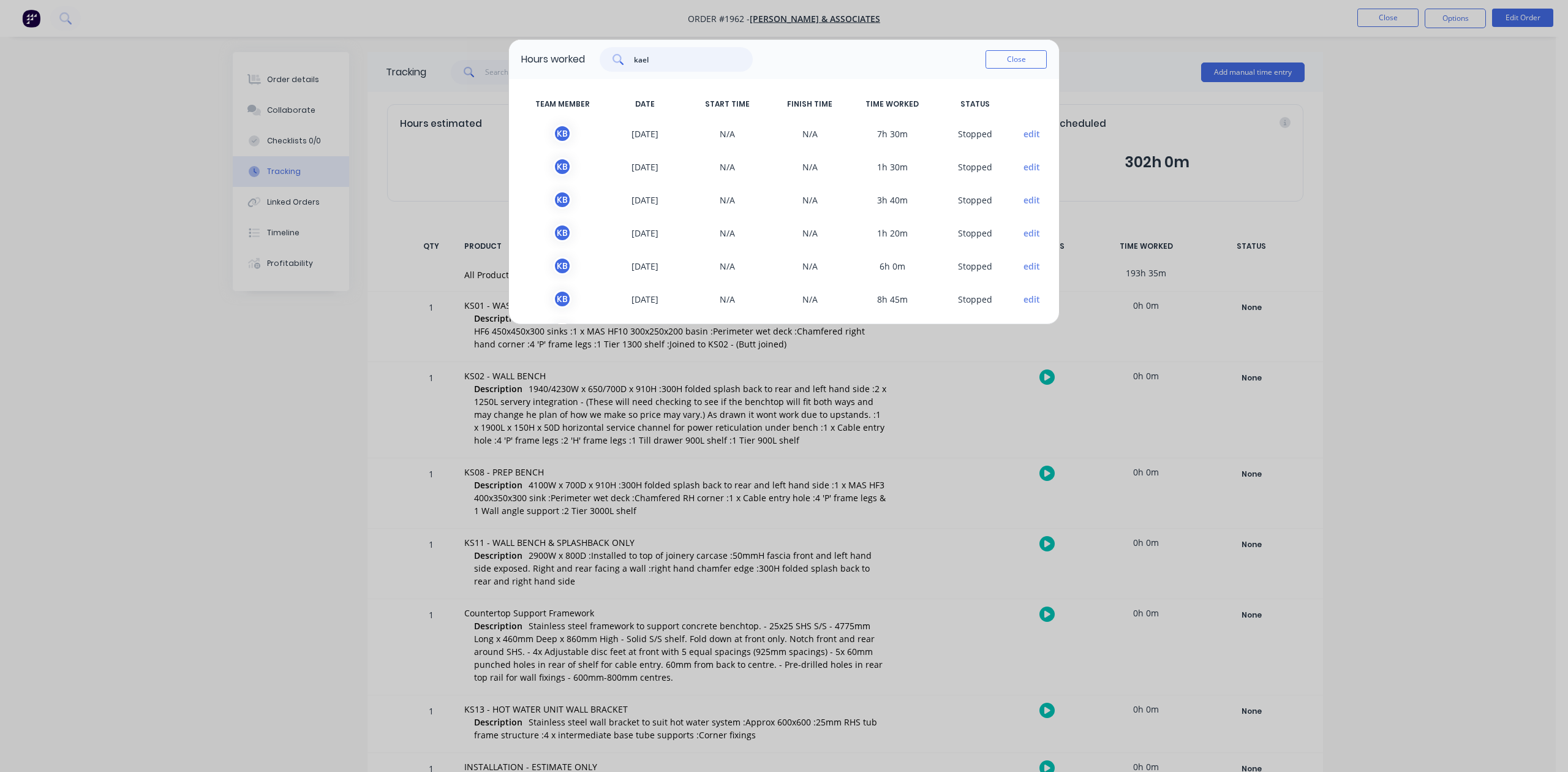
drag, startPoint x: 679, startPoint y: 62, endPoint x: 646, endPoint y: 81, distance: 38.1
click at [646, 72] on div "kael" at bounding box center [676, 59] width 153 height 24
drag, startPoint x: 706, startPoint y: 71, endPoint x: 595, endPoint y: 61, distance: 111.4
click at [595, 61] on div "[PERSON_NAME]" at bounding box center [669, 59] width 168 height 24
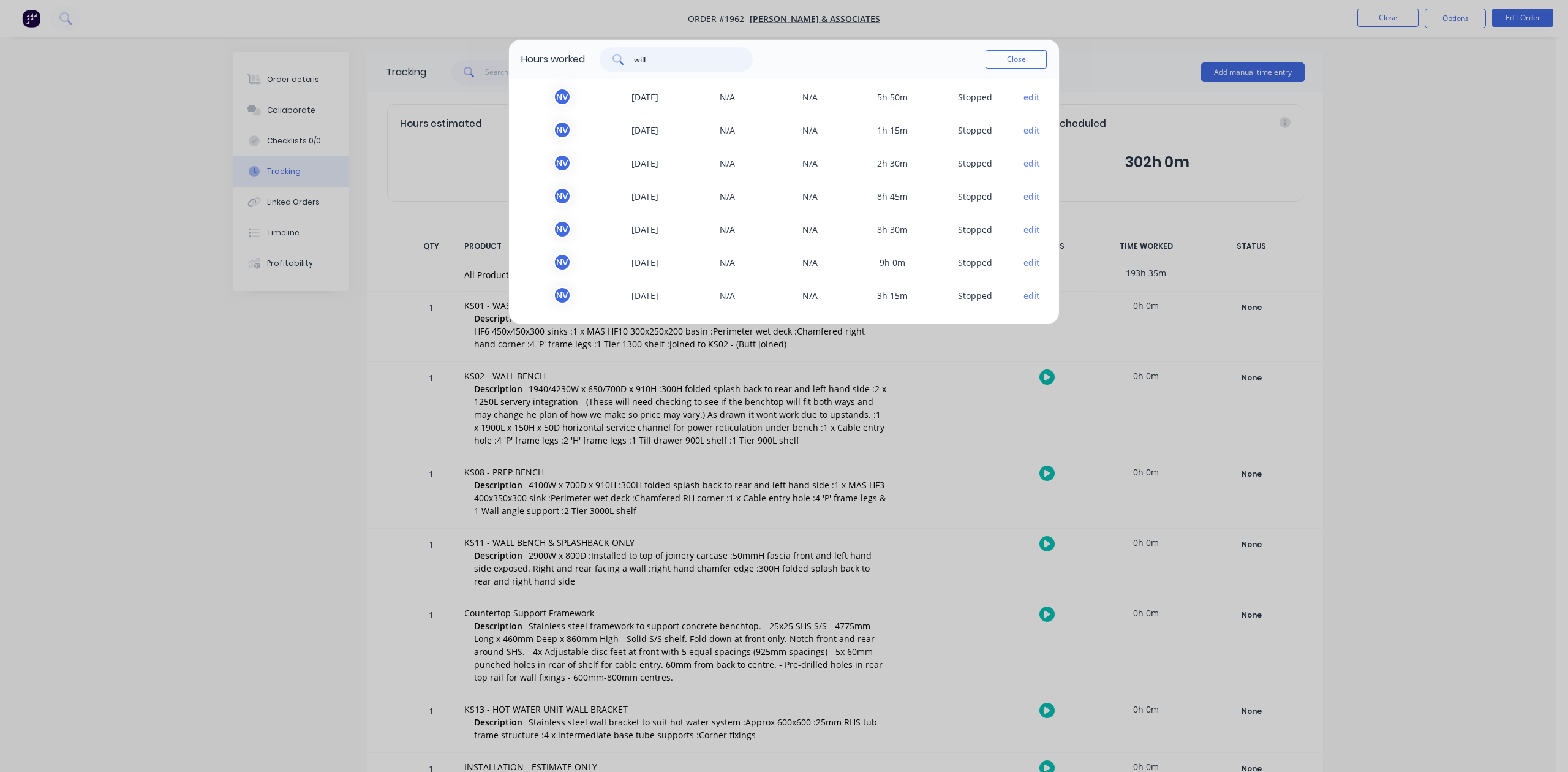
scroll to position [38, 0]
drag, startPoint x: 690, startPoint y: 77, endPoint x: 642, endPoint y: 71, distance: 48.4
click at [642, 71] on div "will" at bounding box center [676, 59] width 153 height 24
drag, startPoint x: 714, startPoint y: 77, endPoint x: 614, endPoint y: 75, distance: 100.0
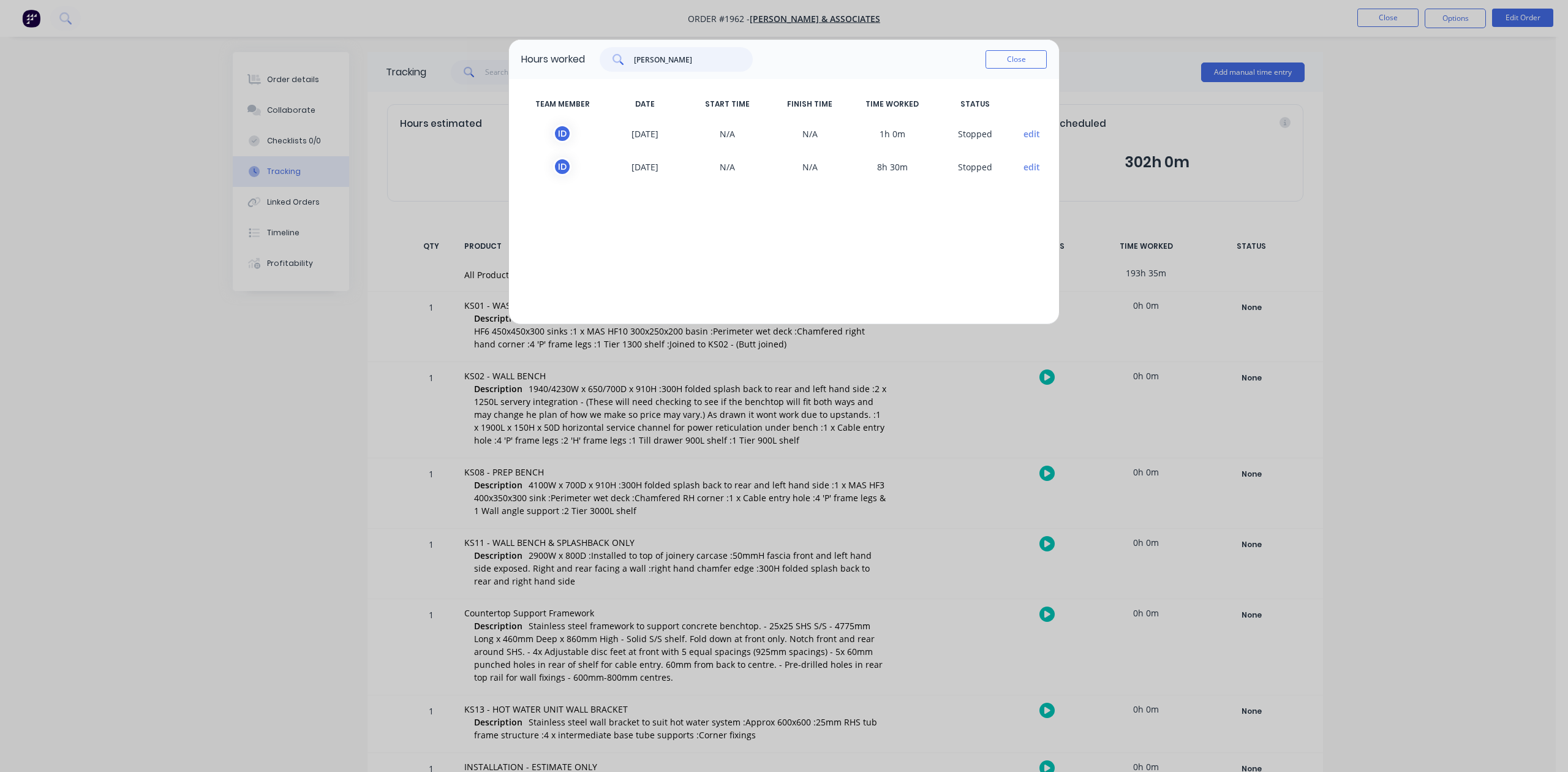
click at [613, 72] on div "[PERSON_NAME]" at bounding box center [676, 59] width 153 height 24
drag, startPoint x: 677, startPoint y: 77, endPoint x: 620, endPoint y: 79, distance: 57.0
click at [620, 72] on div "jo" at bounding box center [676, 59] width 153 height 24
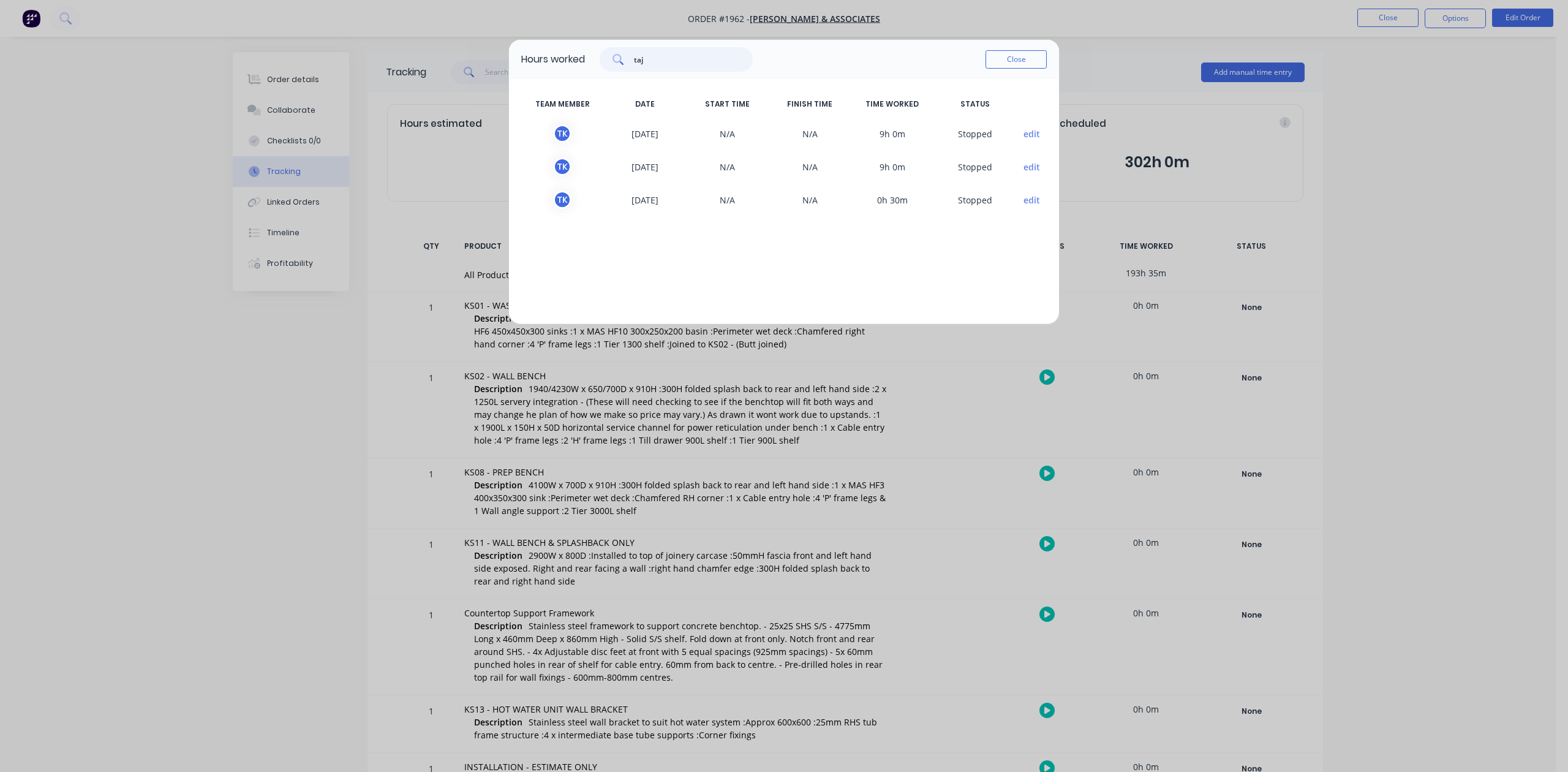
drag, startPoint x: 696, startPoint y: 81, endPoint x: 618, endPoint y: 75, distance: 78.2
click at [618, 72] on div "taj" at bounding box center [676, 59] width 153 height 24
type input "[PERSON_NAME]"
click at [1009, 67] on button "Close" at bounding box center [1016, 59] width 61 height 19
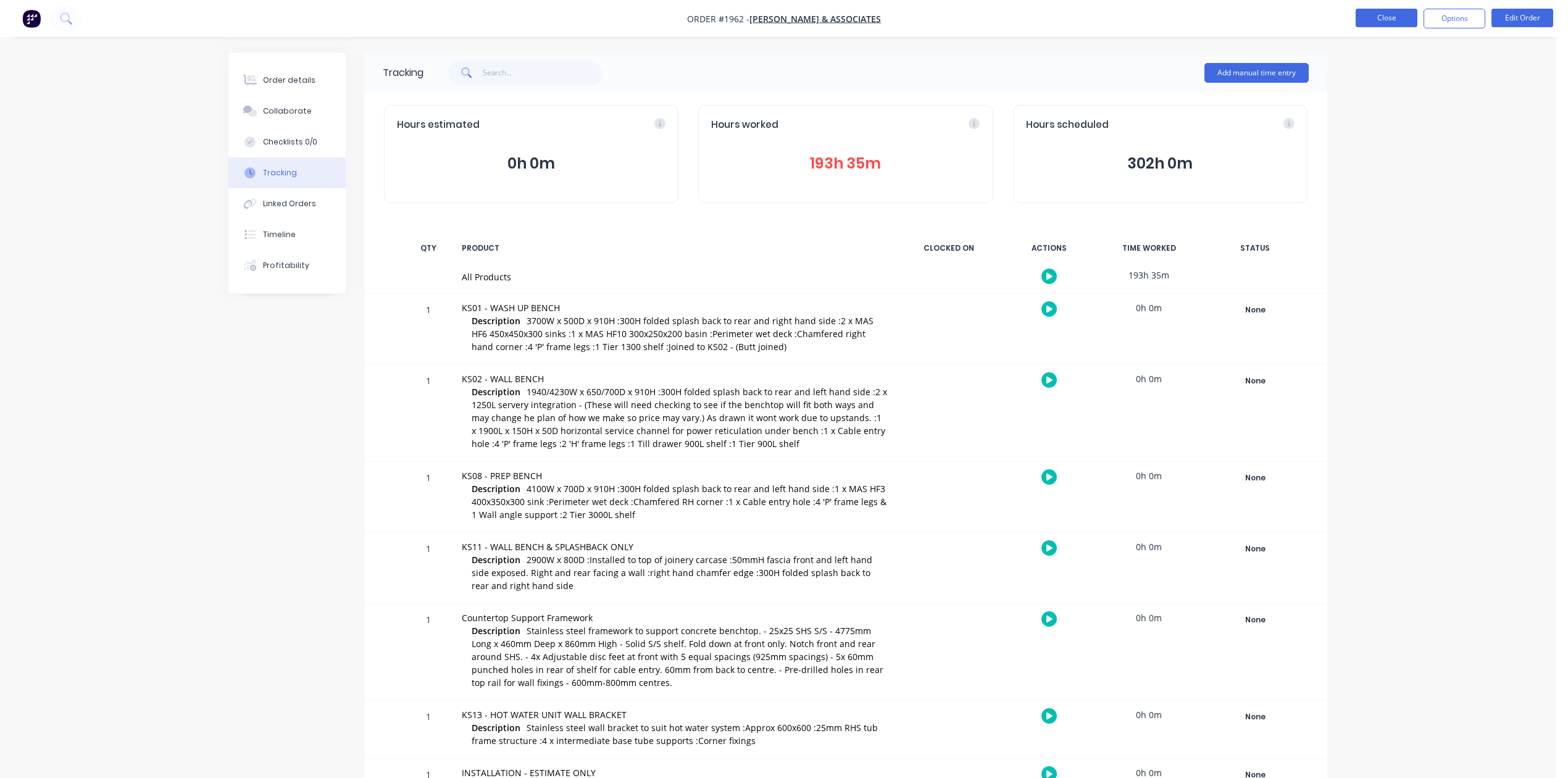
click at [1389, 20] on button "Close" at bounding box center [1386, 18] width 61 height 19
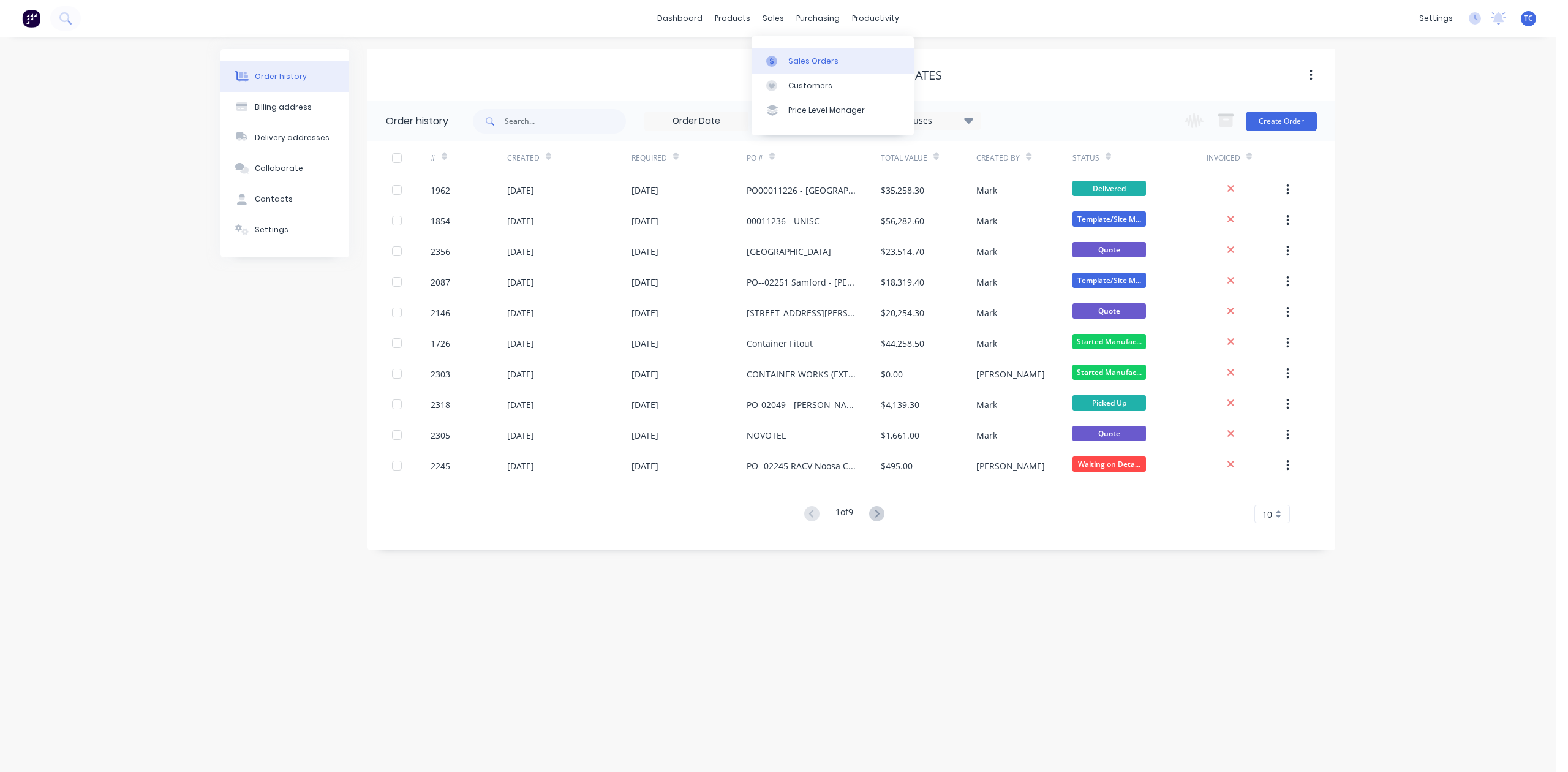
click at [809, 67] on div "Sales Orders" at bounding box center [814, 61] width 50 height 11
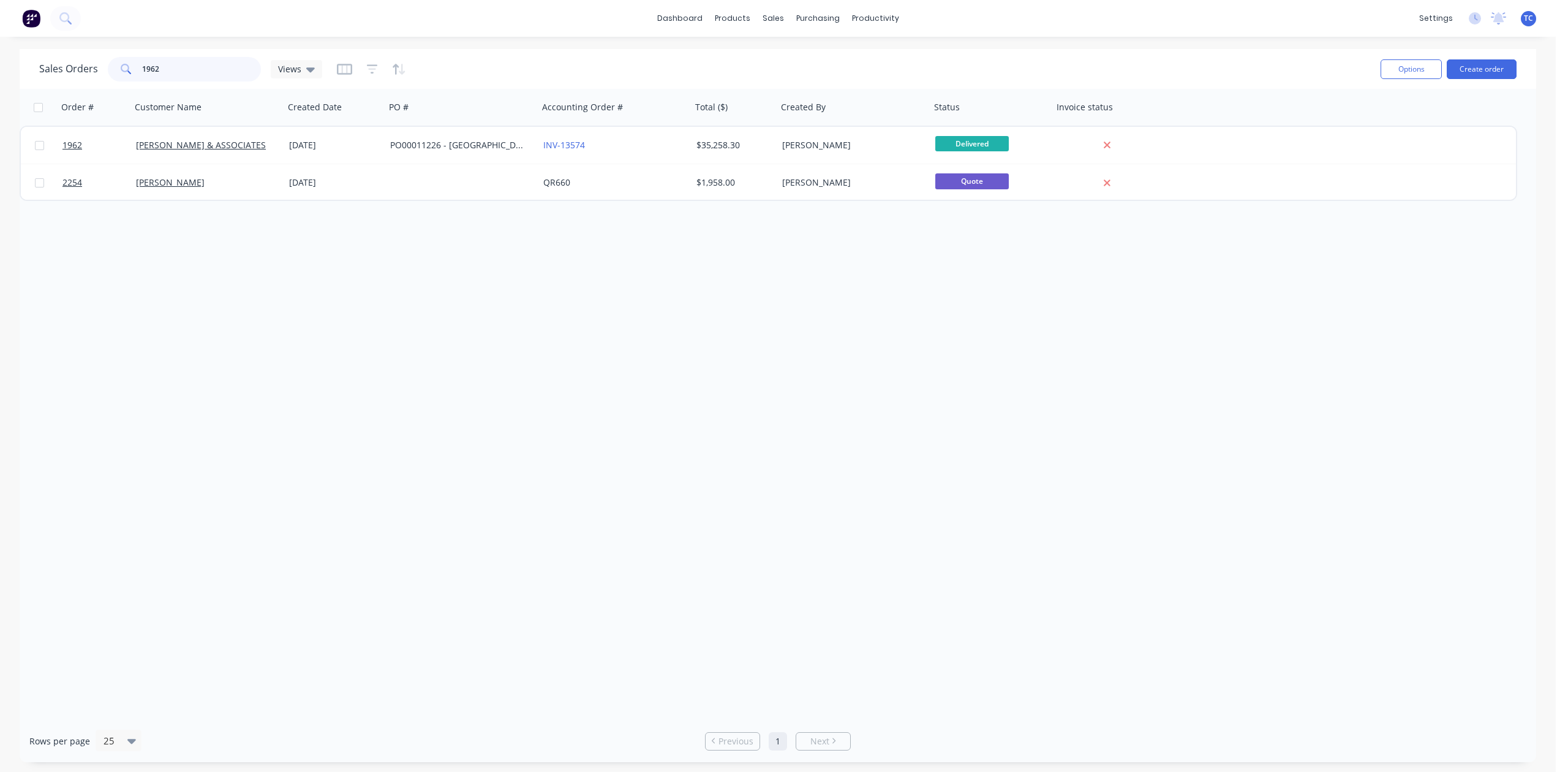
drag, startPoint x: 204, startPoint y: 69, endPoint x: 79, endPoint y: 84, distance: 125.9
click at [79, 81] on div "Sales Orders 1962 Views" at bounding box center [181, 69] width 283 height 24
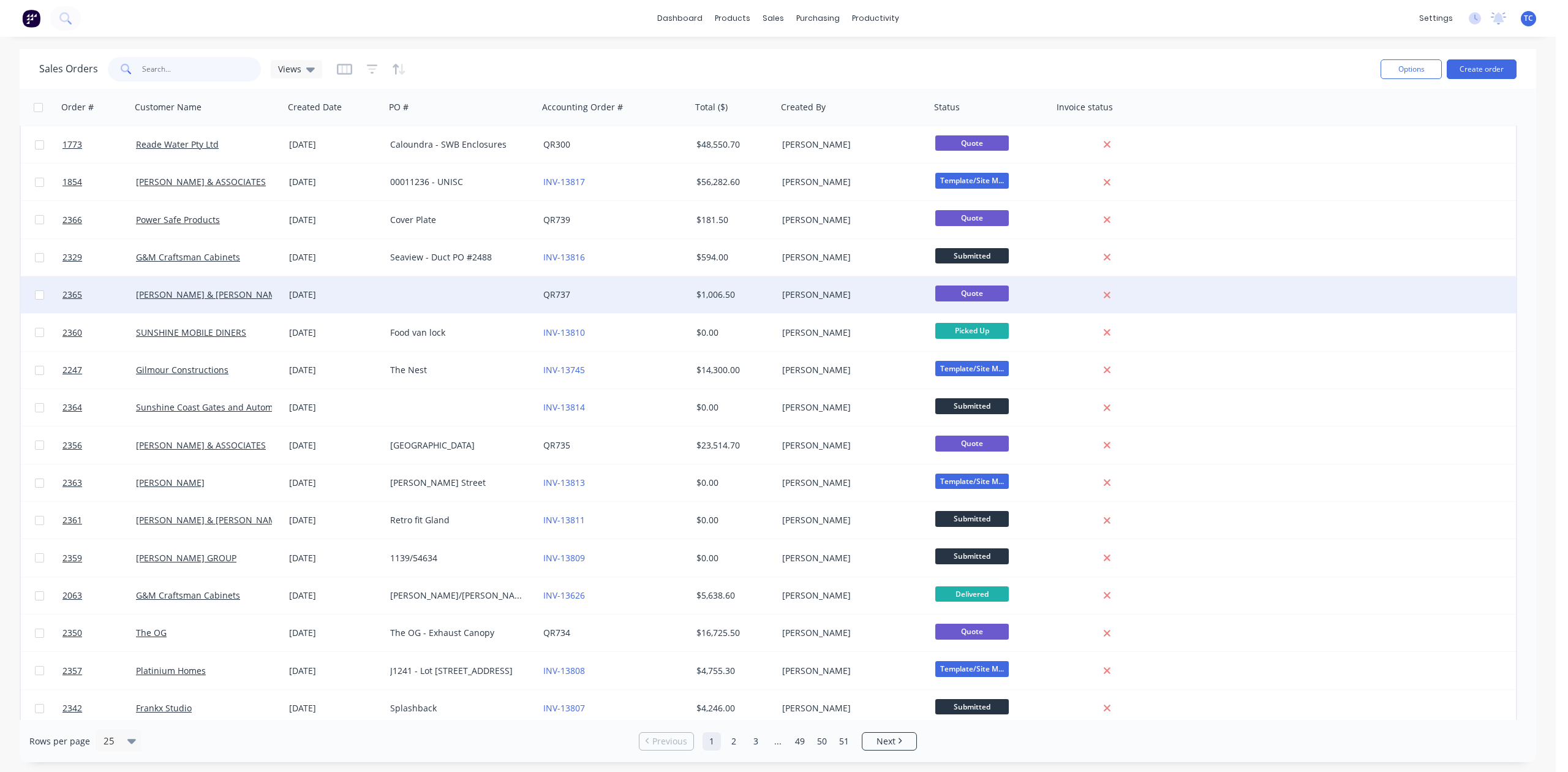
scroll to position [344, 0]
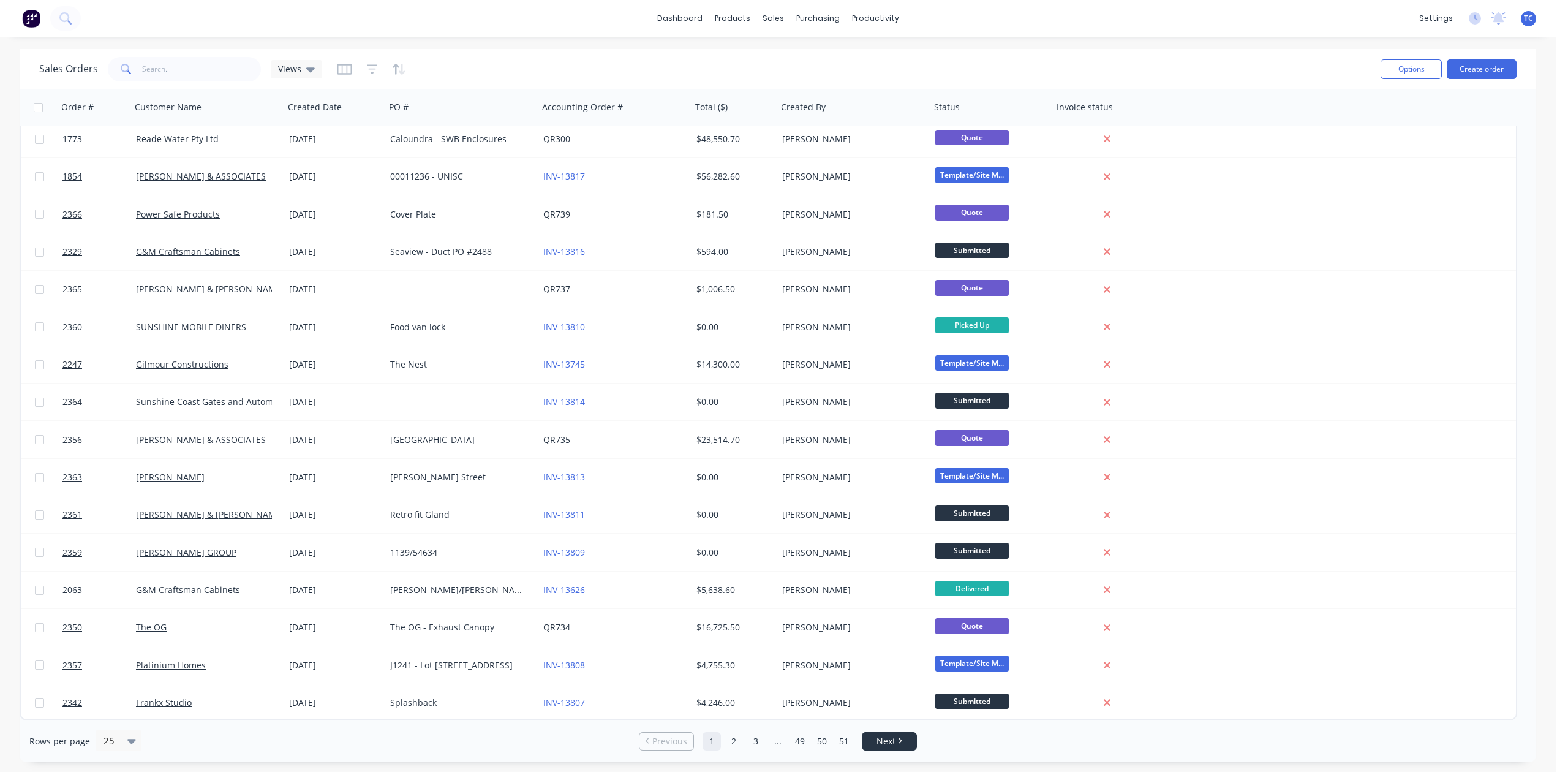
click at [902, 741] on icon "Next page" at bounding box center [900, 740] width 4 height 6
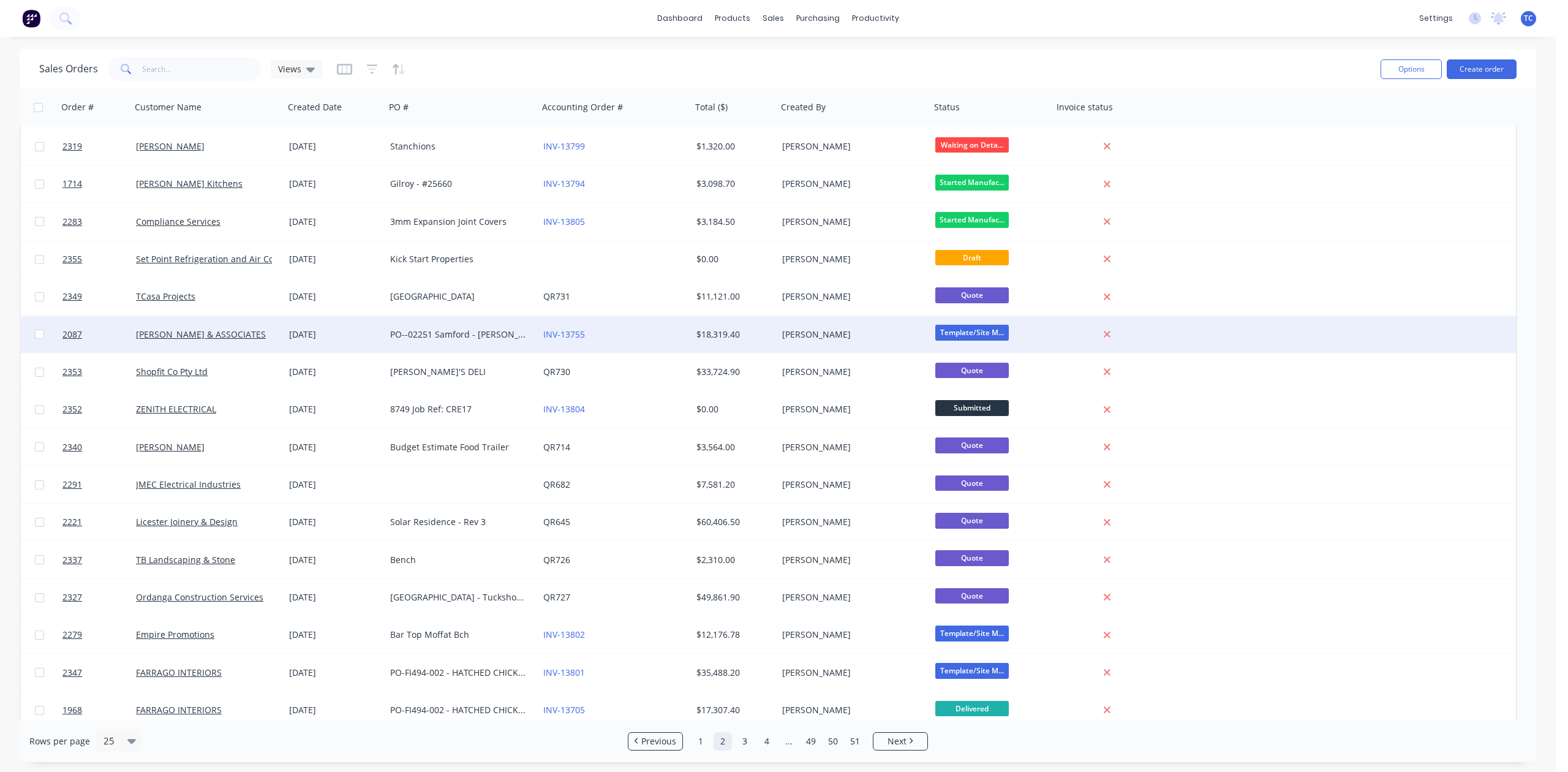
scroll to position [0, 0]
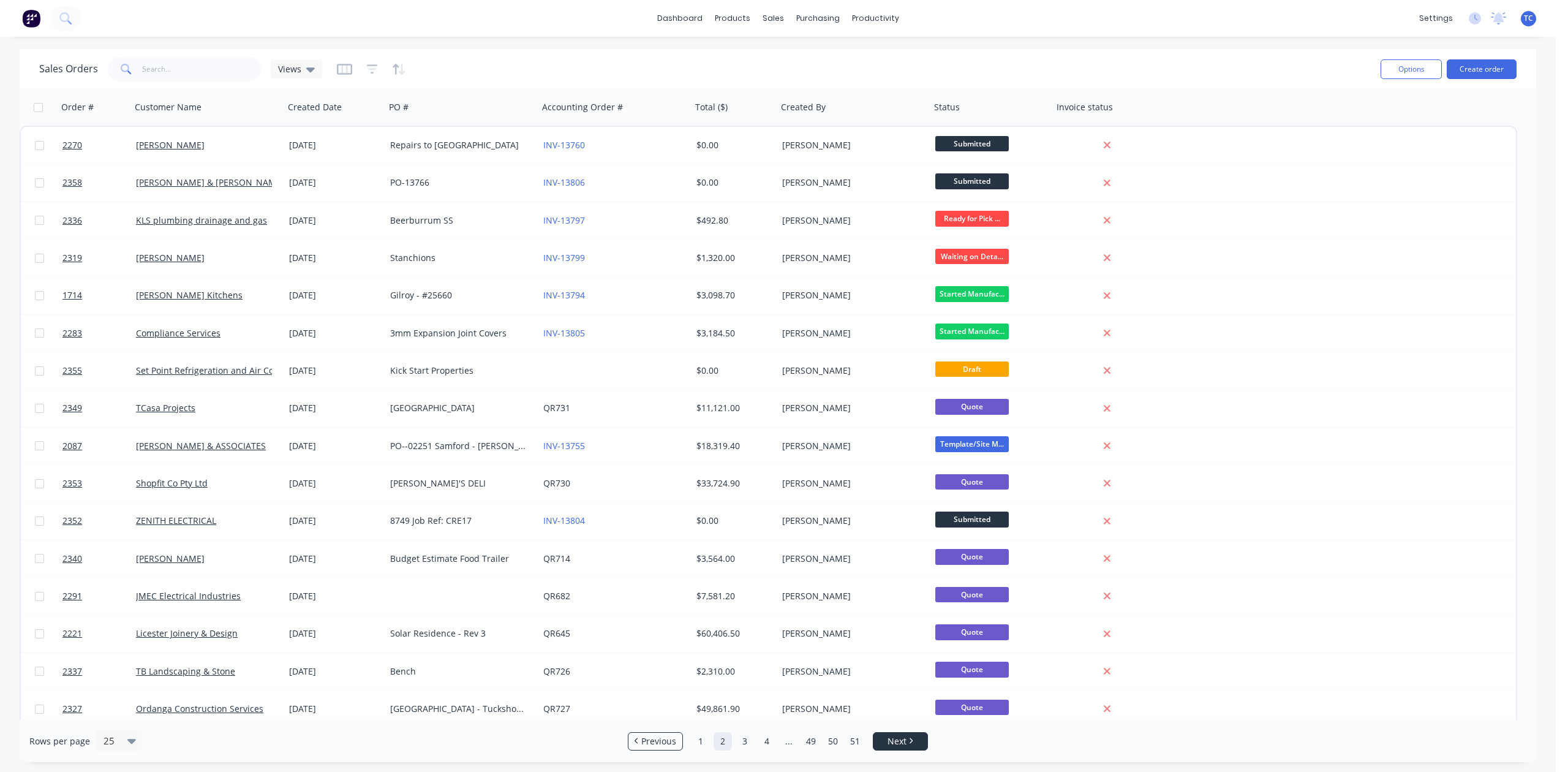
click at [899, 742] on span "Next" at bounding box center [897, 741] width 19 height 13
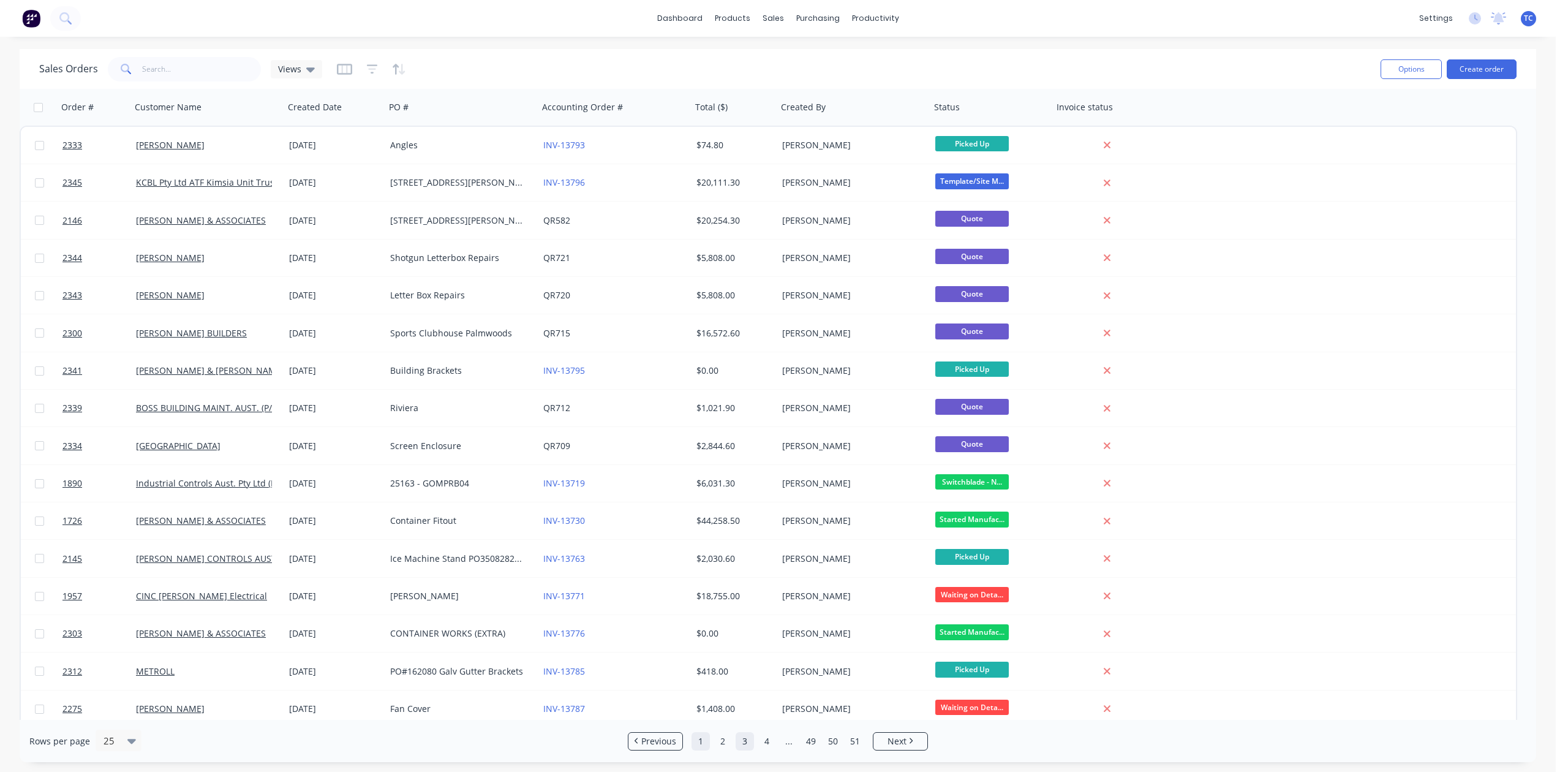
click at [700, 738] on link "1" at bounding box center [701, 741] width 19 height 19
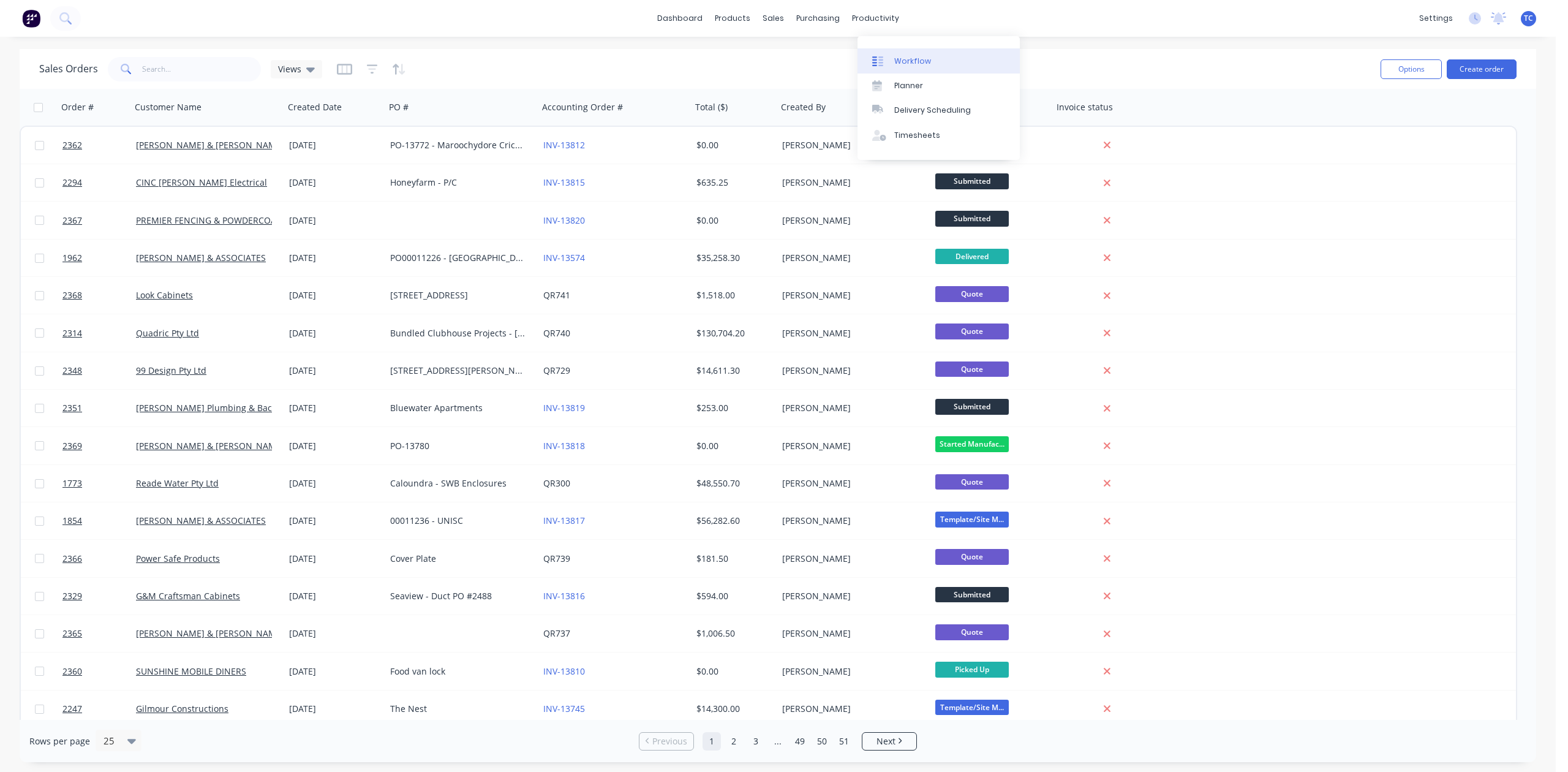
click at [912, 64] on div "Workflow" at bounding box center [912, 61] width 37 height 11
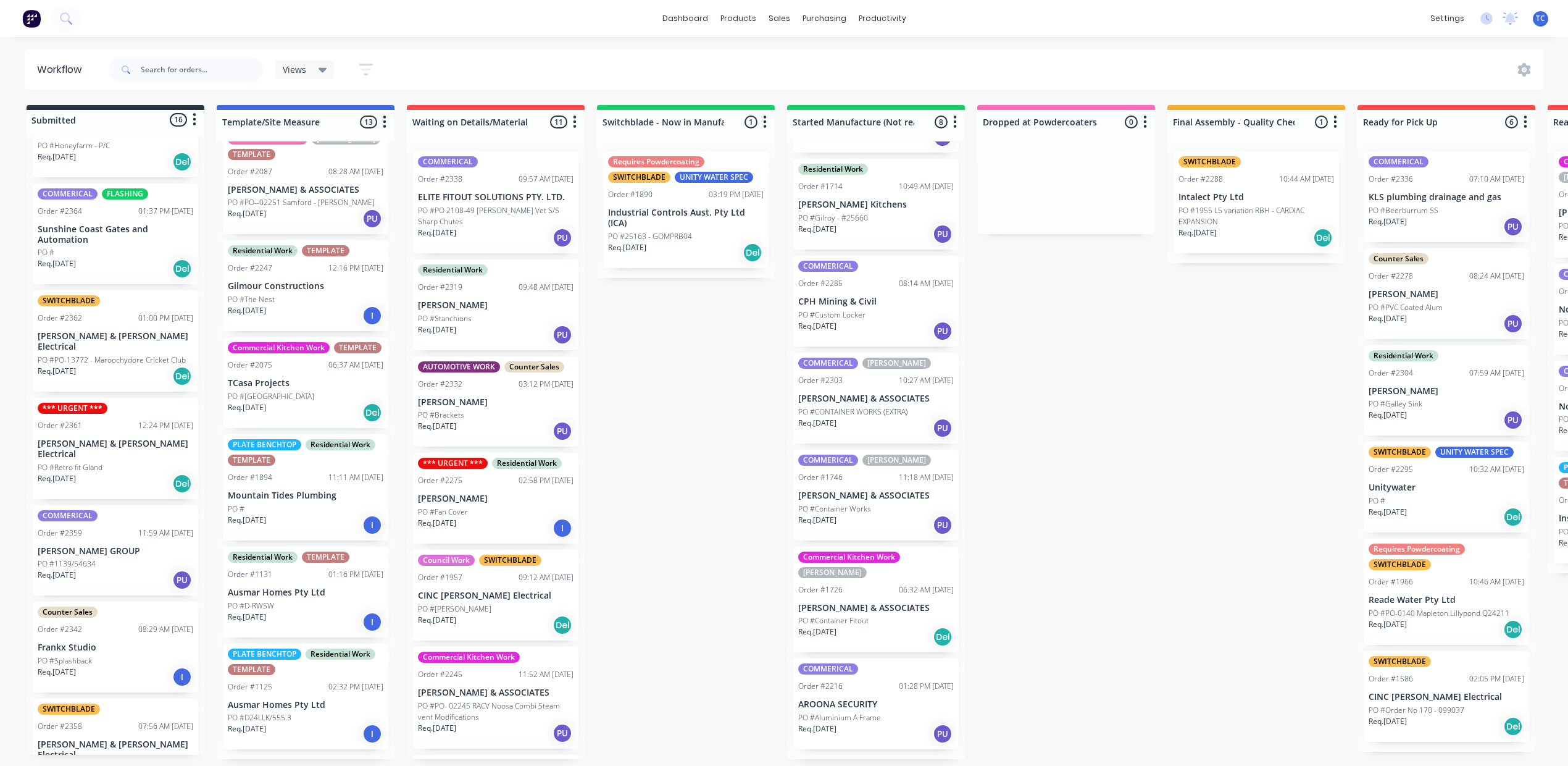
scroll to position [238, 0]
click at [954, 438] on div "Req. [DATE] PU" at bounding box center [876, 428] width 156 height 21
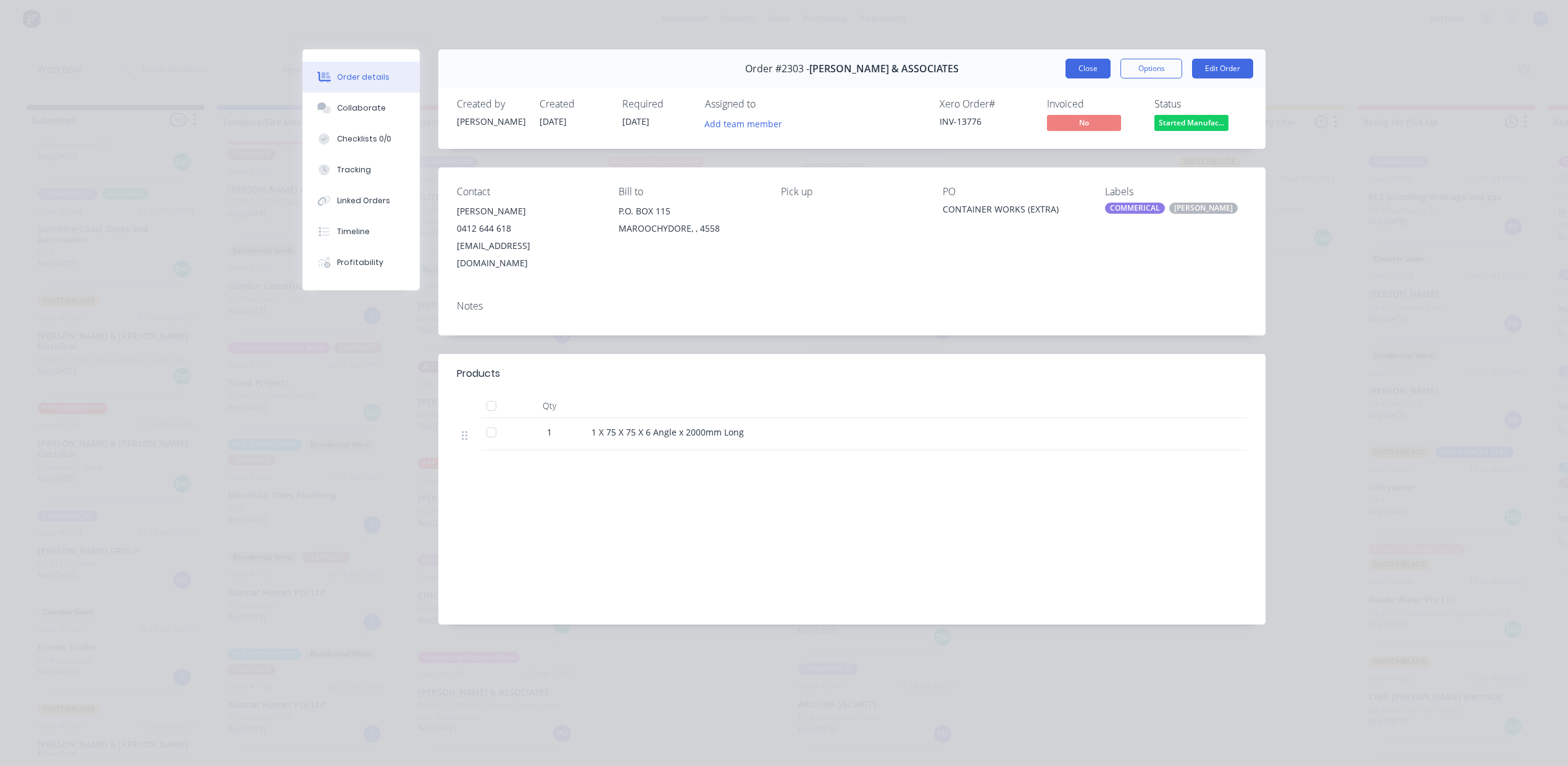
click at [1066, 78] on button "Close" at bounding box center [1088, 69] width 45 height 20
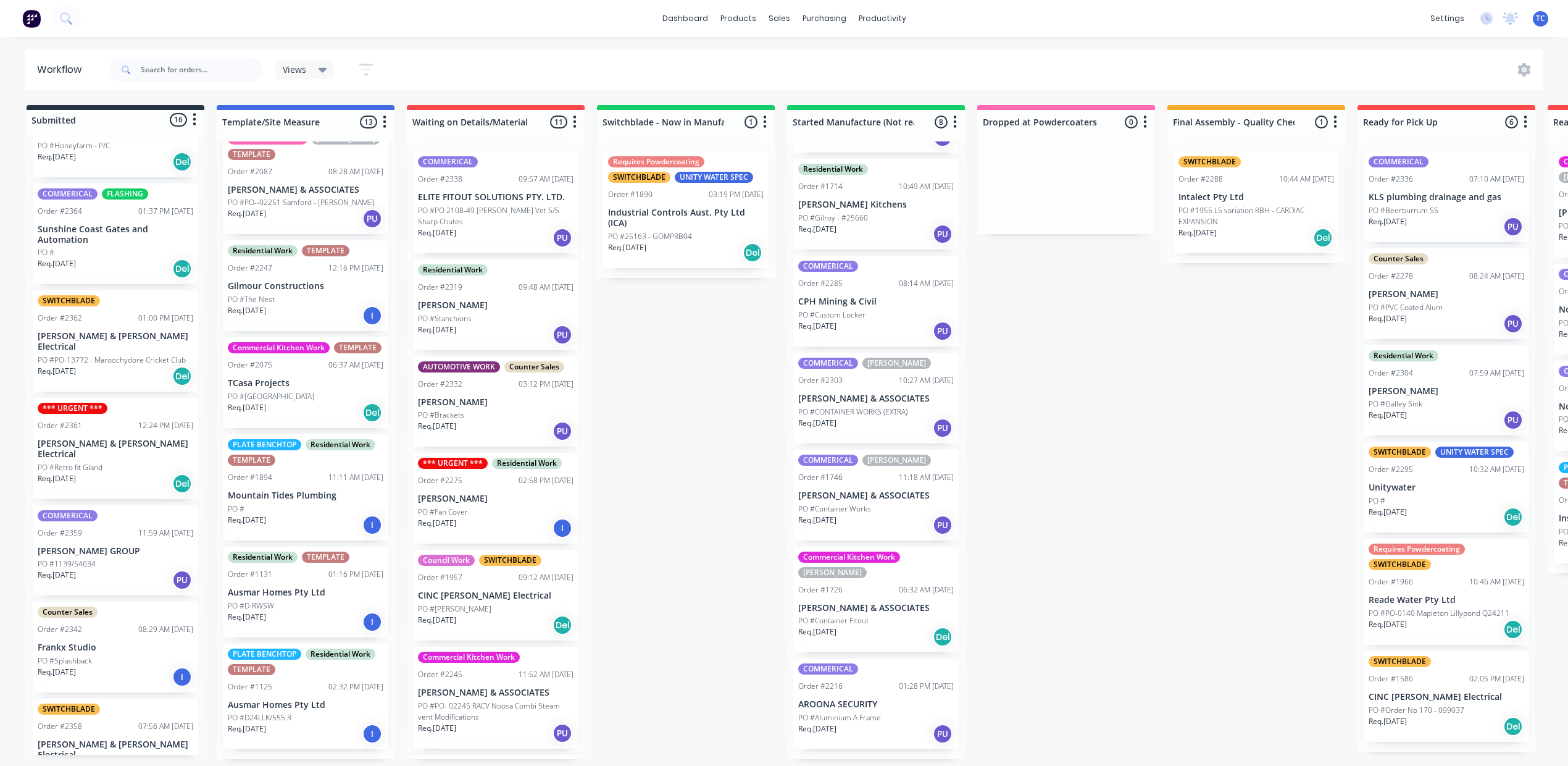
click at [954, 342] on div "Req. [DATE] PU" at bounding box center [876, 330] width 156 height 21
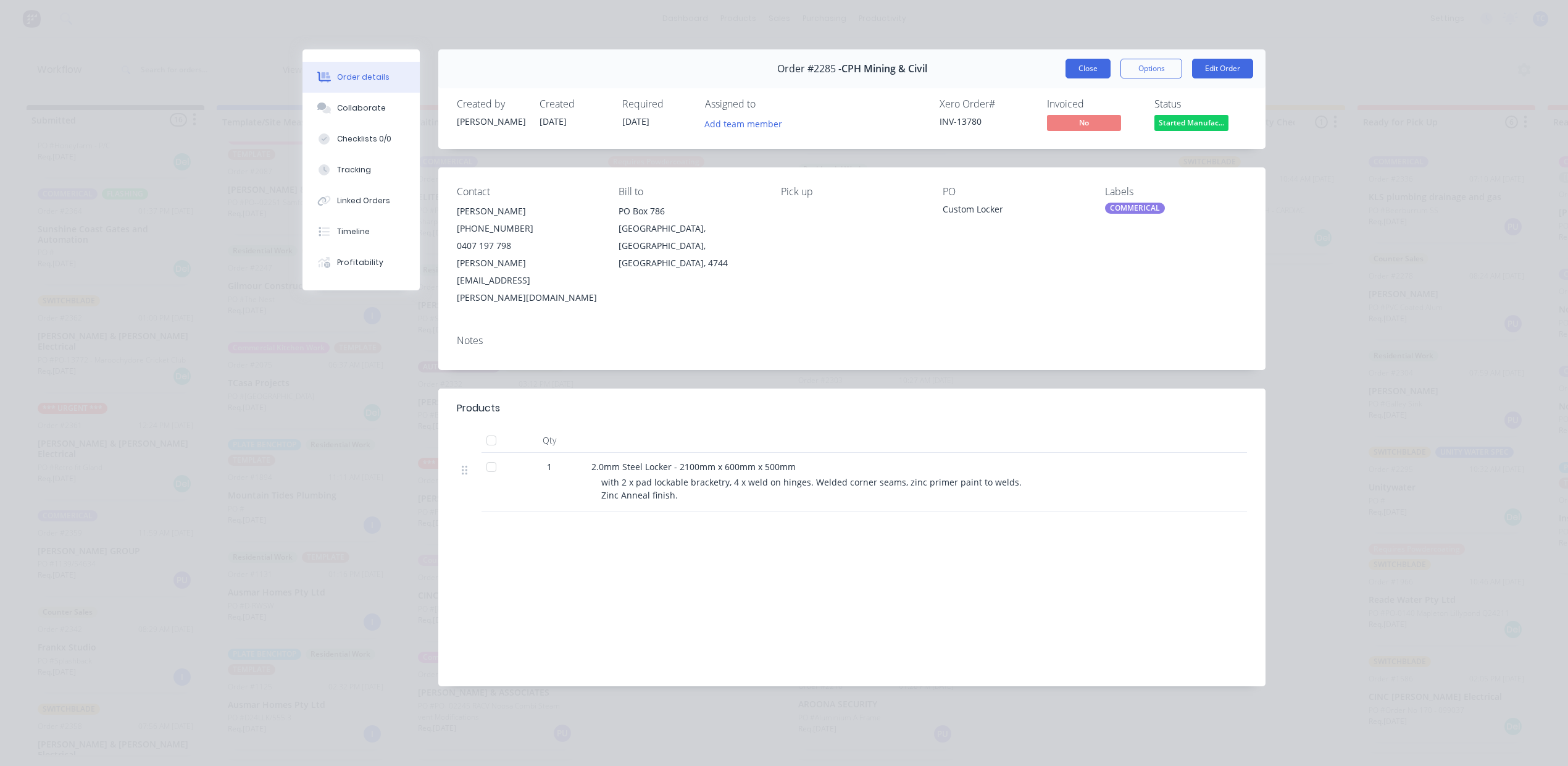
click at [1067, 78] on button "Close" at bounding box center [1088, 69] width 45 height 20
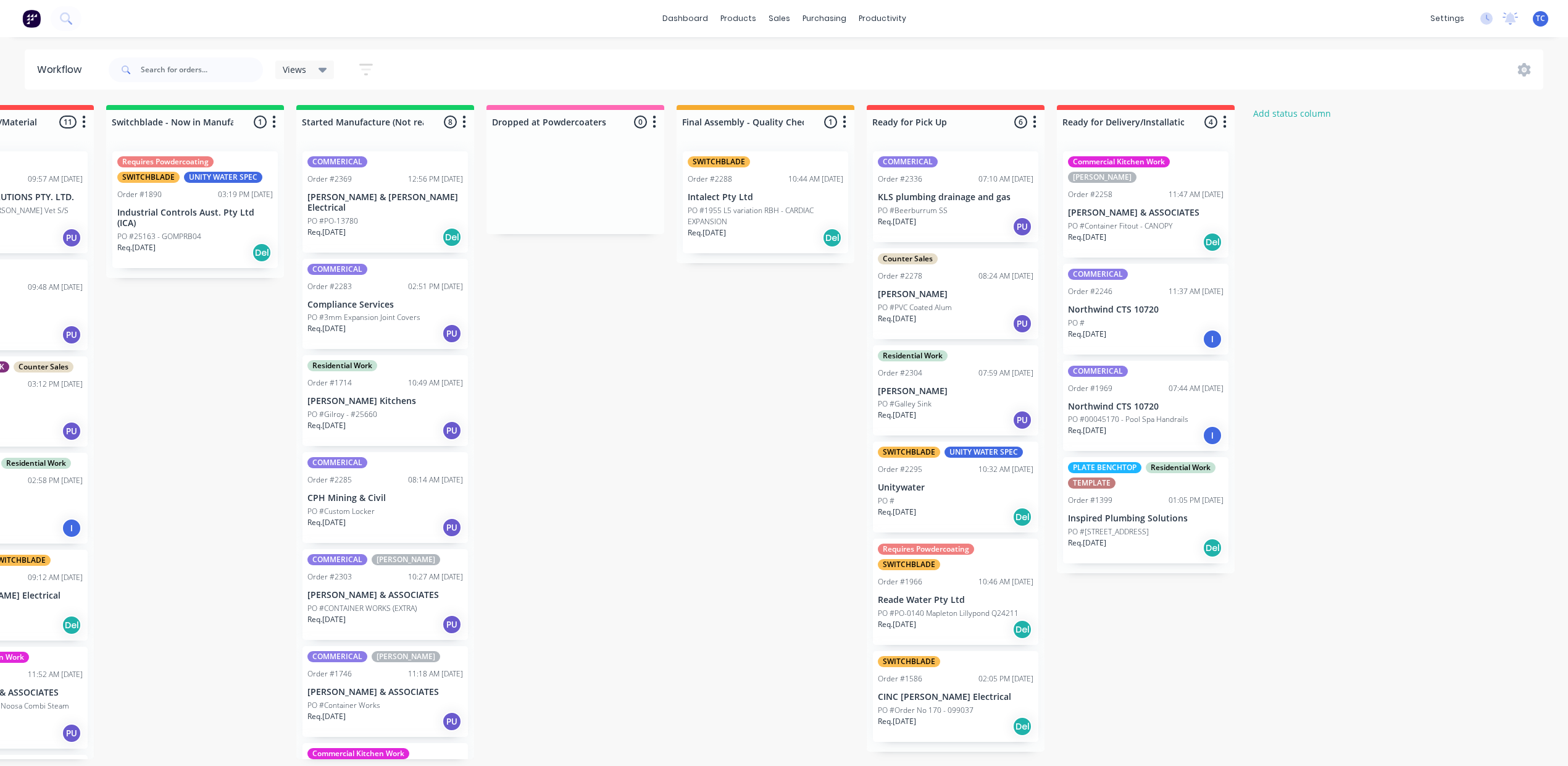
scroll to position [0, 829]
click at [1172, 232] on p "PO #Container Fitout - CANOPY" at bounding box center [1120, 226] width 105 height 11
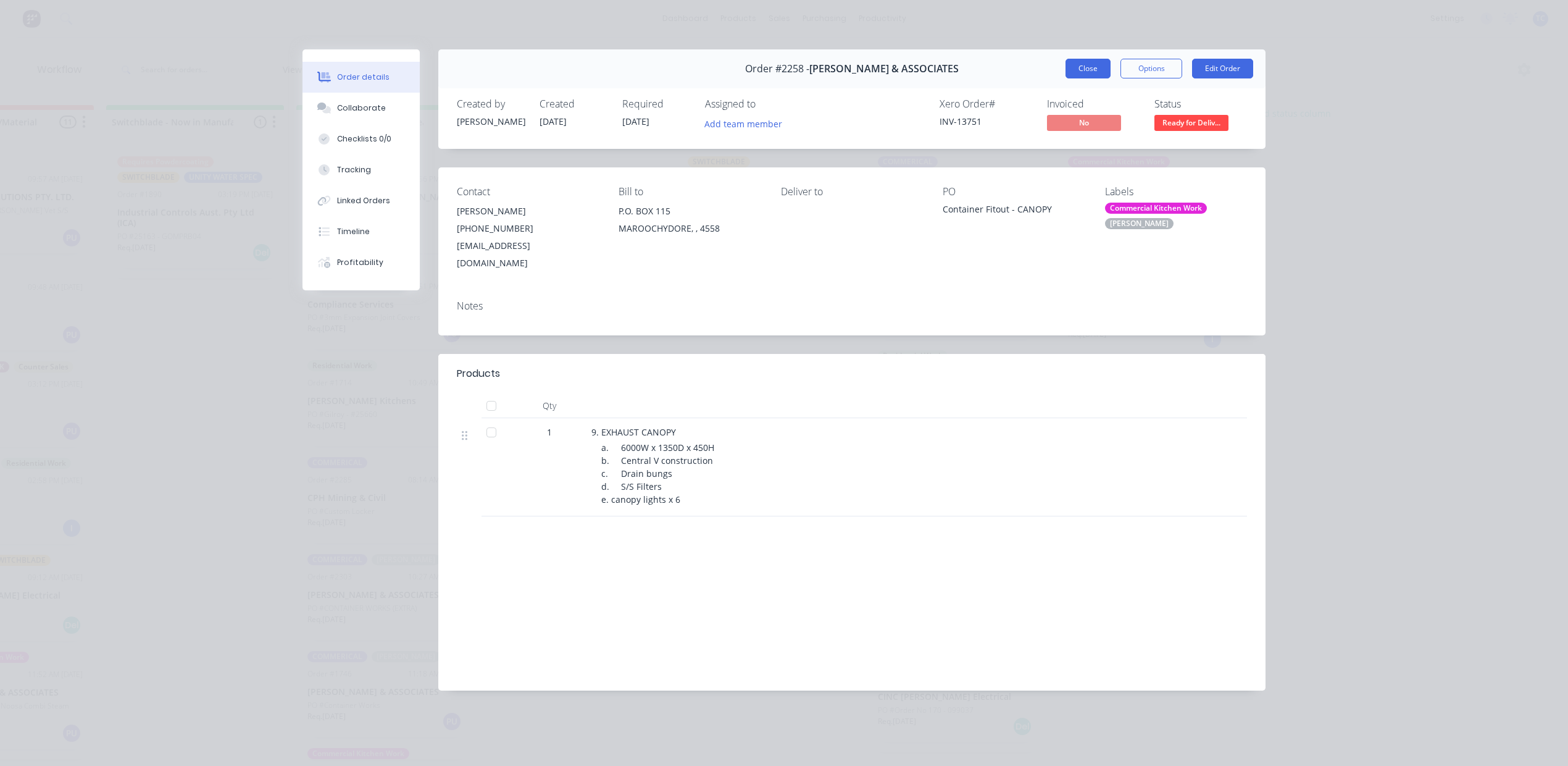
click at [1071, 78] on button "Close" at bounding box center [1088, 69] width 45 height 20
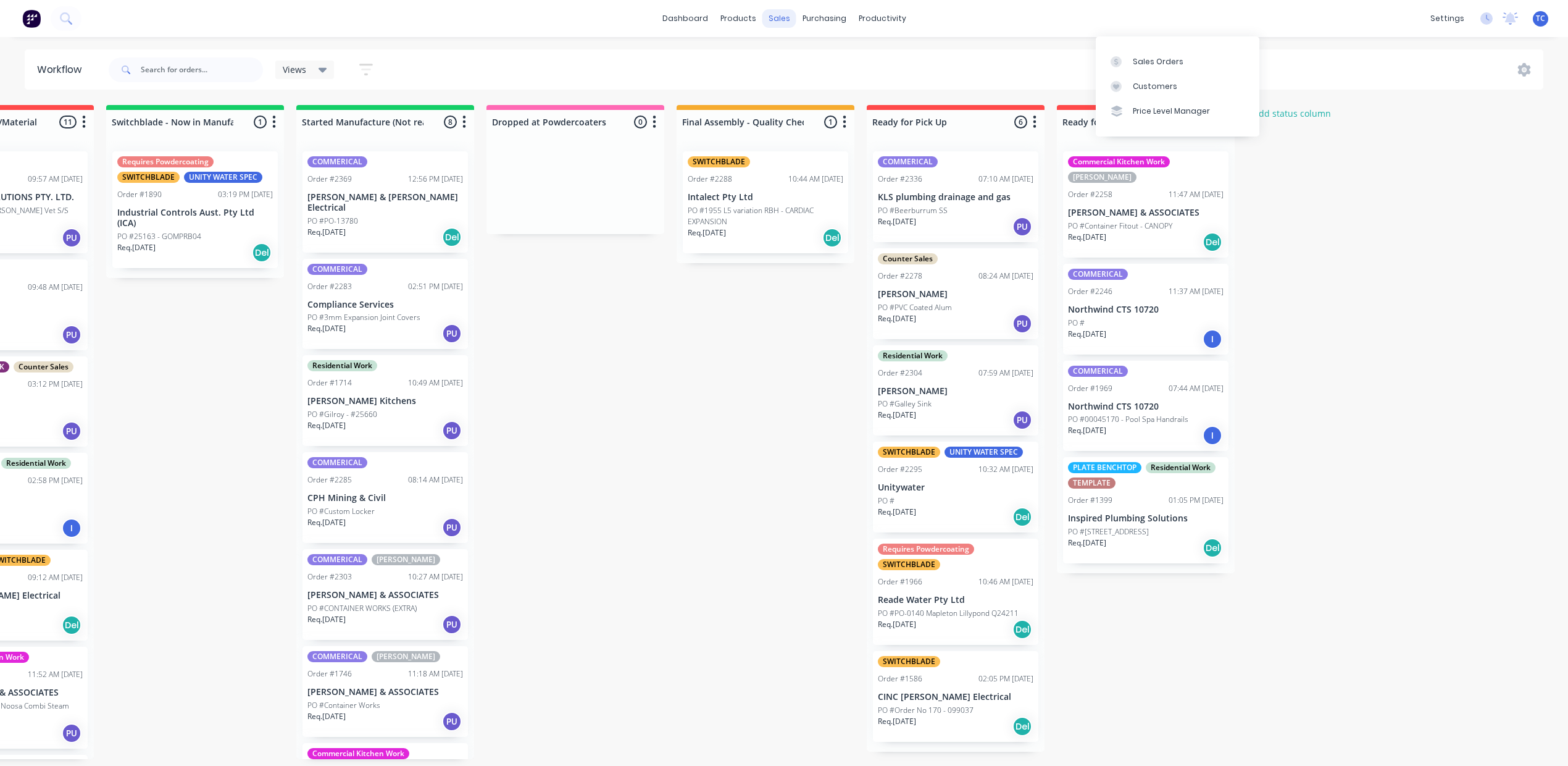
click at [775, 15] on div "sales" at bounding box center [779, 18] width 34 height 19
click at [1132, 68] on div "Sales Orders" at bounding box center [1158, 61] width 50 height 11
